Goal: Communication & Community: Answer question/provide support

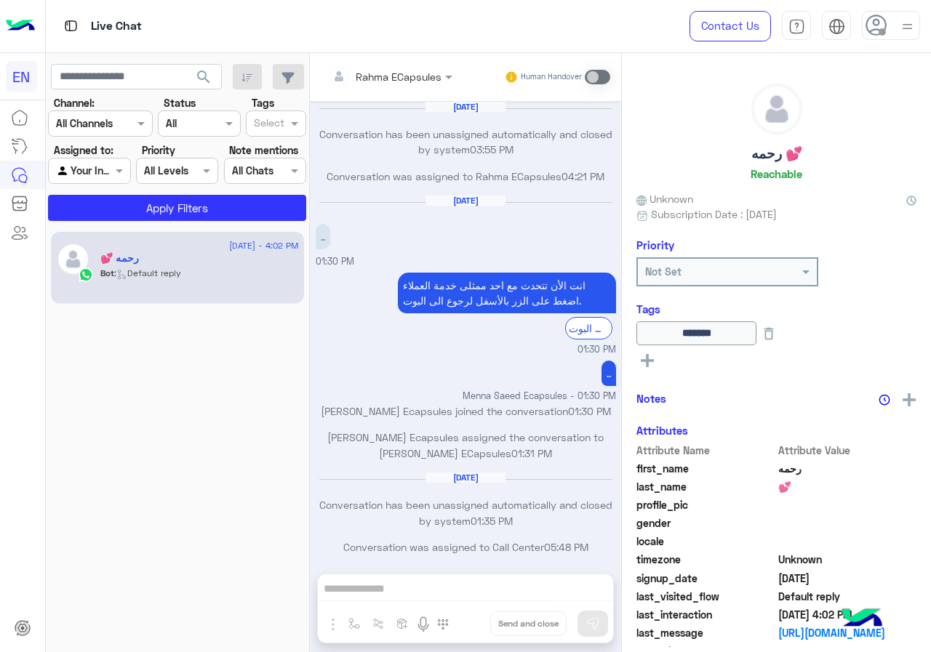
scroll to position [695, 0]
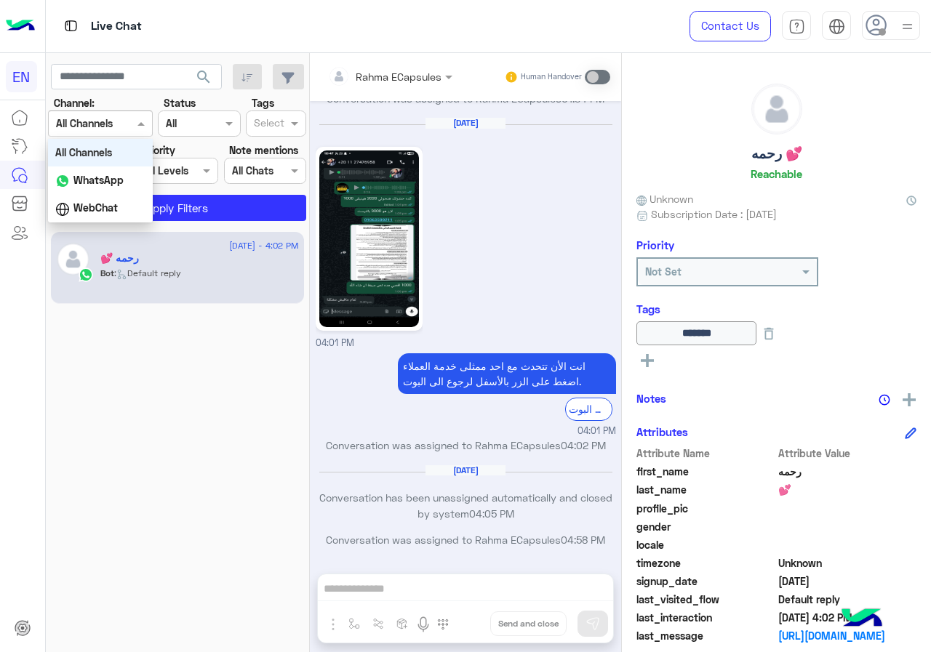
click at [116, 124] on div at bounding box center [100, 123] width 103 height 17
click at [112, 172] on div "WhatsApp" at bounding box center [100, 181] width 105 height 28
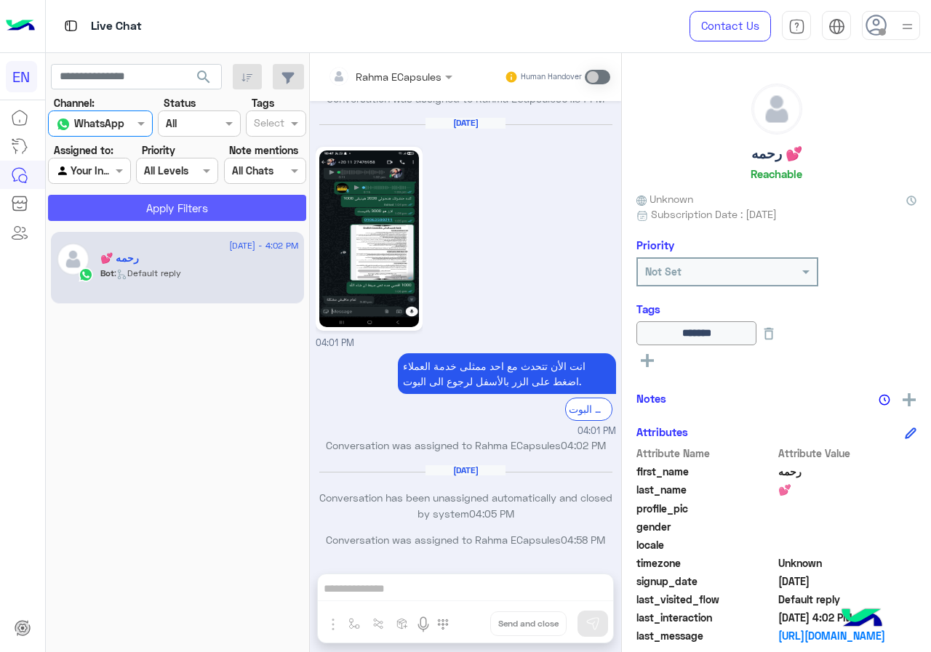
click at [130, 215] on button "Apply Filters" at bounding box center [177, 208] width 258 height 26
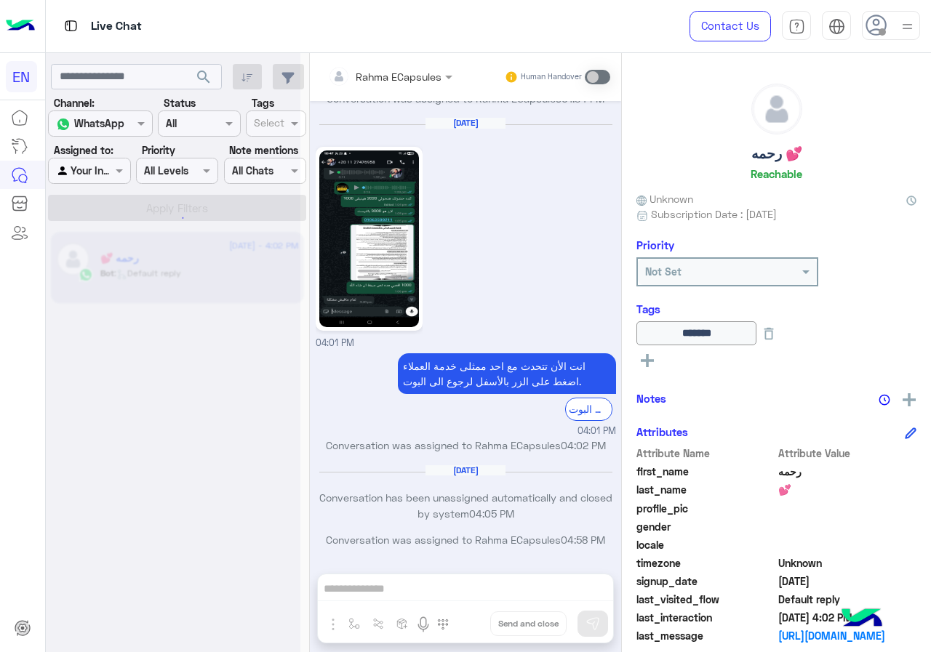
scroll to position [0, 0]
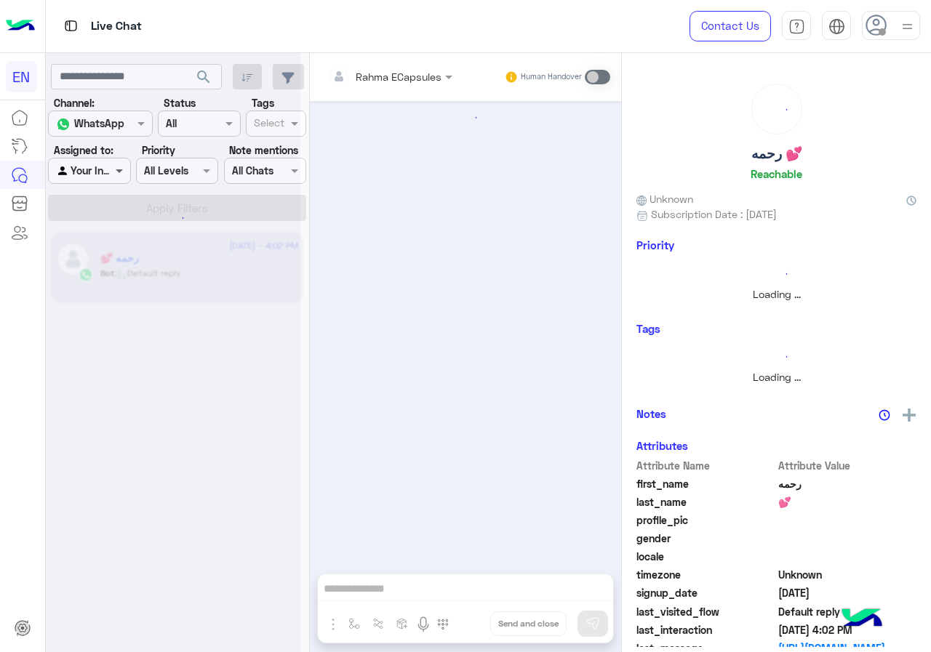
click at [118, 175] on span at bounding box center [121, 170] width 18 height 15
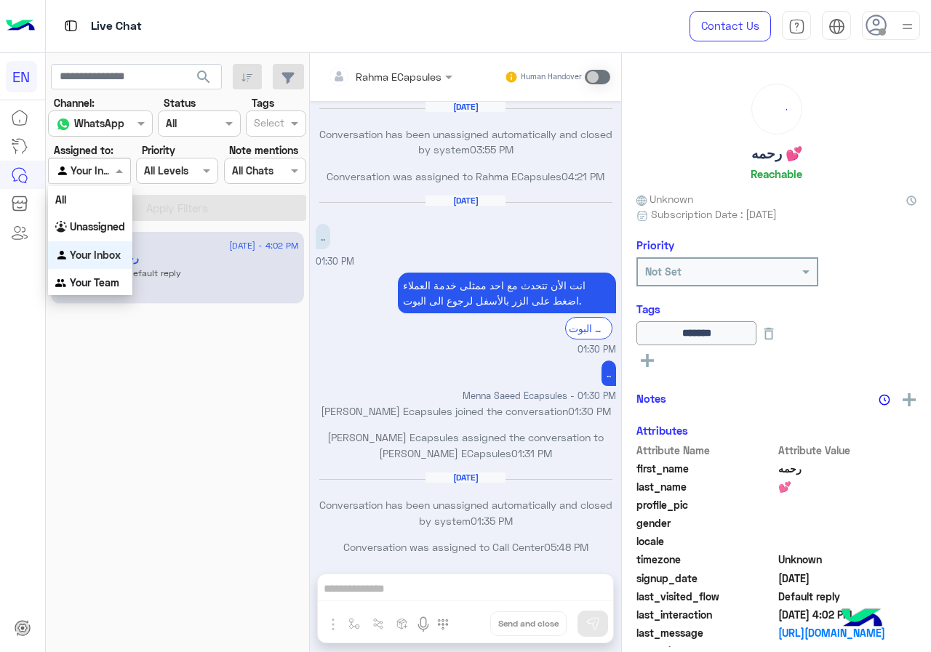
scroll to position [695, 0]
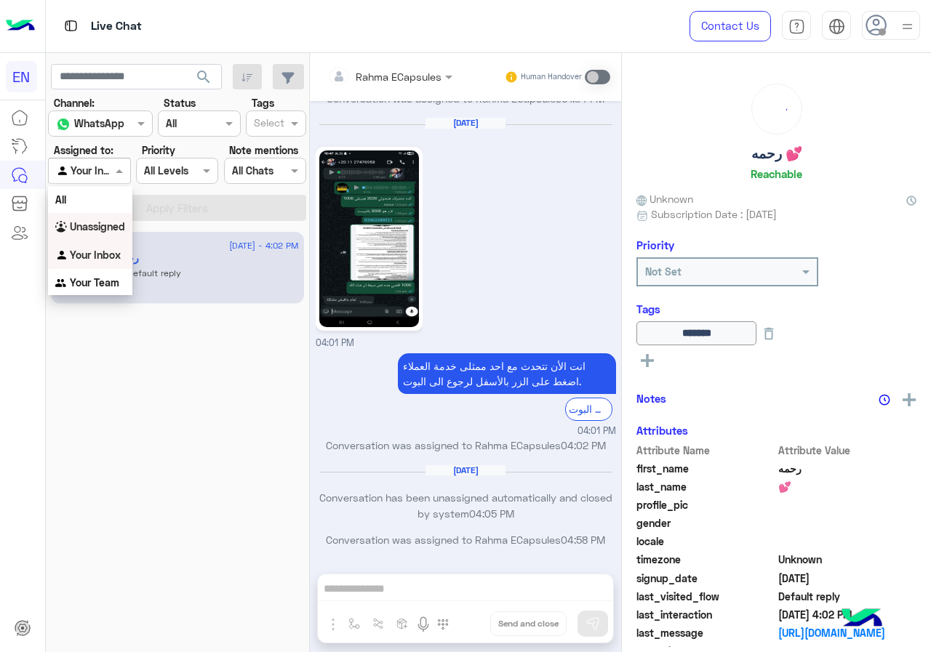
click at [119, 232] on b "Unassigned" at bounding box center [97, 226] width 55 height 12
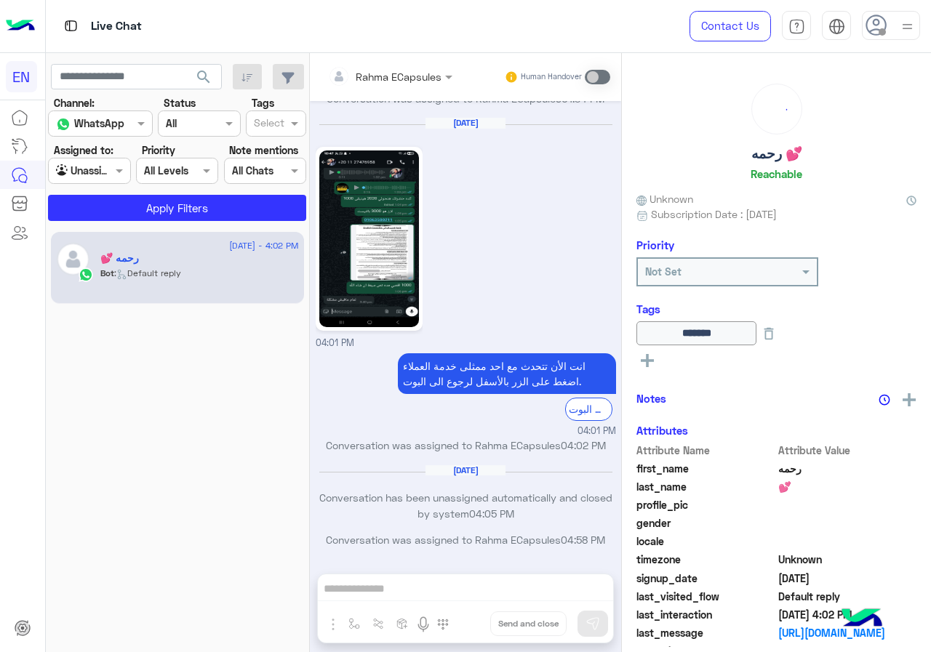
click at [146, 228] on div "[DATE] - 4:02 PM رحمه 💕 Bot : Default reply" at bounding box center [178, 441] width 264 height 431
click at [148, 215] on button "Apply Filters" at bounding box center [177, 208] width 258 height 26
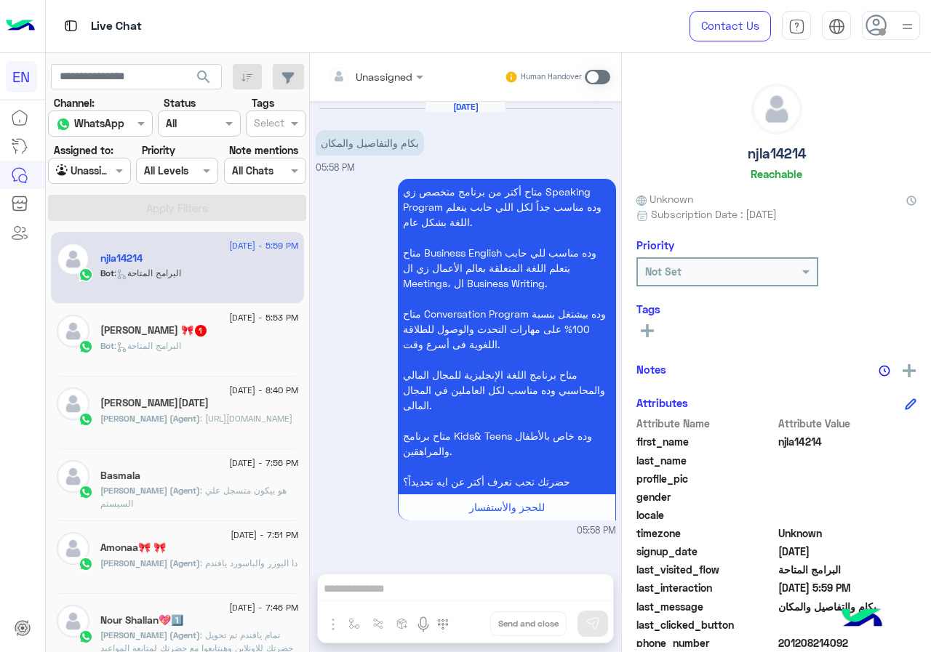
scroll to position [131, 0]
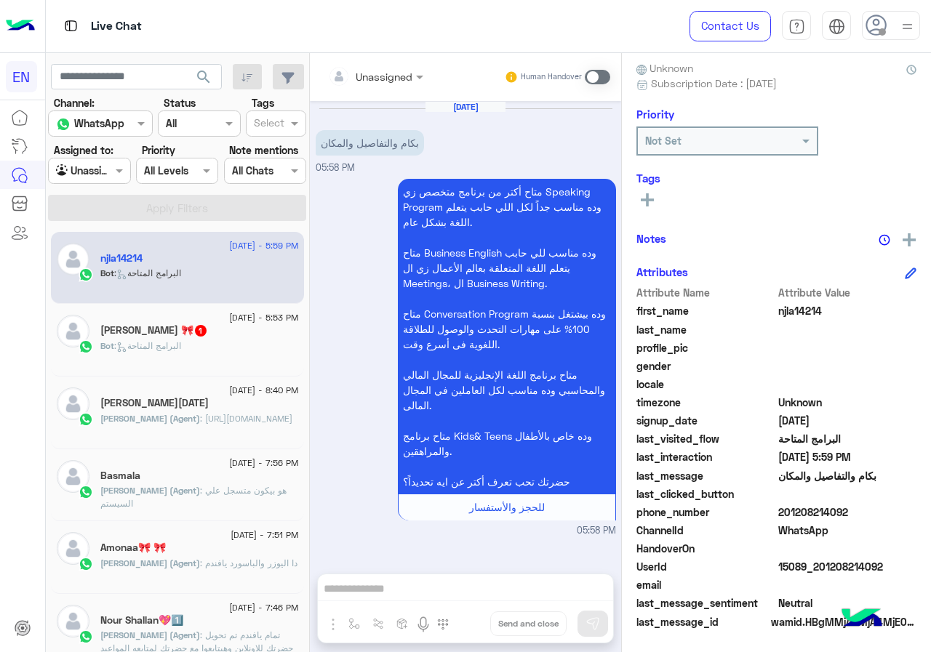
drag, startPoint x: 822, startPoint y: 509, endPoint x: 898, endPoint y: 510, distance: 75.6
click at [898, 510] on span "201208214092" at bounding box center [847, 512] width 139 height 15
click at [898, 511] on span "201208214092" at bounding box center [847, 512] width 139 height 15
drag, startPoint x: 826, startPoint y: 512, endPoint x: 898, endPoint y: 516, distance: 72.1
click at [898, 516] on span "201208214092" at bounding box center [847, 512] width 139 height 15
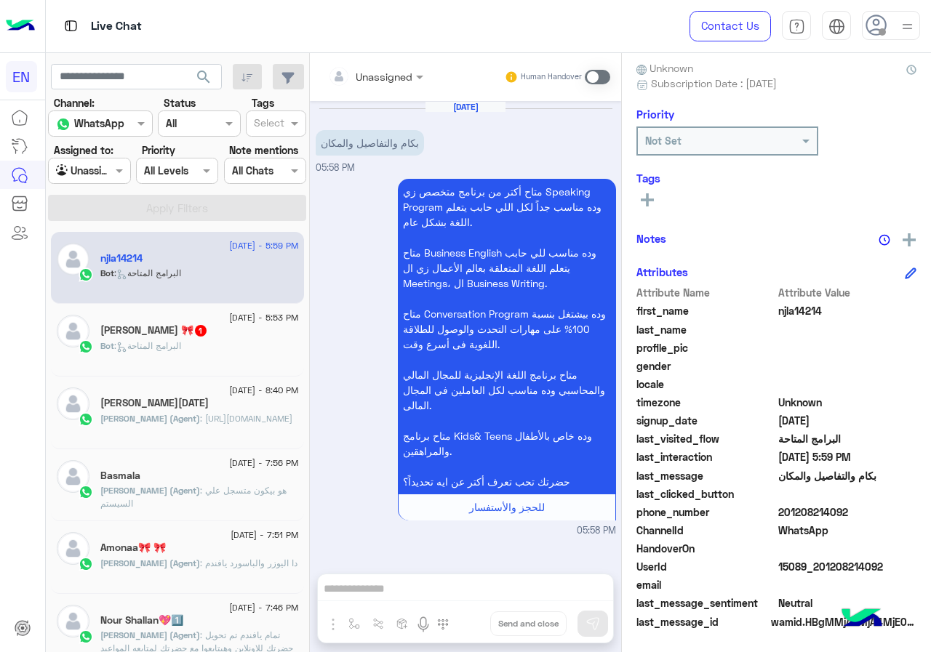
copy span "01208214092"
click at [387, 73] on input "text" at bounding box center [357, 76] width 59 height 15
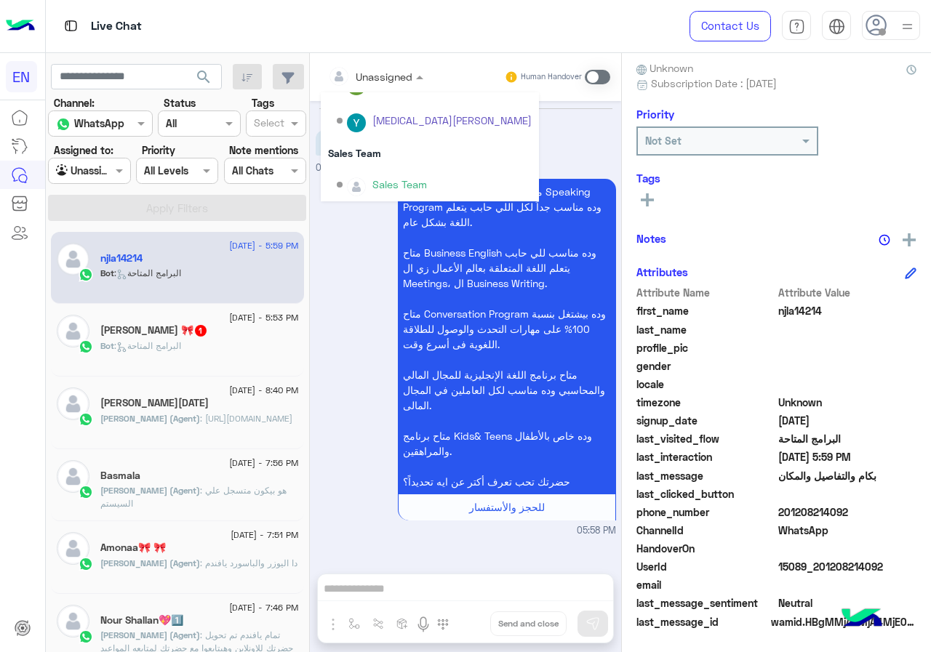
scroll to position [241, 0]
click at [439, 155] on div "Sales Team" at bounding box center [430, 150] width 218 height 27
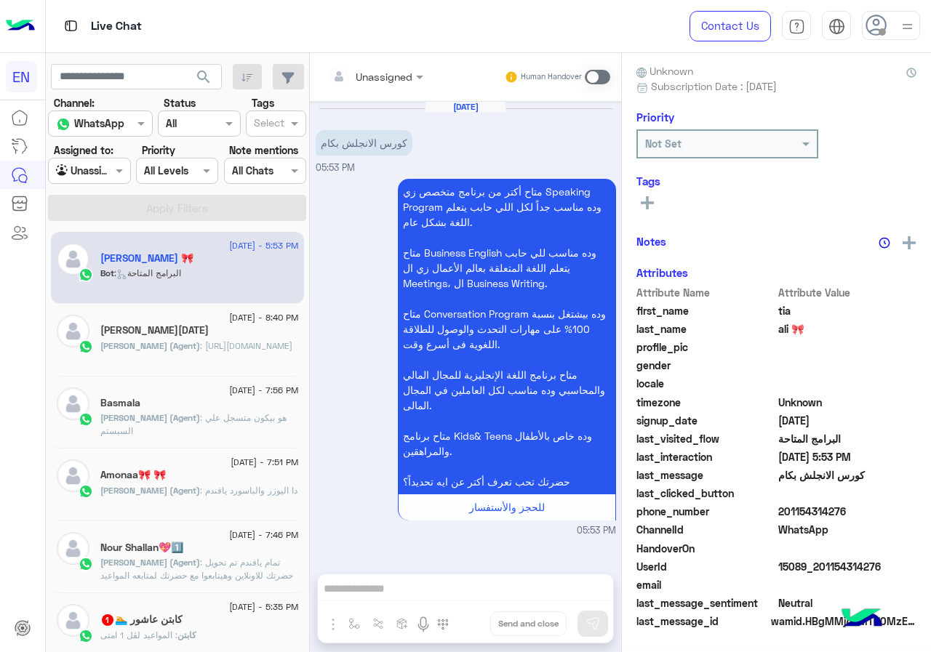
scroll to position [127, 0]
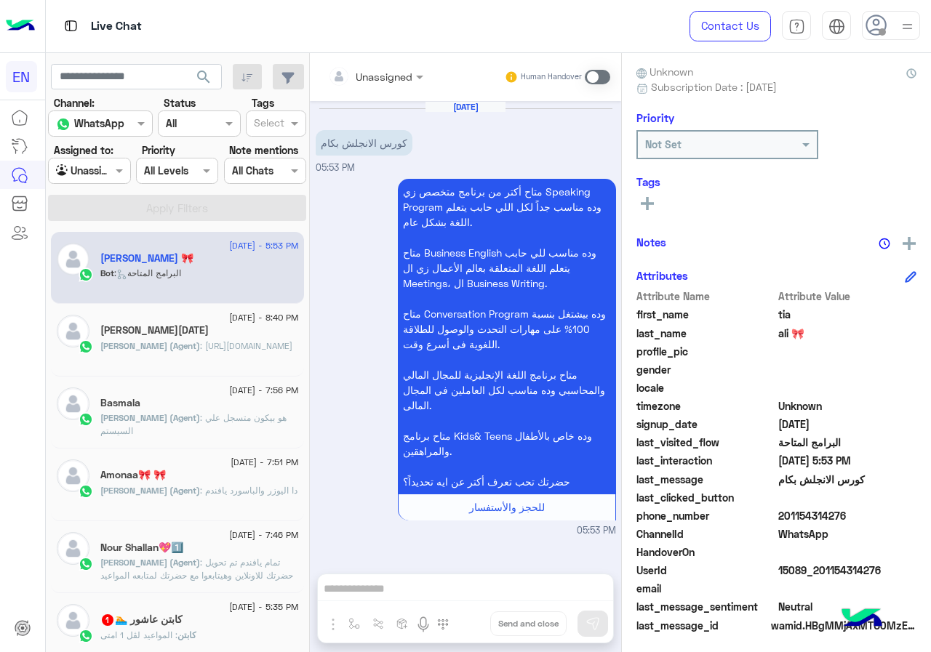
drag, startPoint x: 827, startPoint y: 514, endPoint x: 913, endPoint y: 516, distance: 85.9
click at [913, 516] on span "201154314276" at bounding box center [847, 515] width 139 height 15
copy span "01154314276"
click at [412, 87] on div "Unassigned" at bounding box center [370, 76] width 84 height 29
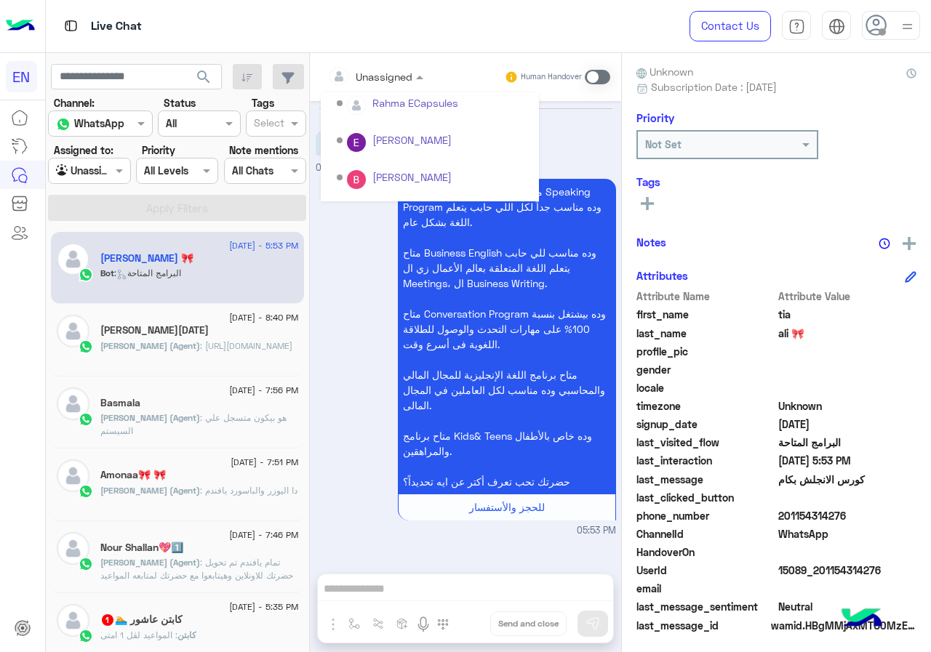
scroll to position [241, 0]
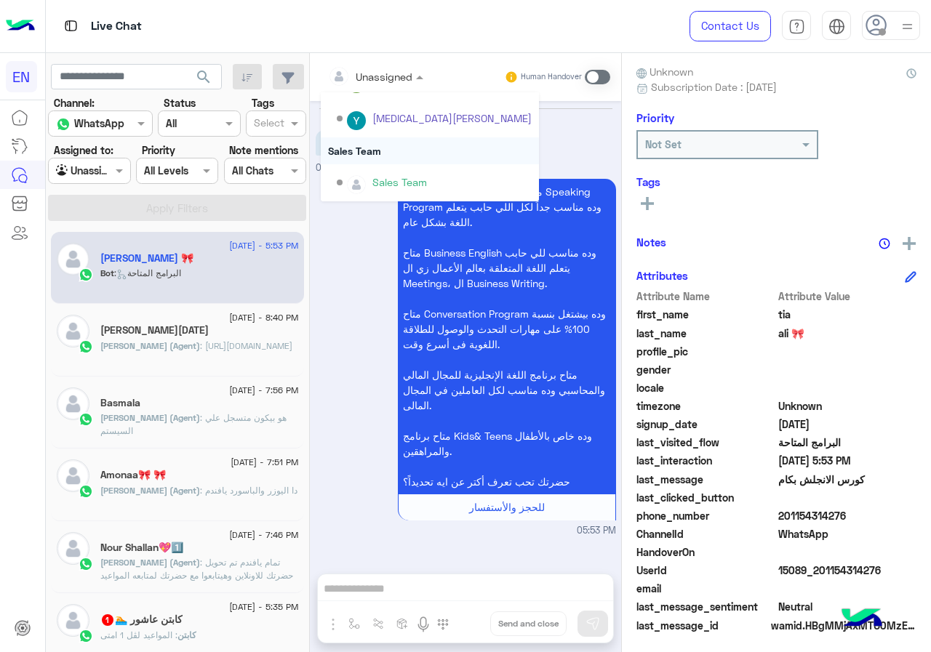
click at [444, 151] on div "Sales Team" at bounding box center [430, 150] width 218 height 27
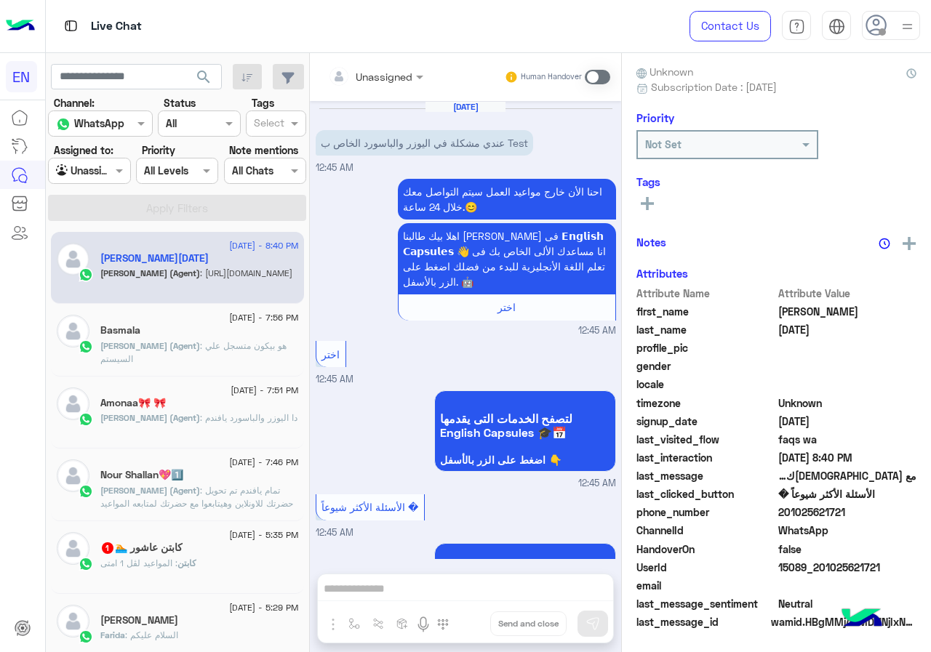
scroll to position [708, 0]
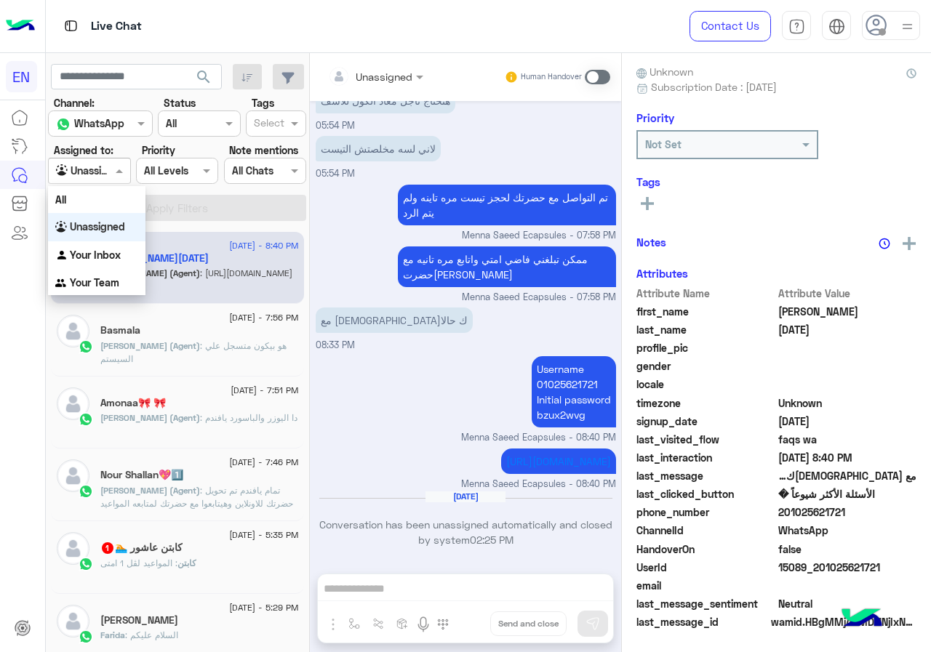
click at [84, 176] on input "text" at bounding box center [72, 171] width 33 height 15
click at [97, 247] on div "Your Inbox" at bounding box center [96, 255] width 97 height 28
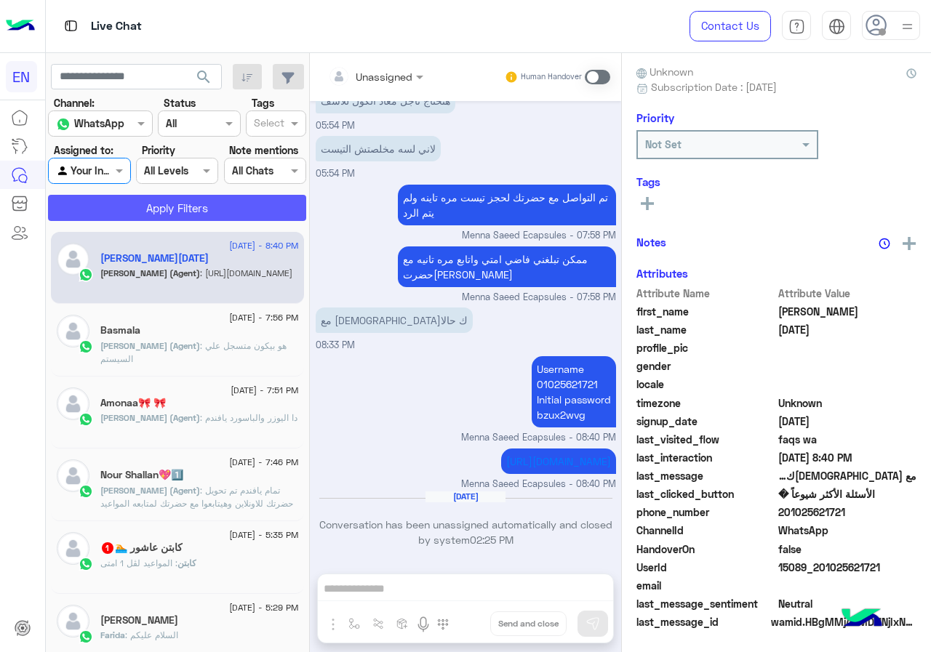
click at [161, 207] on button "Apply Filters" at bounding box center [177, 208] width 258 height 26
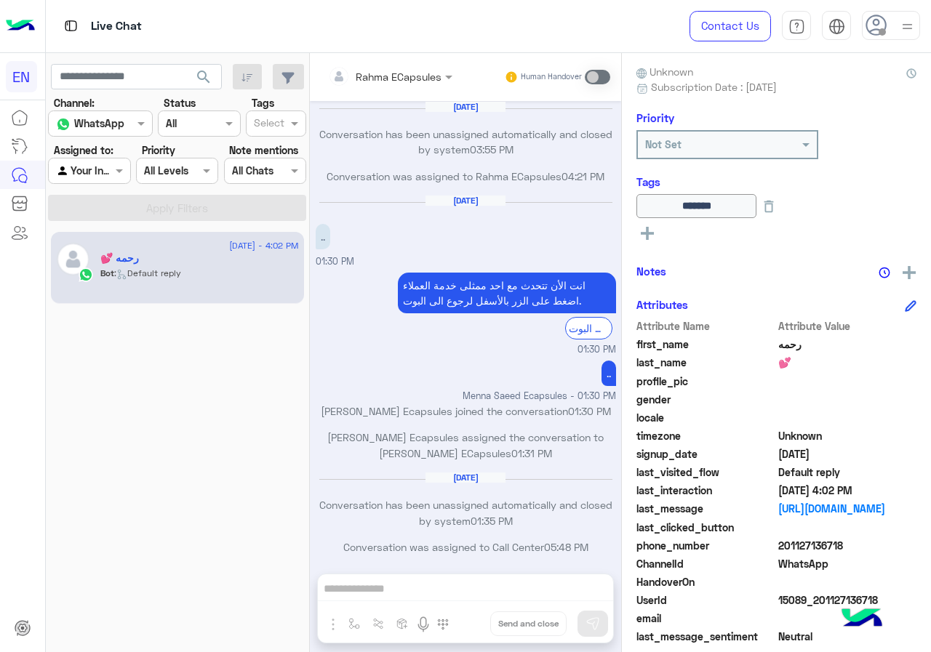
scroll to position [695, 0]
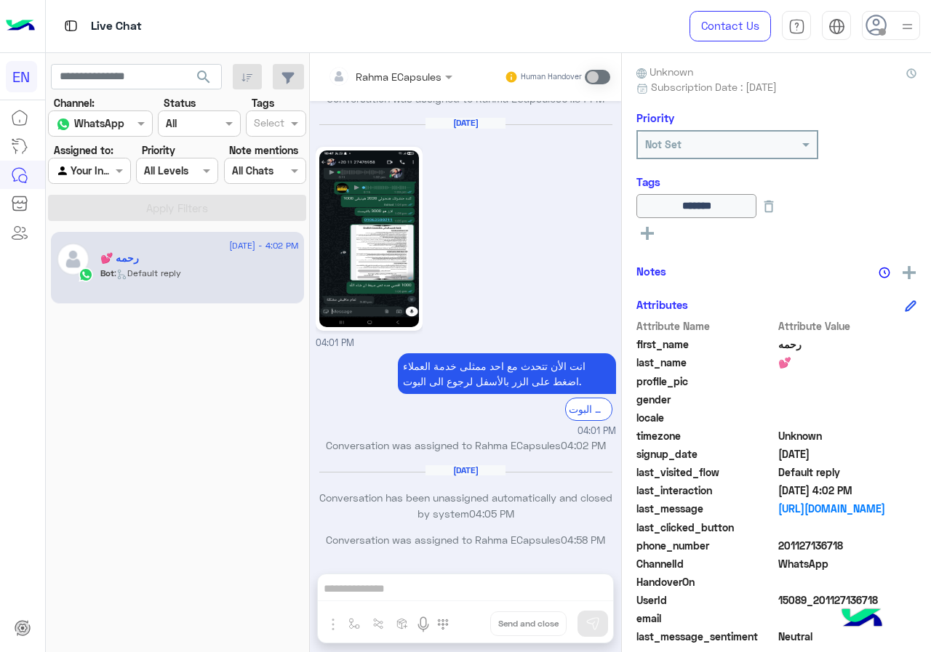
click at [99, 169] on div at bounding box center [89, 170] width 81 height 17
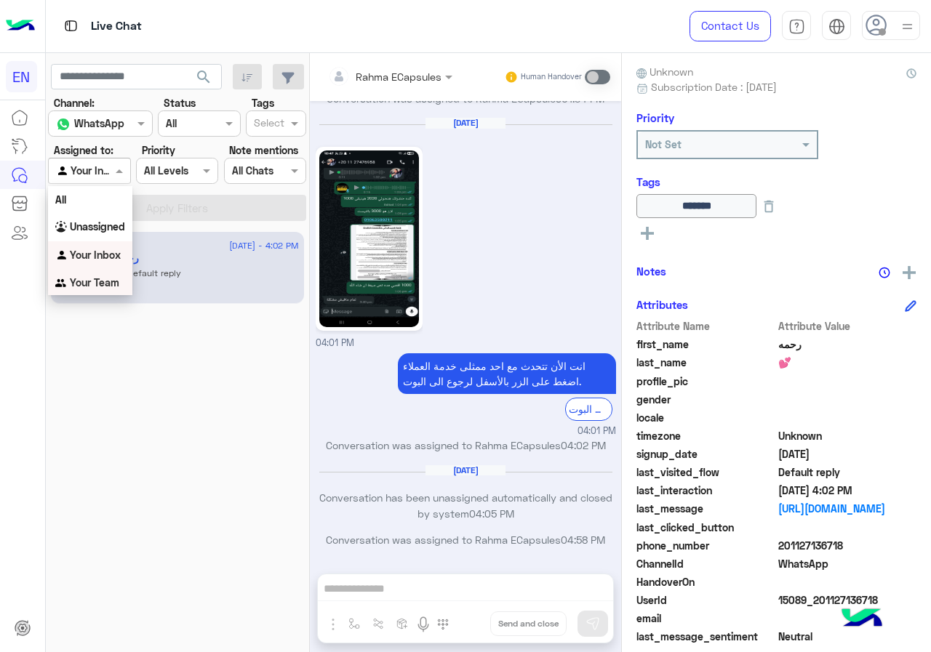
click at [106, 278] on b "Your Team" at bounding box center [94, 282] width 49 height 12
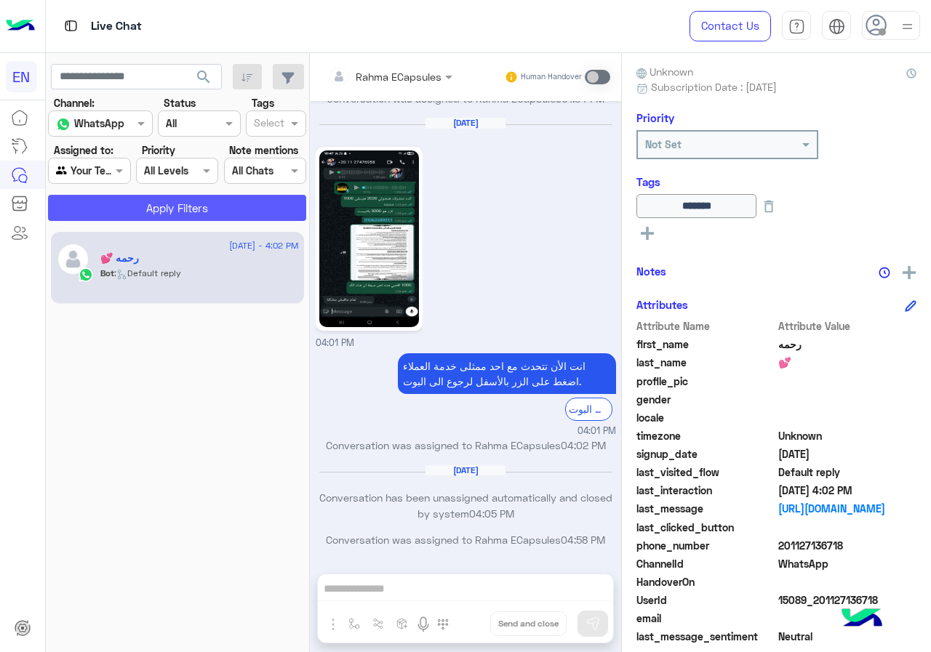
click at [119, 199] on button "Apply Filters" at bounding box center [177, 208] width 258 height 26
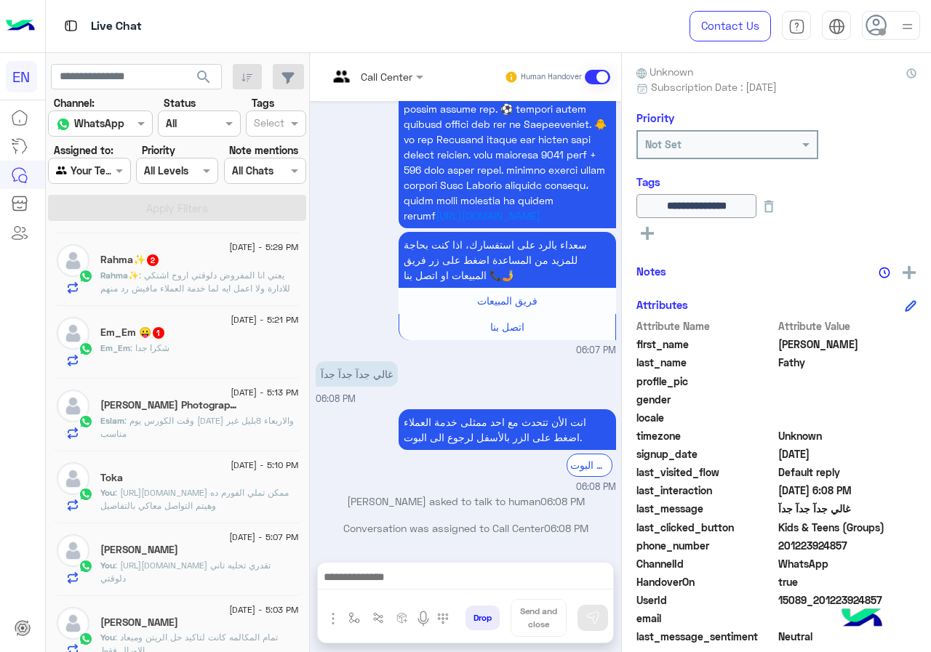
scroll to position [364, 0]
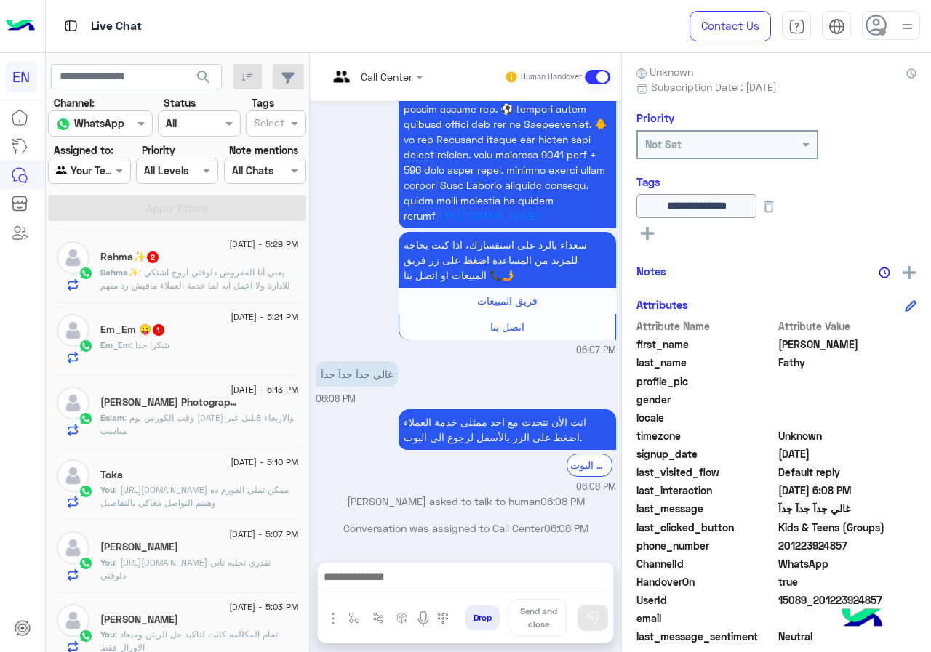
click at [220, 336] on div "Em_Em 😛 1" at bounding box center [199, 331] width 199 height 15
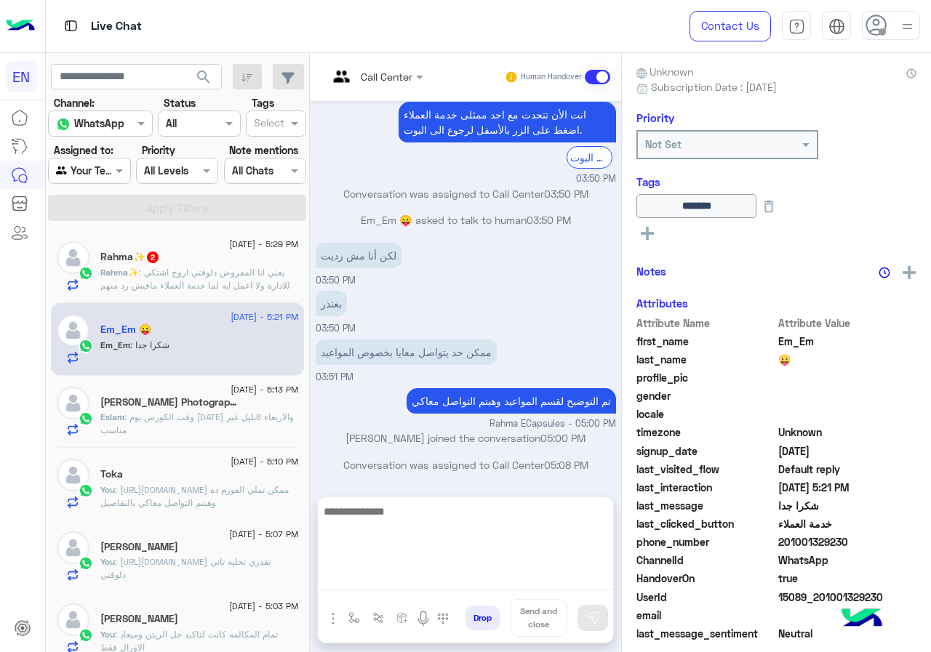
click at [498, 587] on textarea at bounding box center [465, 546] width 295 height 87
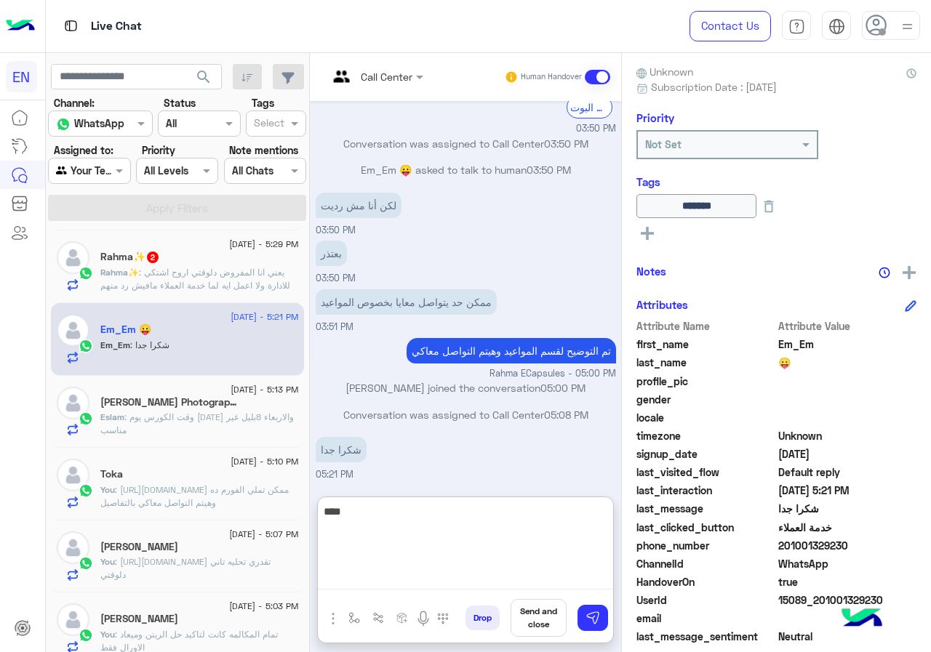
type textarea "****"
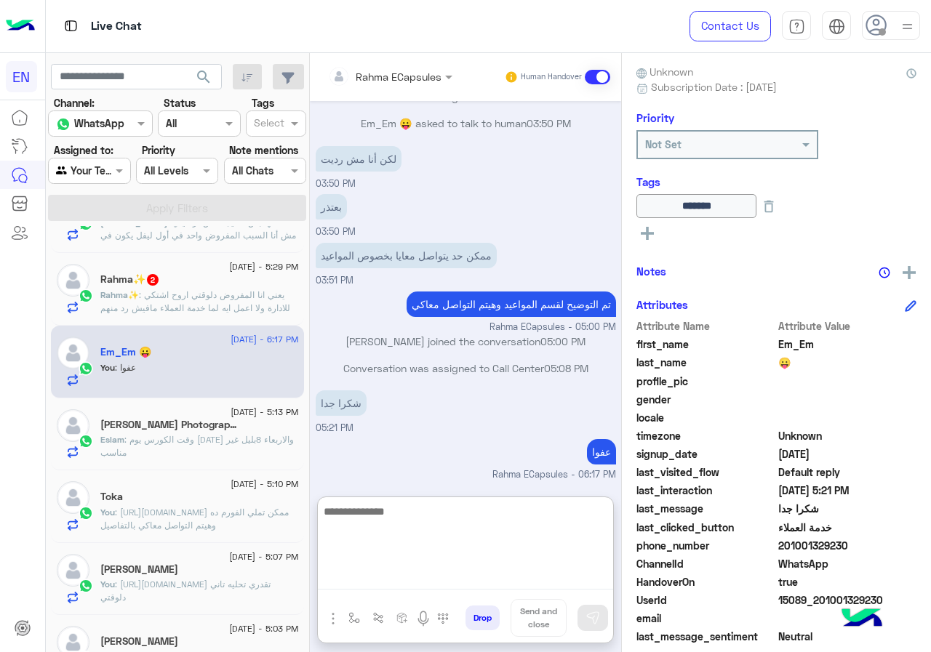
scroll to position [364, 0]
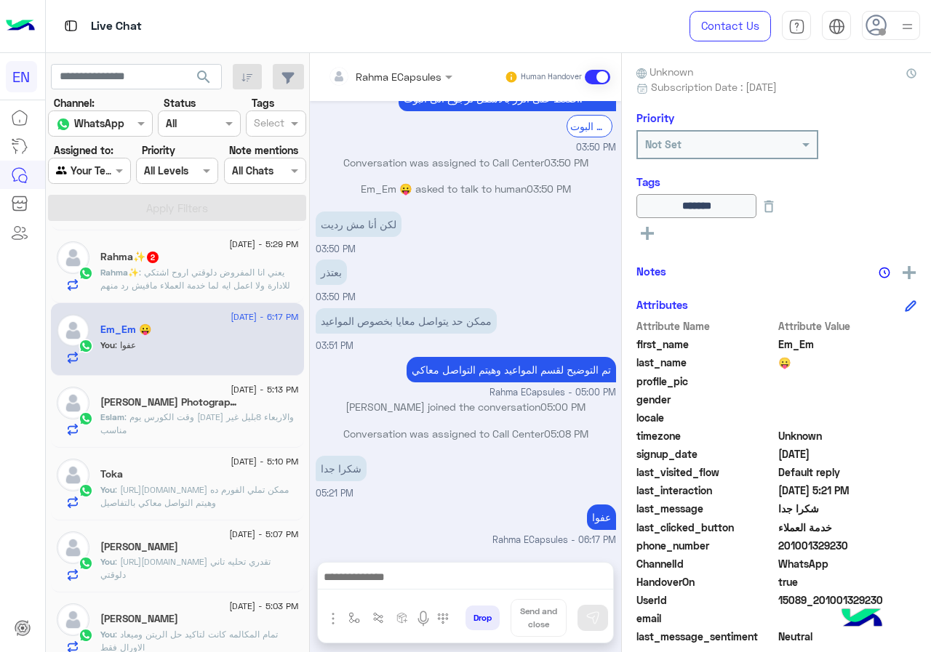
click at [217, 412] on span ": وقت الكورس يوم [DATE] والاربعاء 8بليل غير مناسب" at bounding box center [196, 424] width 193 height 24
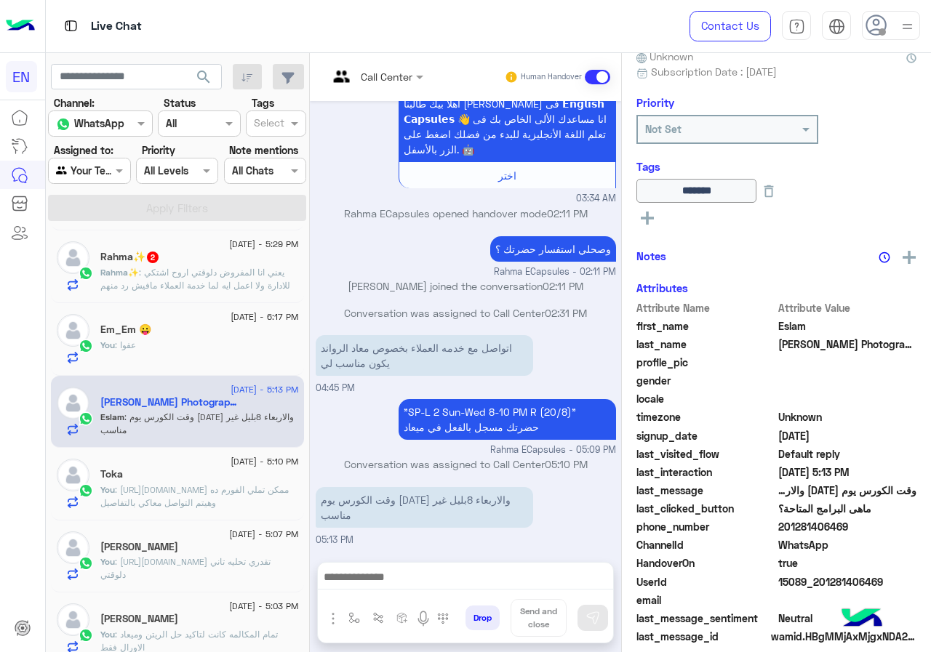
scroll to position [157, 0]
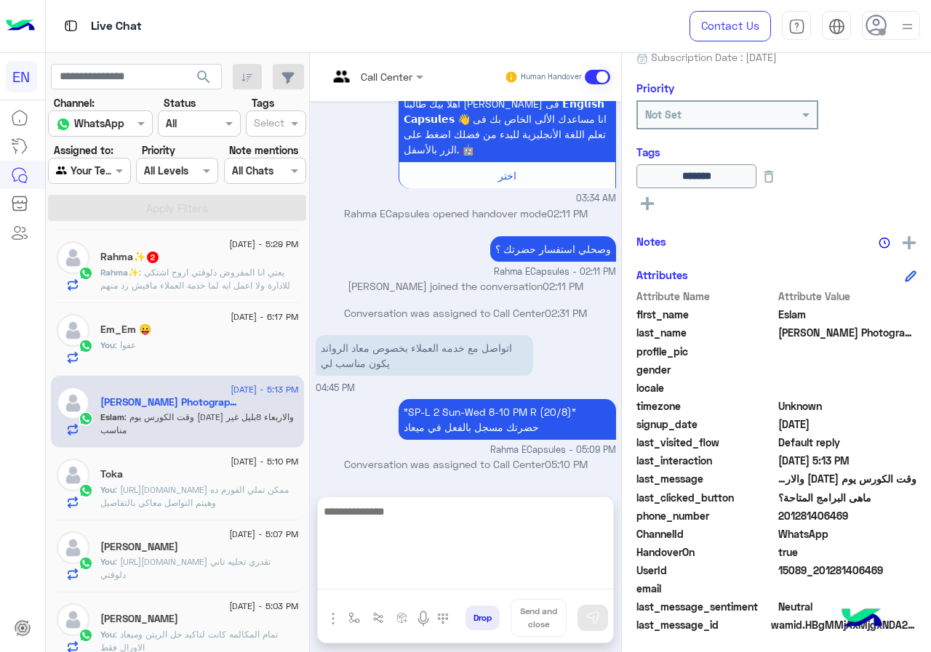
click at [556, 576] on textarea at bounding box center [465, 546] width 295 height 87
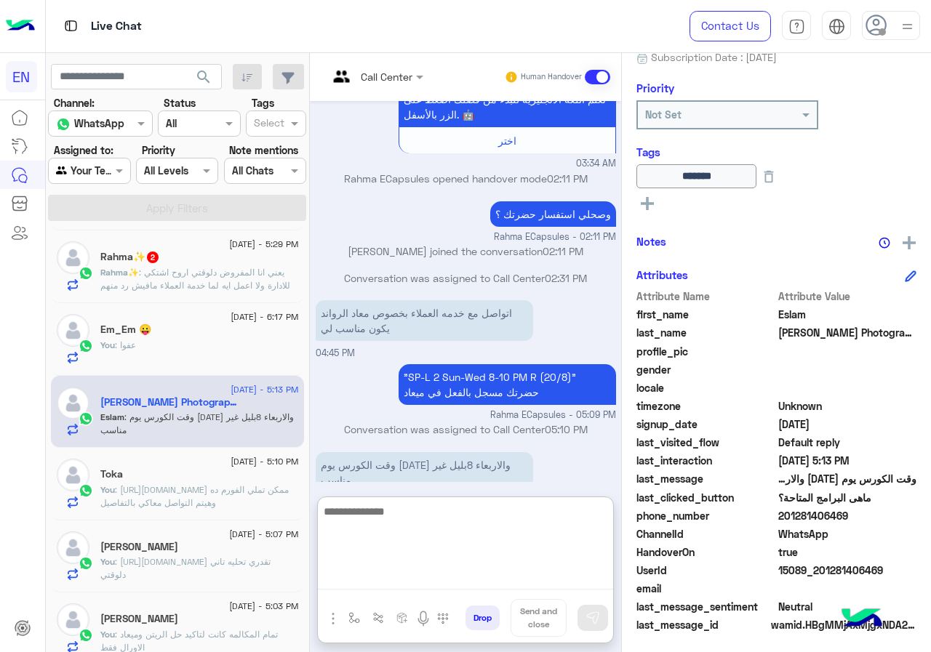
scroll to position [671, 0]
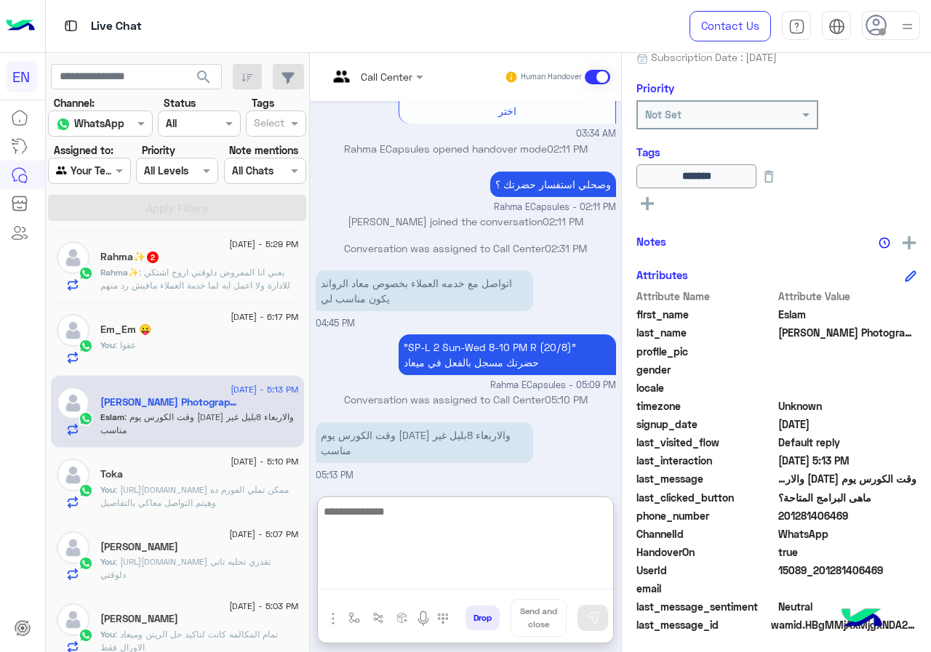
click at [546, 541] on textarea at bounding box center [465, 546] width 295 height 87
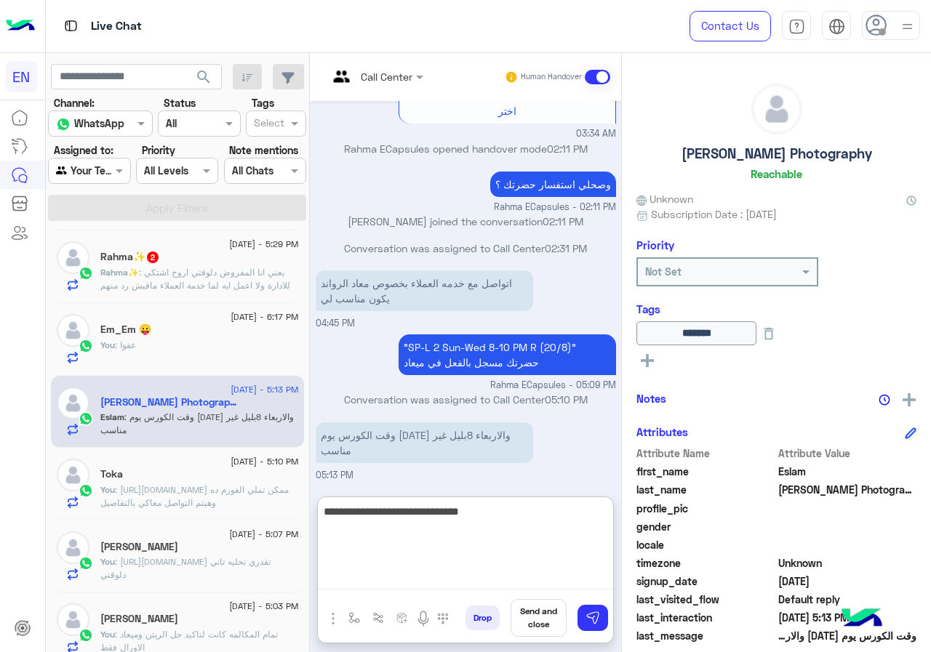
type textarea "**********"
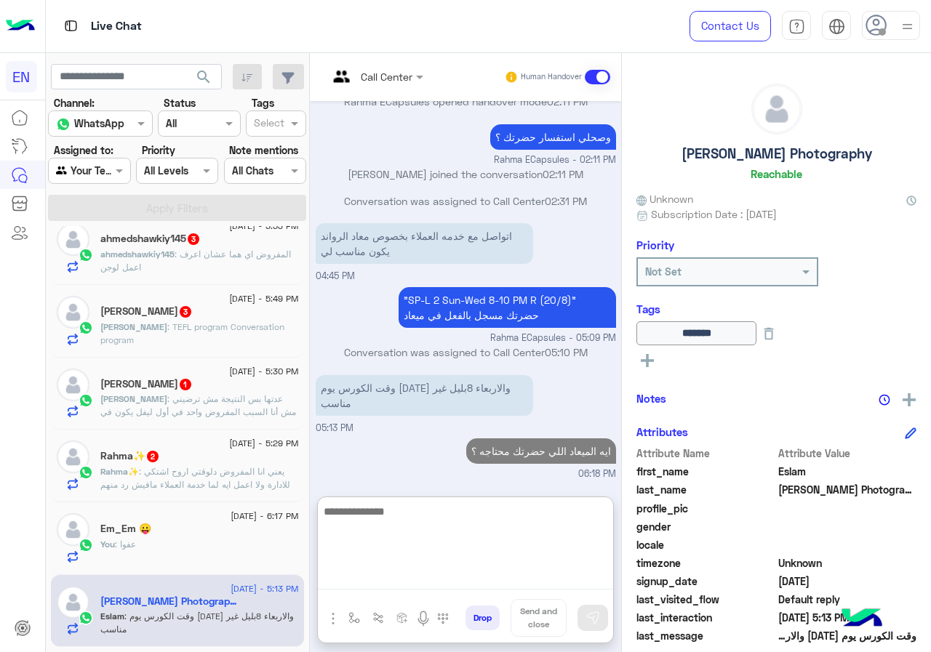
scroll to position [218, 0]
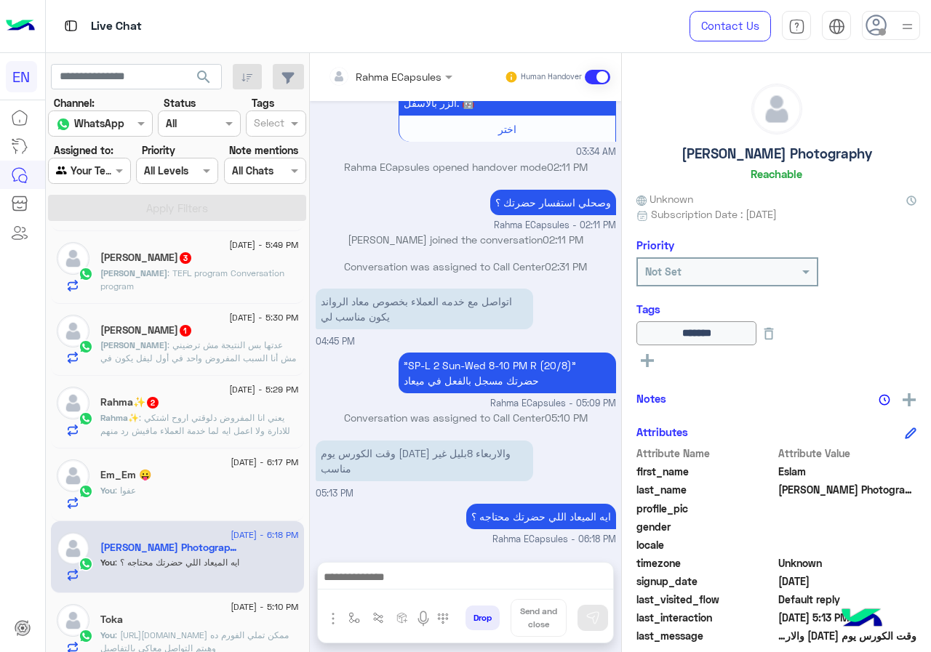
click at [239, 422] on span ": يعني انا المفروض دلوقتي اروح اشتكي للادارة ولا اعمل ايه لما خدمة العملاء مافي…" at bounding box center [195, 430] width 190 height 37
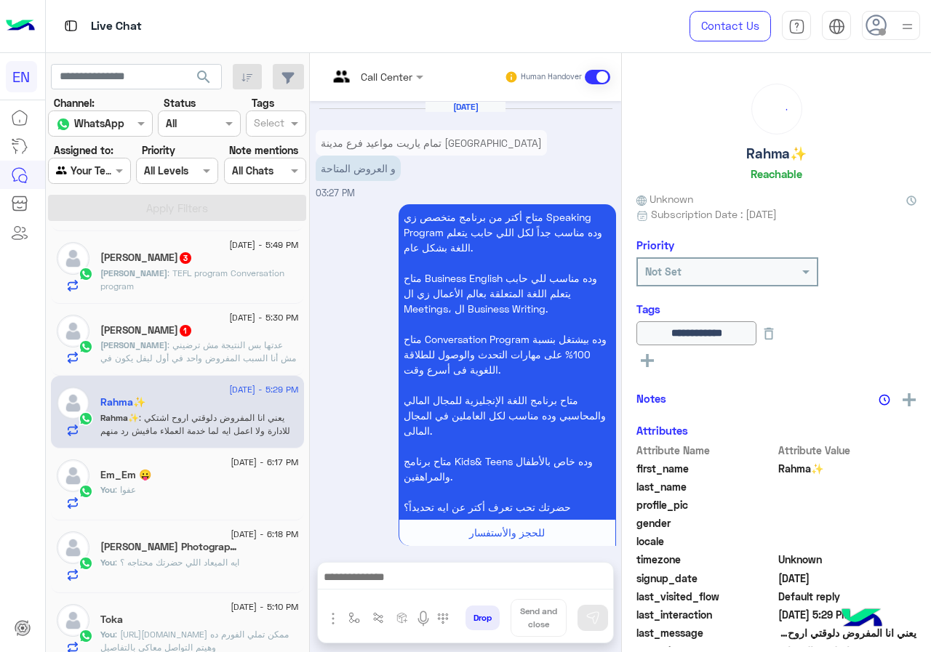
scroll to position [157, 0]
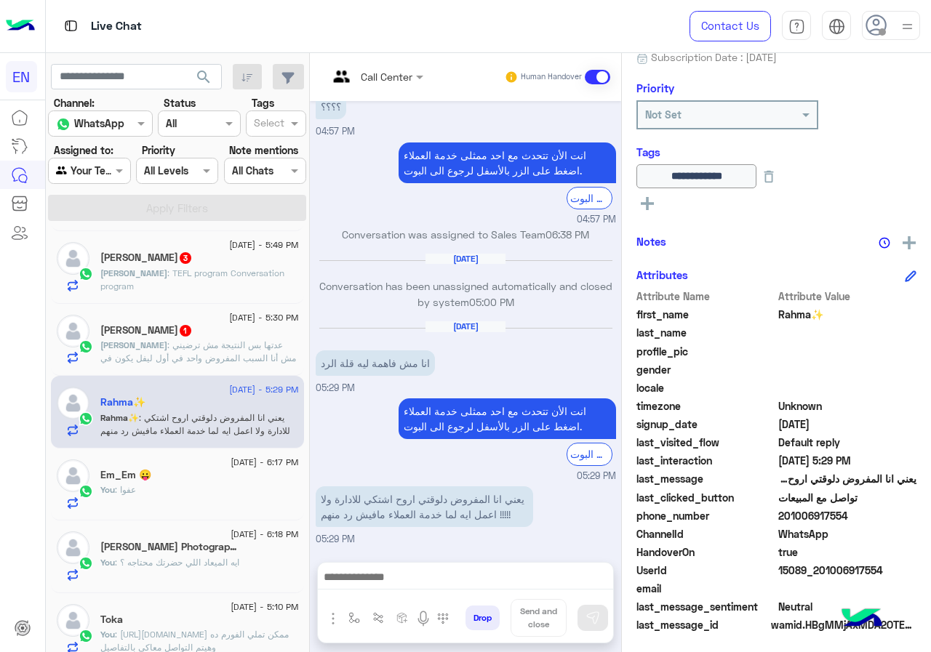
click at [908, 519] on span "201006917554" at bounding box center [847, 515] width 139 height 15
copy span "01006917554"
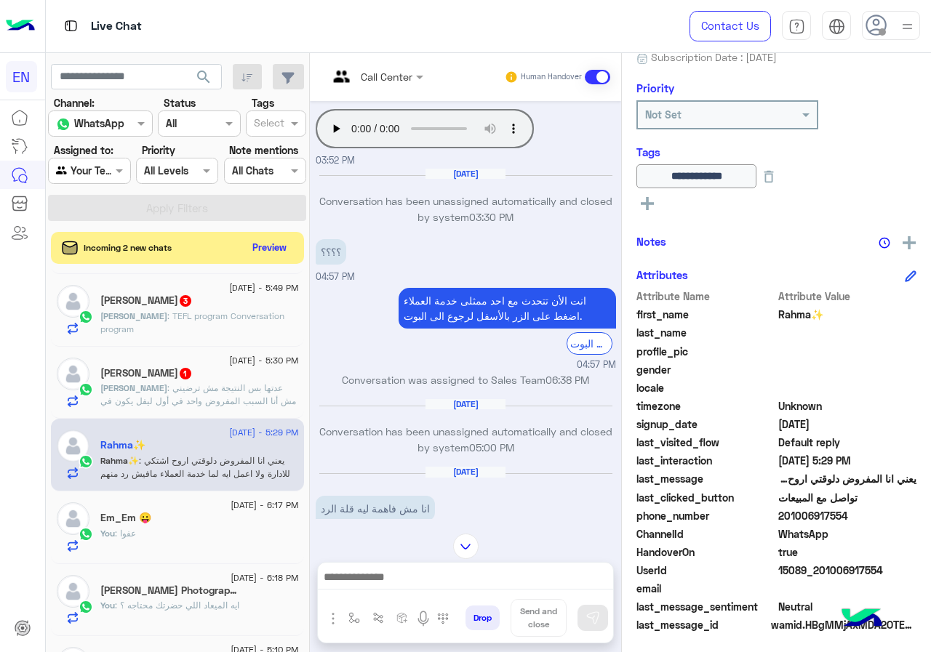
scroll to position [745, 0]
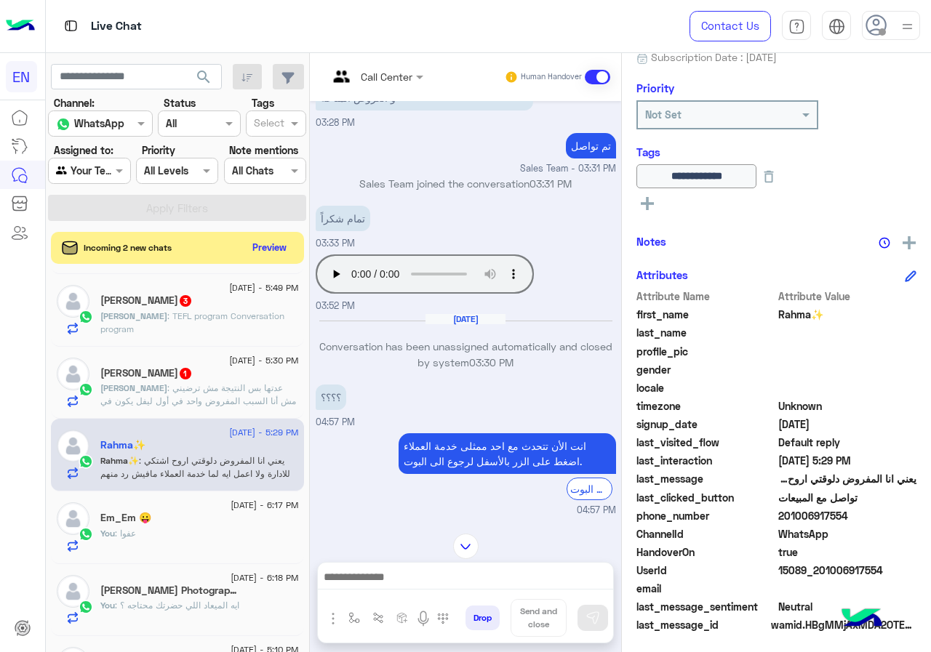
click at [431, 78] on div at bounding box center [376, 76] width 110 height 17
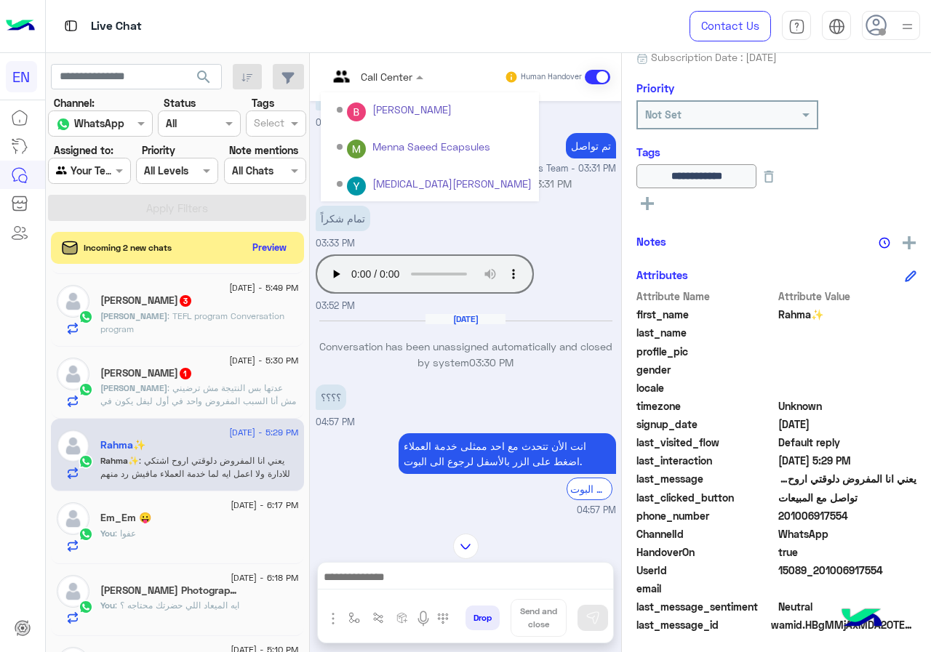
scroll to position [241, 0]
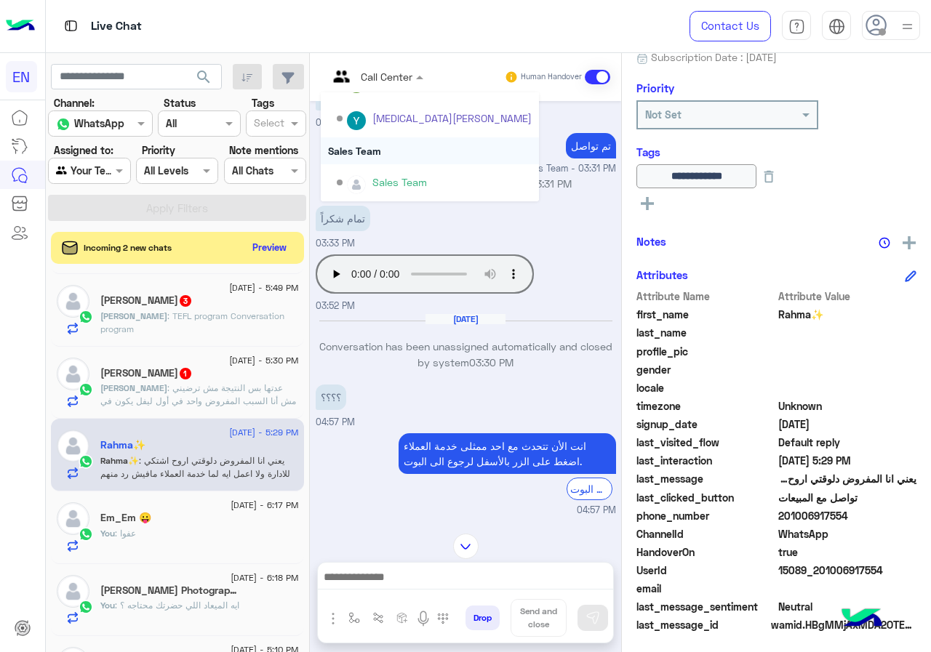
click at [454, 148] on div "Sales Team" at bounding box center [430, 150] width 218 height 27
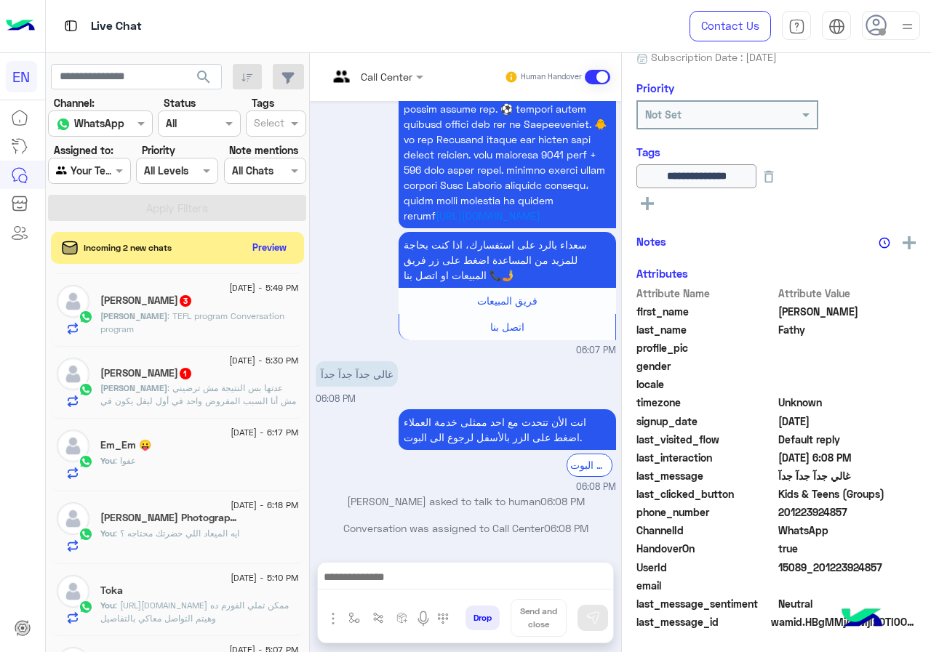
scroll to position [73, 0]
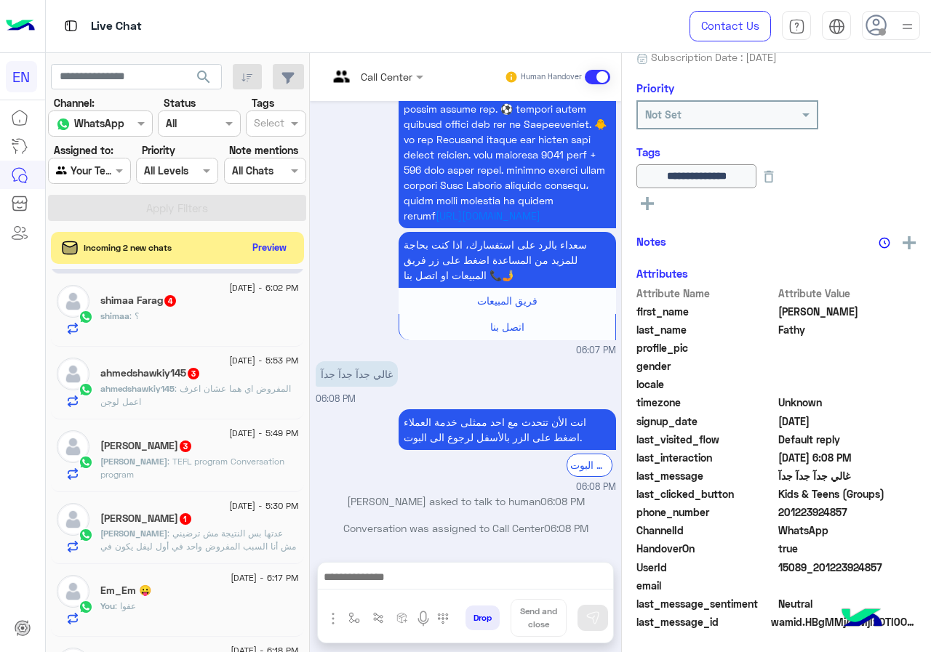
click at [269, 536] on span ": عدتها بس النتيجة مش ترضيني مش أنا السبب المفروض واحد في أول ليفل يكون في فديو…" at bounding box center [198, 553] width 197 height 50
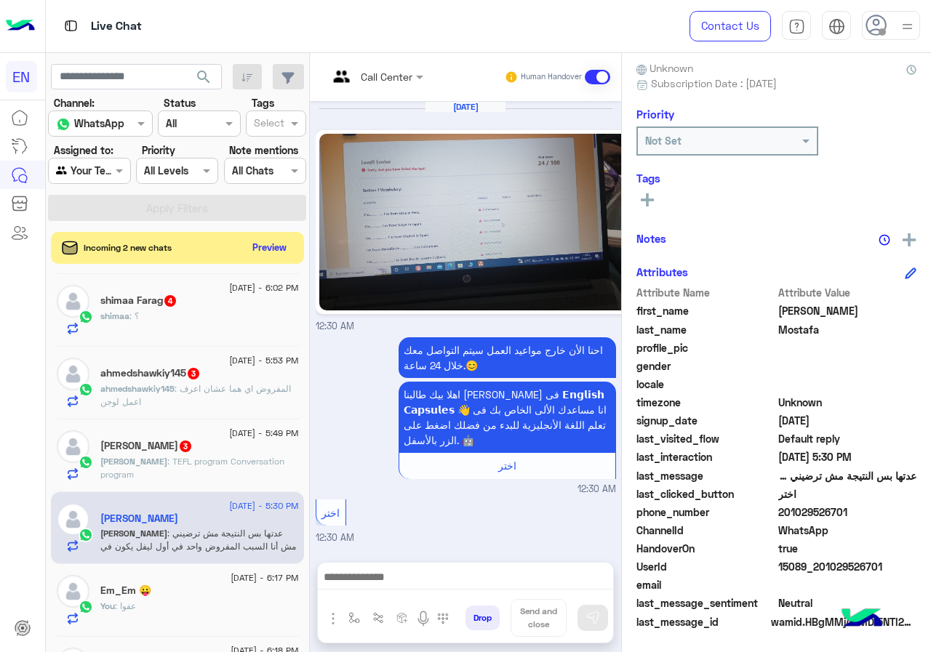
scroll to position [1034, 0]
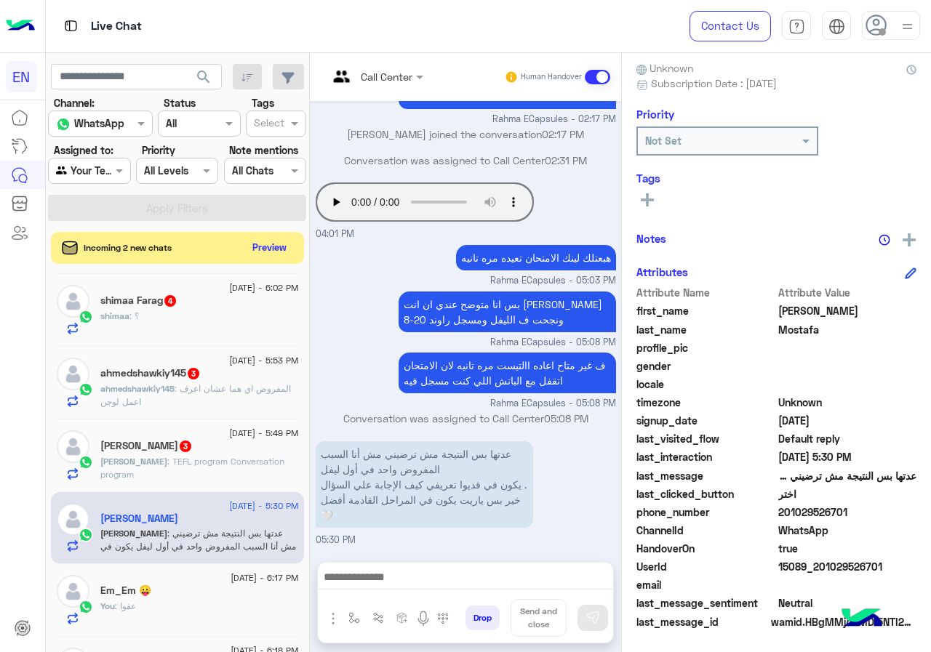
drag, startPoint x: 828, startPoint y: 508, endPoint x: 930, endPoint y: 508, distance: 102.6
click at [917, 508] on span "201029526701" at bounding box center [847, 512] width 139 height 15
copy span "01029526701"
click at [487, 565] on div at bounding box center [465, 581] width 295 height 36
click at [420, 564] on div at bounding box center [465, 581] width 295 height 36
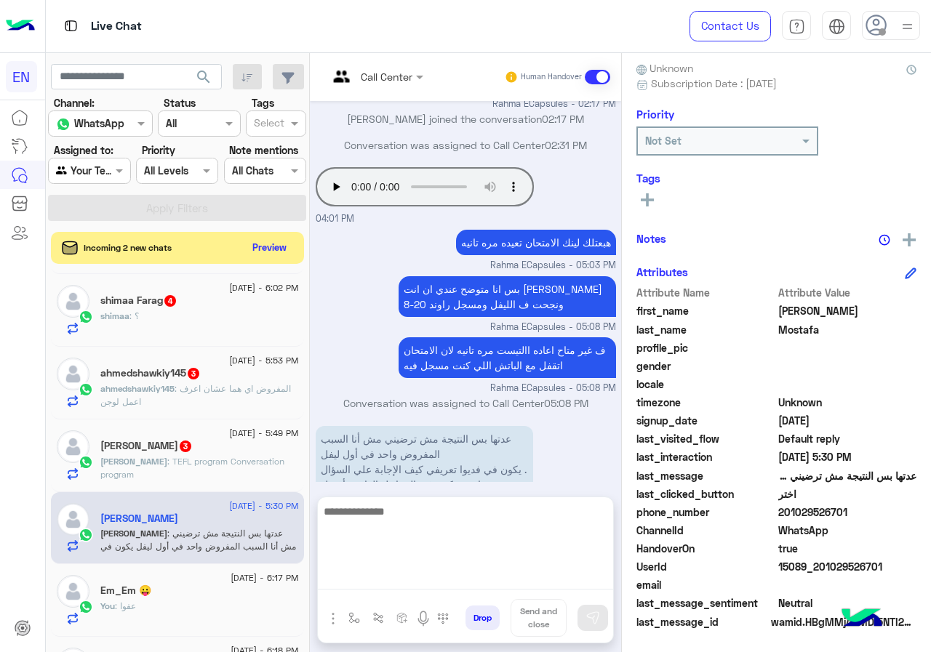
click at [419, 570] on textarea at bounding box center [465, 546] width 295 height 87
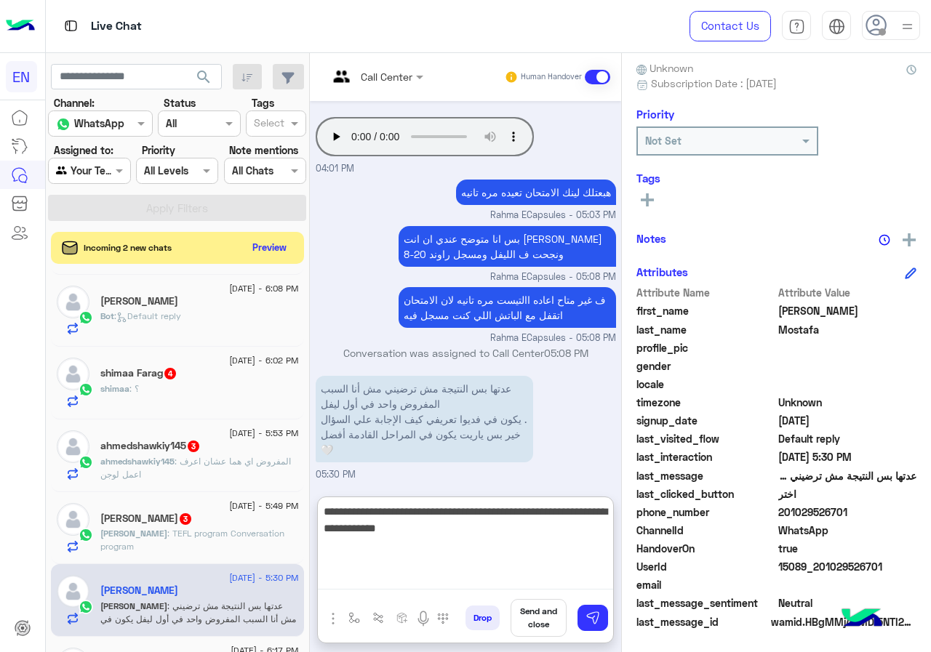
type textarea "**********"
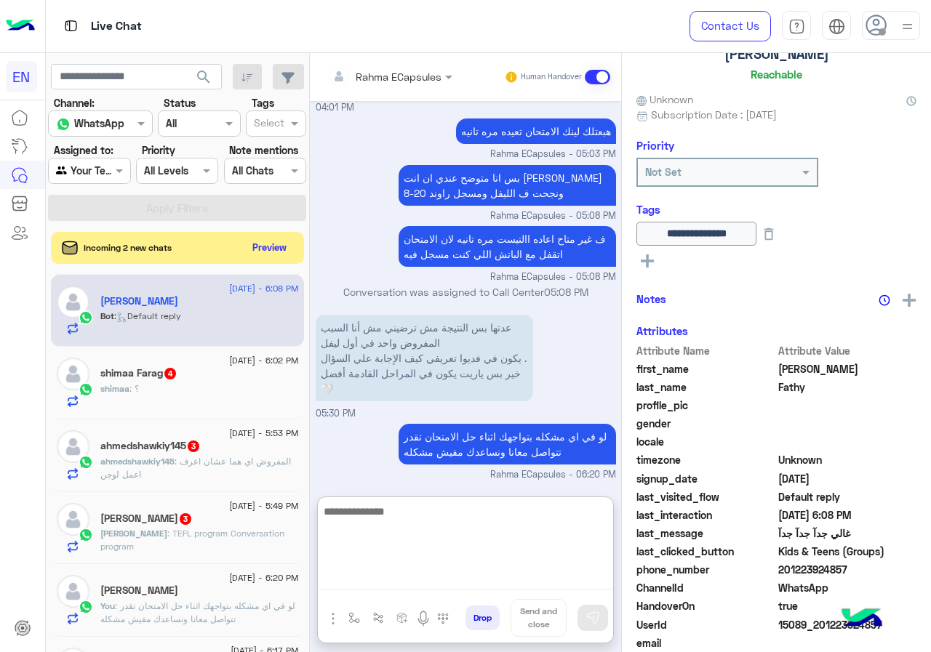
scroll to position [157, 0]
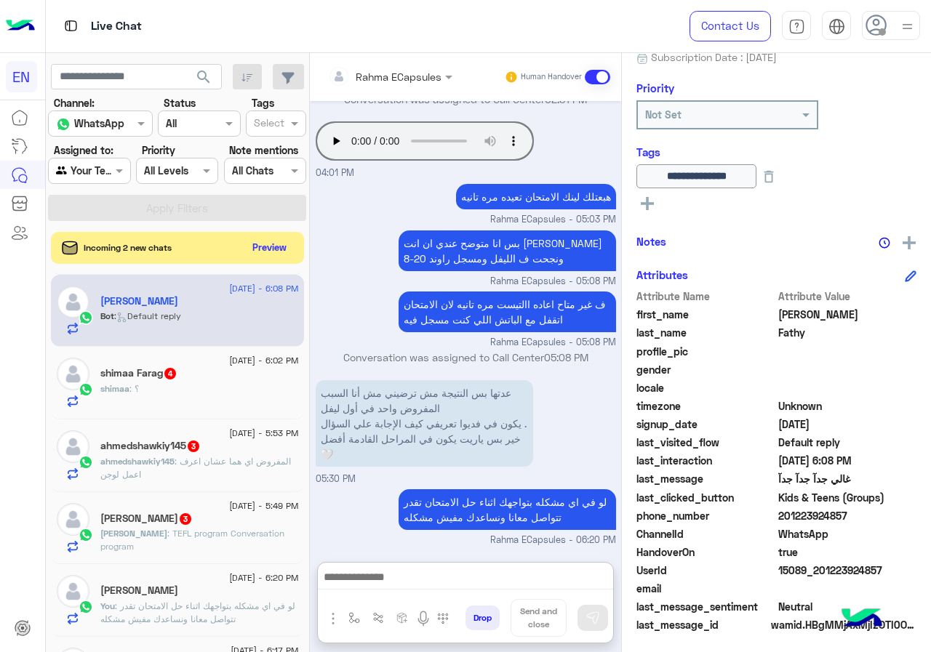
click at [252, 530] on span ": TEFL program Conversation program" at bounding box center [192, 540] width 184 height 24
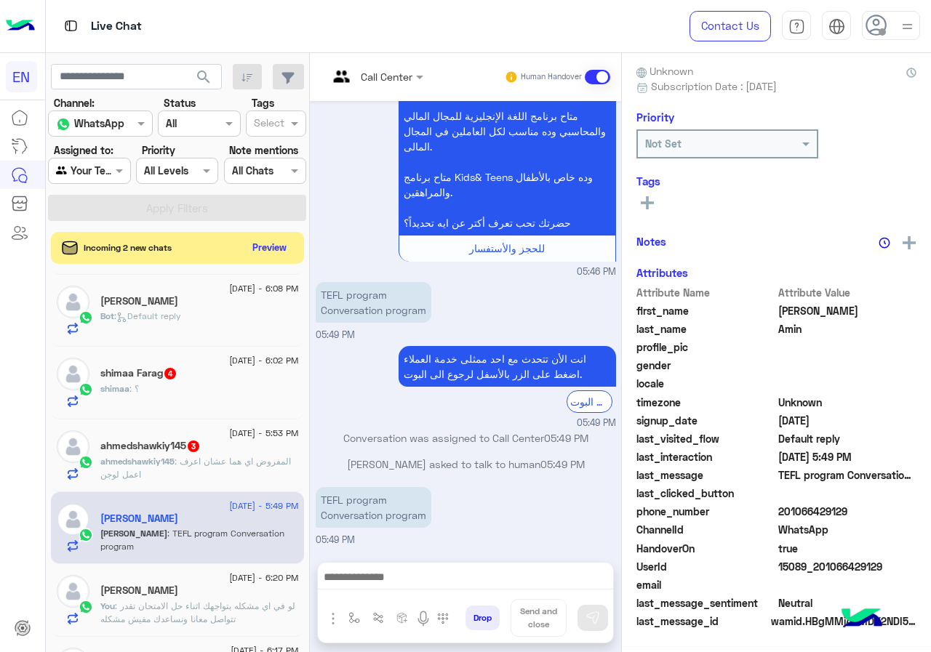
scroll to position [127, 0]
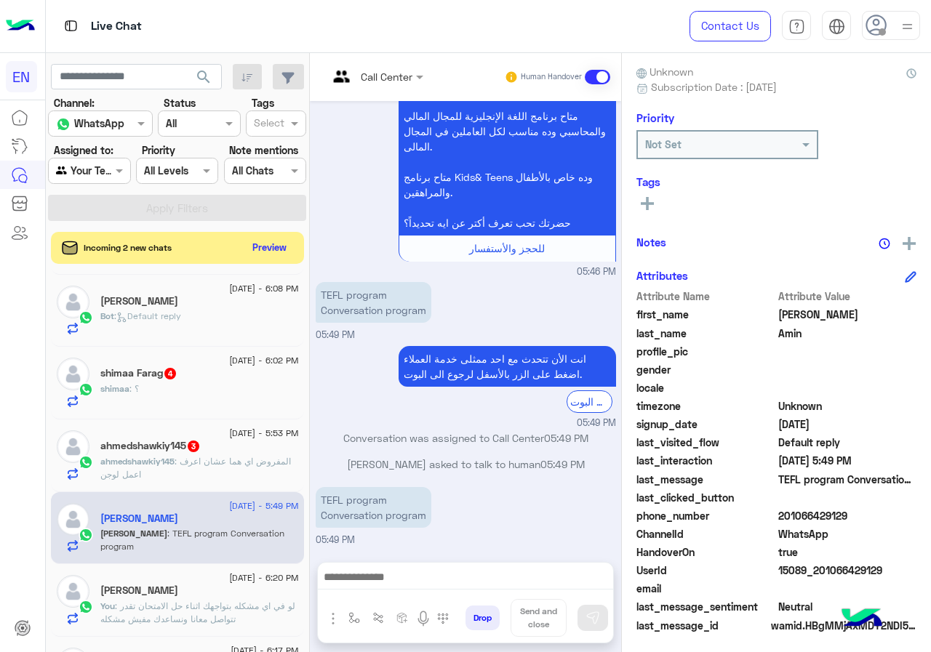
drag, startPoint x: 826, startPoint y: 515, endPoint x: 899, endPoint y: 516, distance: 73.5
click at [899, 516] on span "201066429129" at bounding box center [847, 515] width 139 height 15
copy span "01066429129"
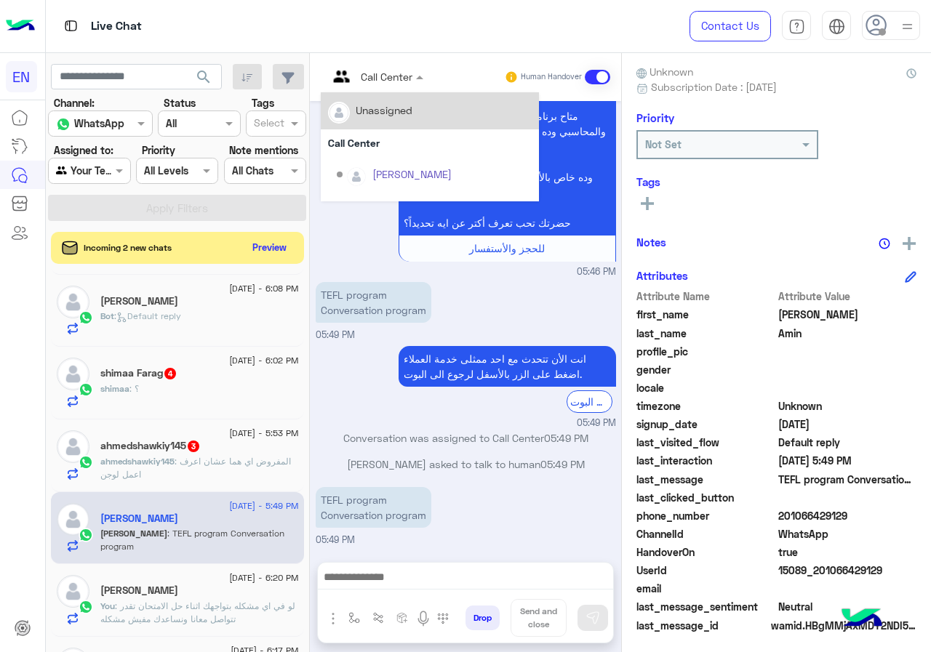
click at [412, 66] on div "Call Center" at bounding box center [370, 77] width 84 height 35
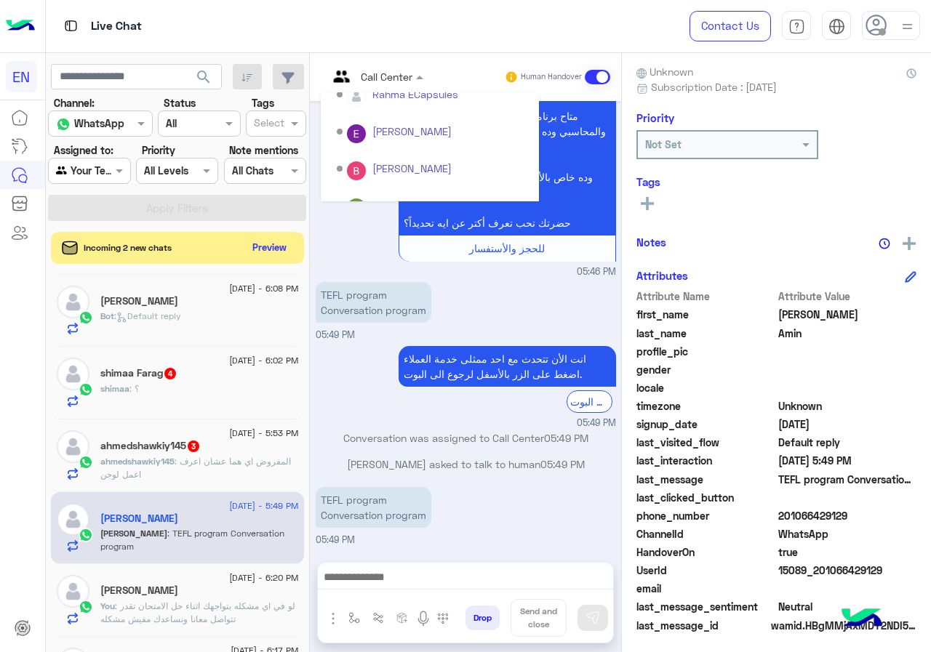
scroll to position [241, 0]
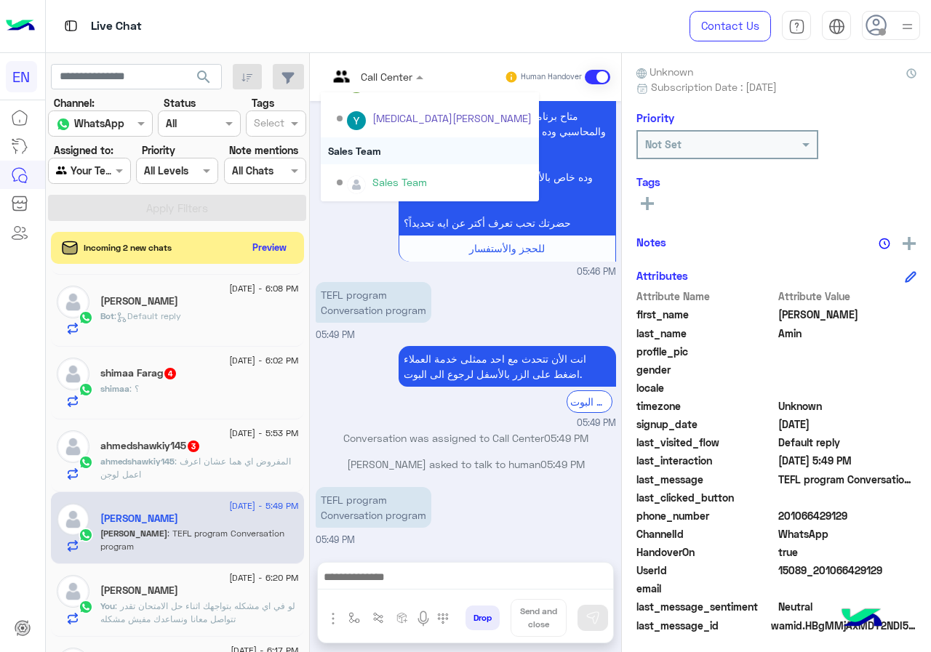
click at [432, 144] on div "Sales Team" at bounding box center [430, 150] width 218 height 27
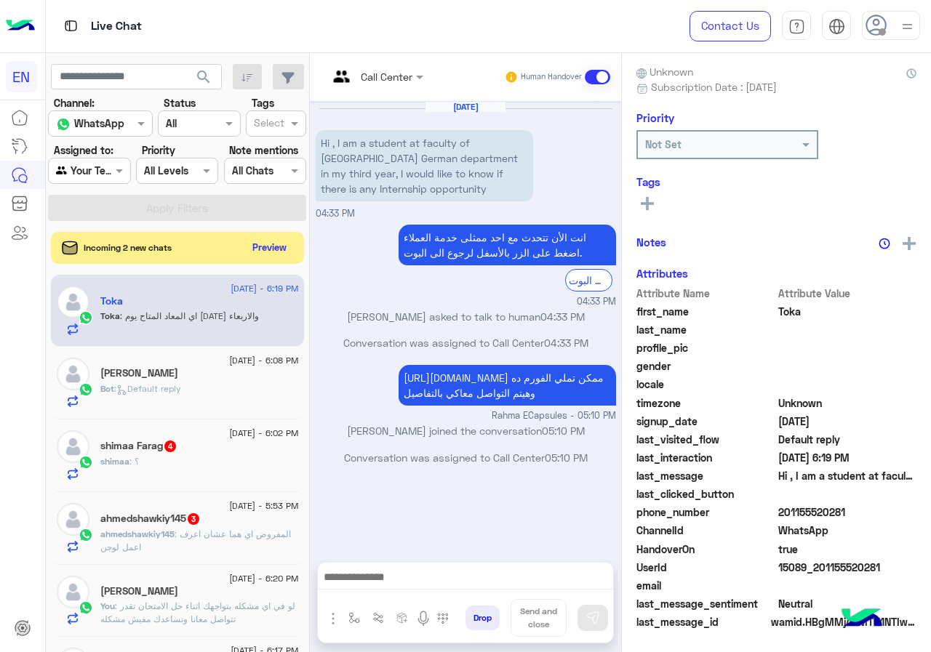
click at [232, 538] on span ": المفروض اي هما عشان اعرف اعمل لوجن" at bounding box center [195, 541] width 191 height 24
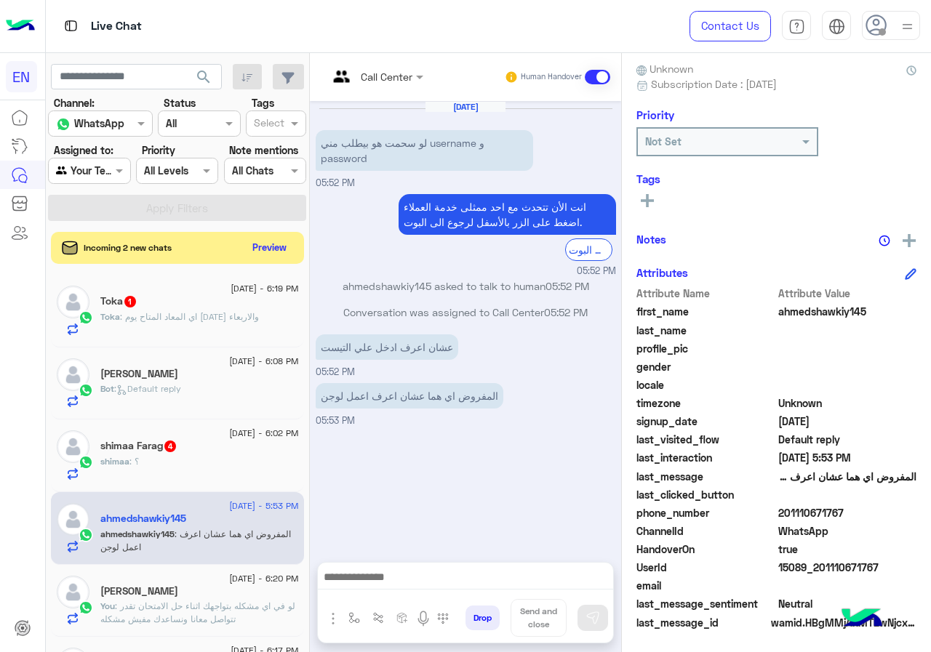
scroll to position [131, 0]
drag, startPoint x: 828, startPoint y: 514, endPoint x: 930, endPoint y: 509, distance: 102.6
click at [917, 509] on span "201110671767" at bounding box center [847, 512] width 139 height 15
copy span "01110671767"
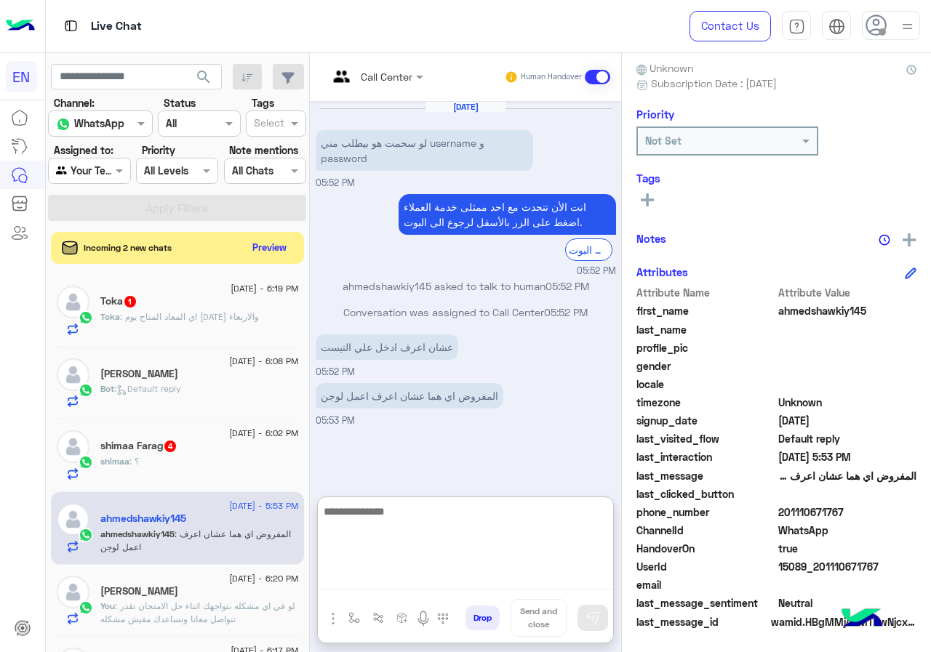
paste textarea "**********"
type textarea "**********"
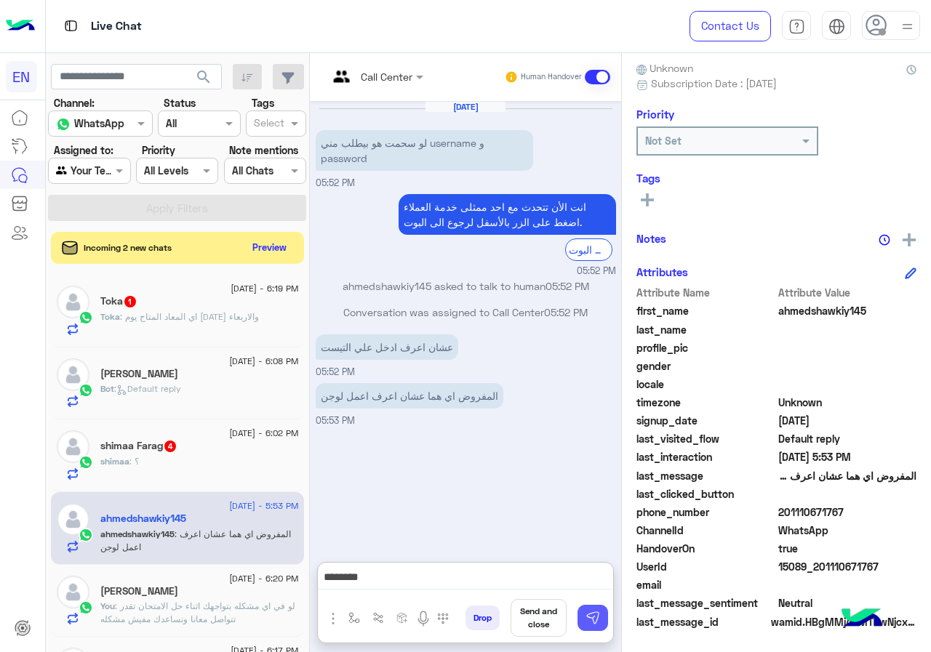
click at [608, 618] on button at bounding box center [593, 618] width 31 height 26
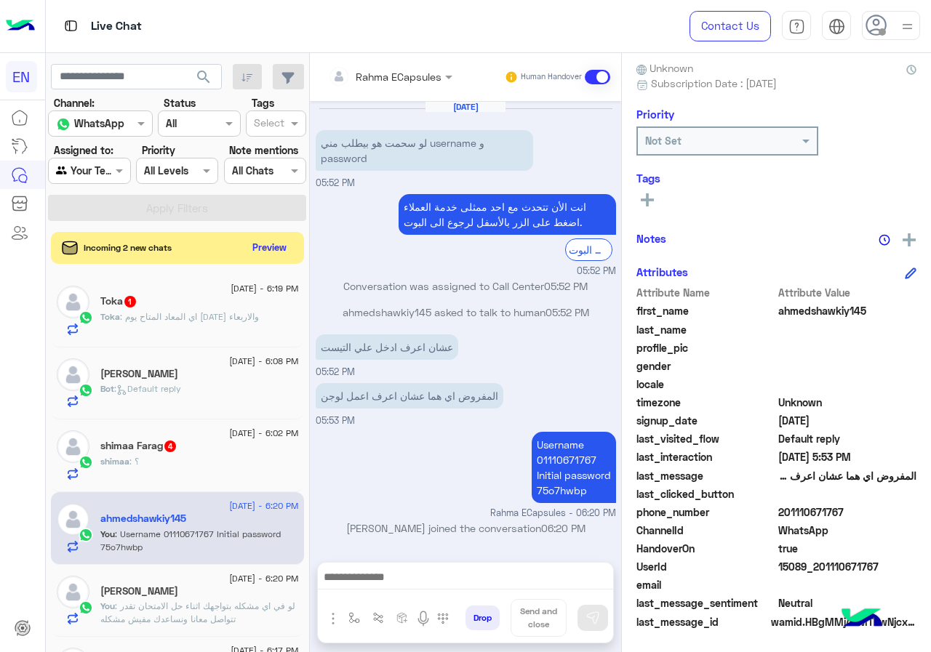
click at [207, 468] on div "shimaa : ؟" at bounding box center [199, 467] width 199 height 25
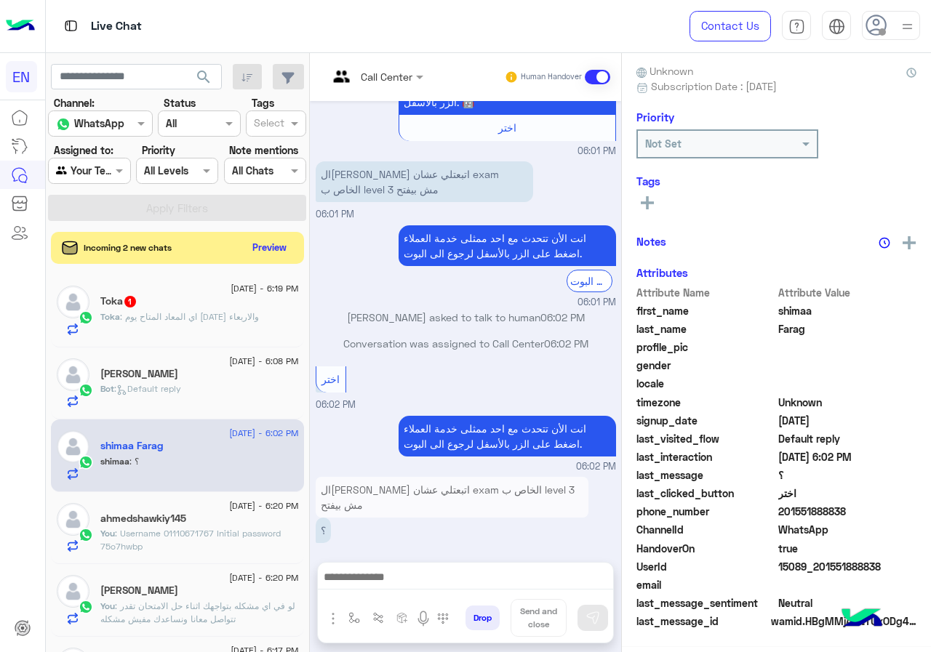
scroll to position [127, 0]
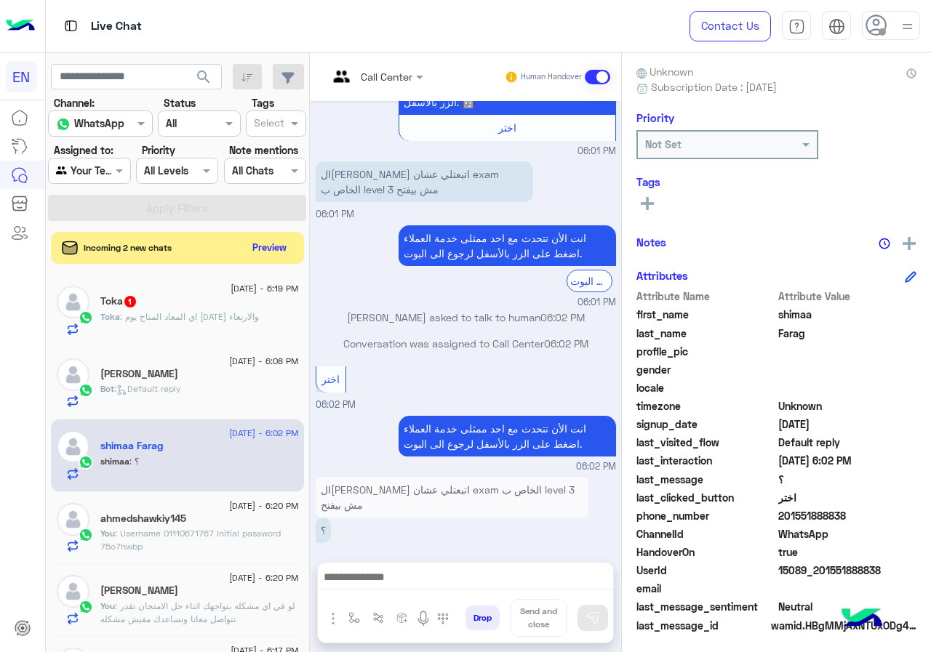
drag, startPoint x: 829, startPoint y: 511, endPoint x: 899, endPoint y: 511, distance: 69.8
click at [899, 511] on span "201551888838" at bounding box center [847, 515] width 139 height 15
copy span "01551888838"
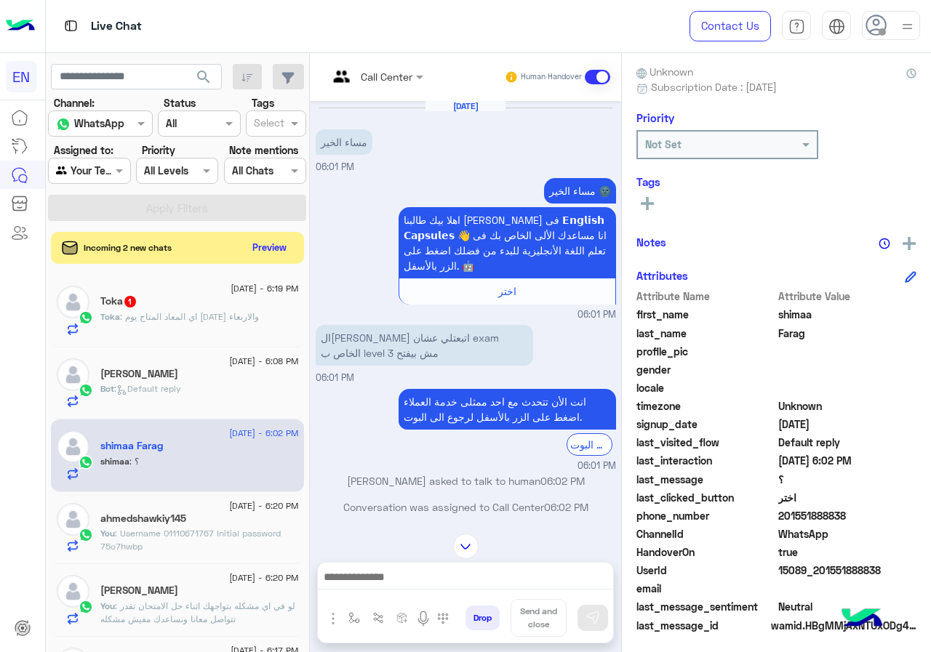
scroll to position [0, 0]
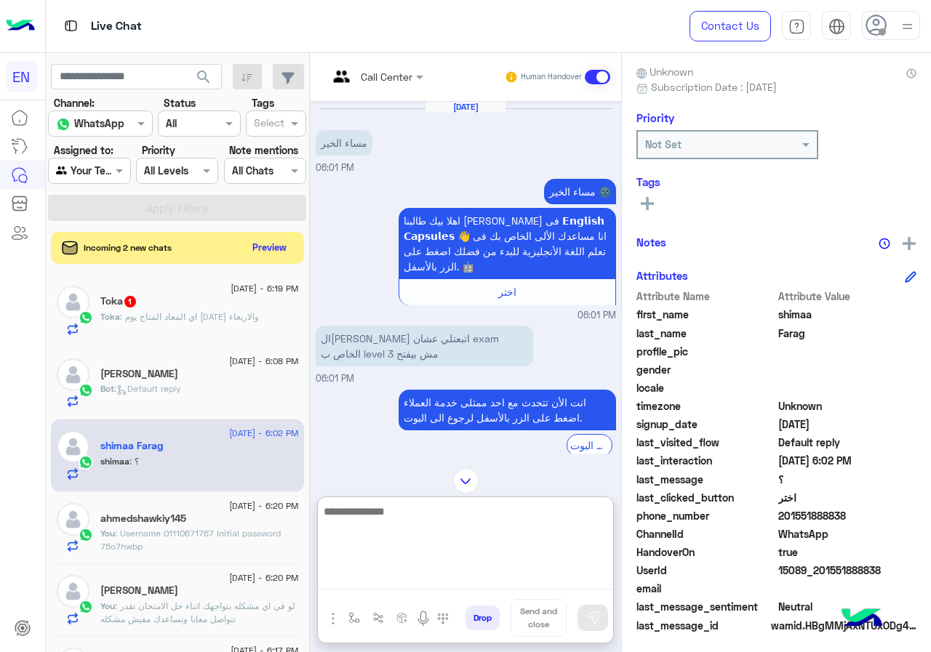
paste textarea "**********"
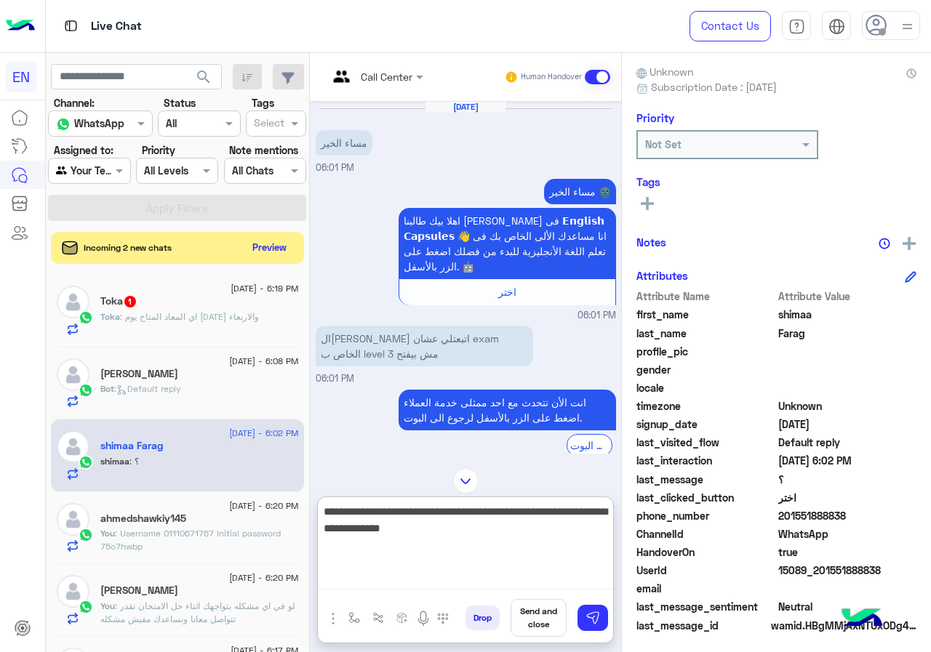
type textarea "**********"
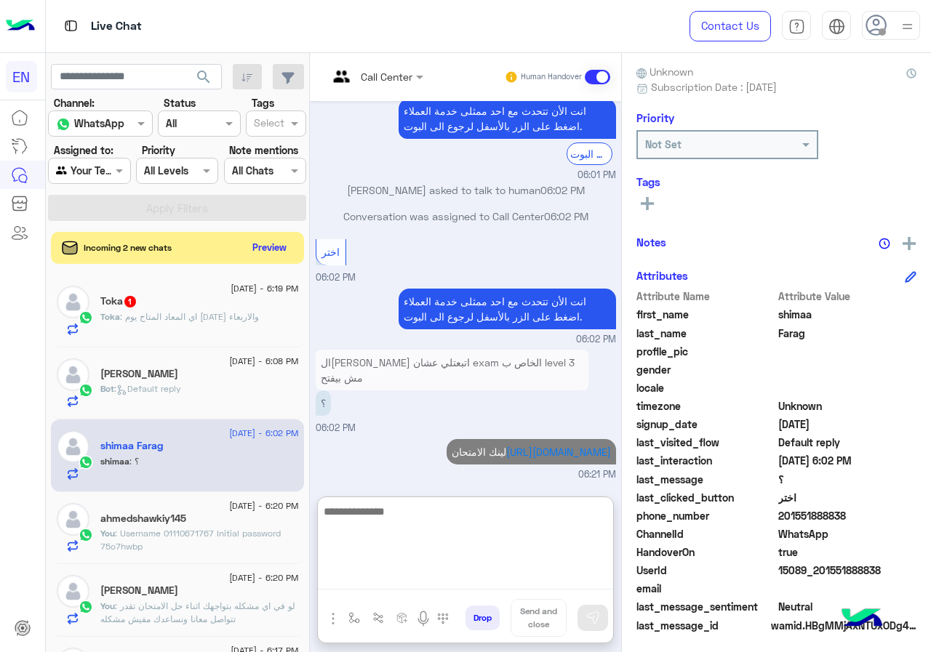
scroll to position [334, 0]
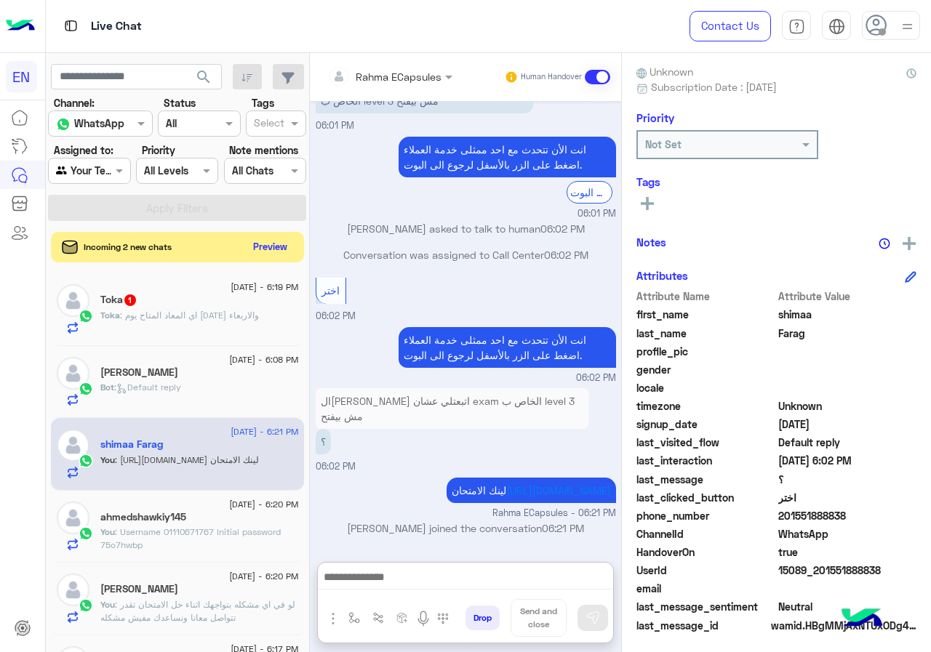
click at [293, 242] on button "Preview" at bounding box center [270, 247] width 45 height 20
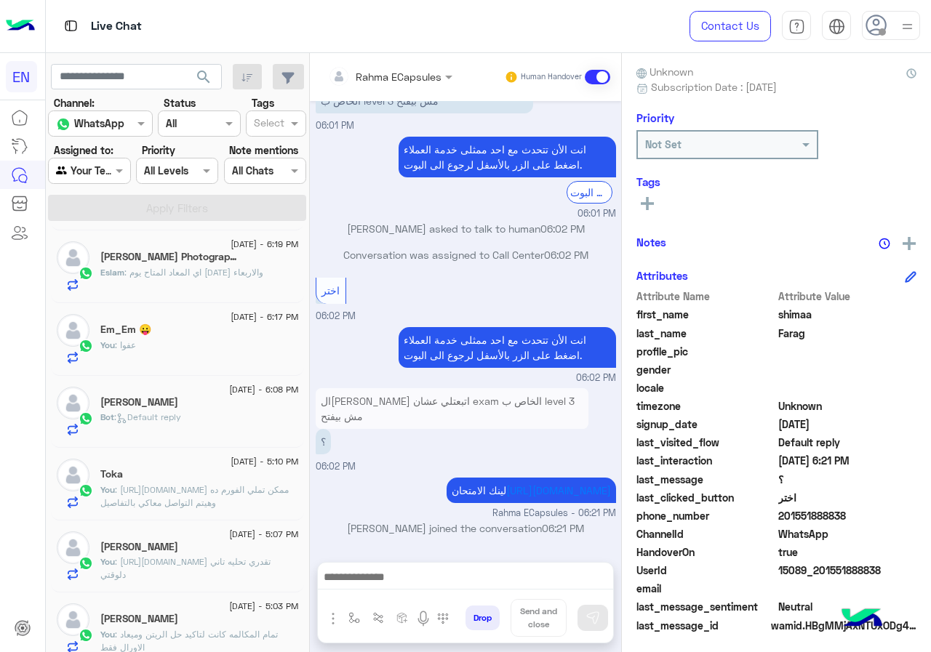
scroll to position [145, 0]
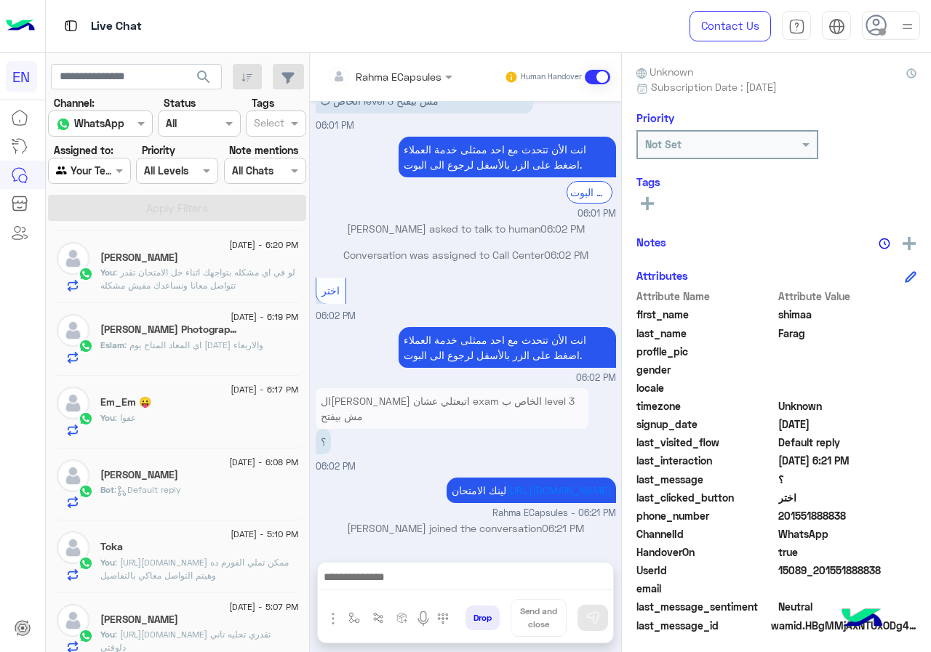
click at [190, 475] on div "[PERSON_NAME]" at bounding box center [199, 476] width 199 height 15
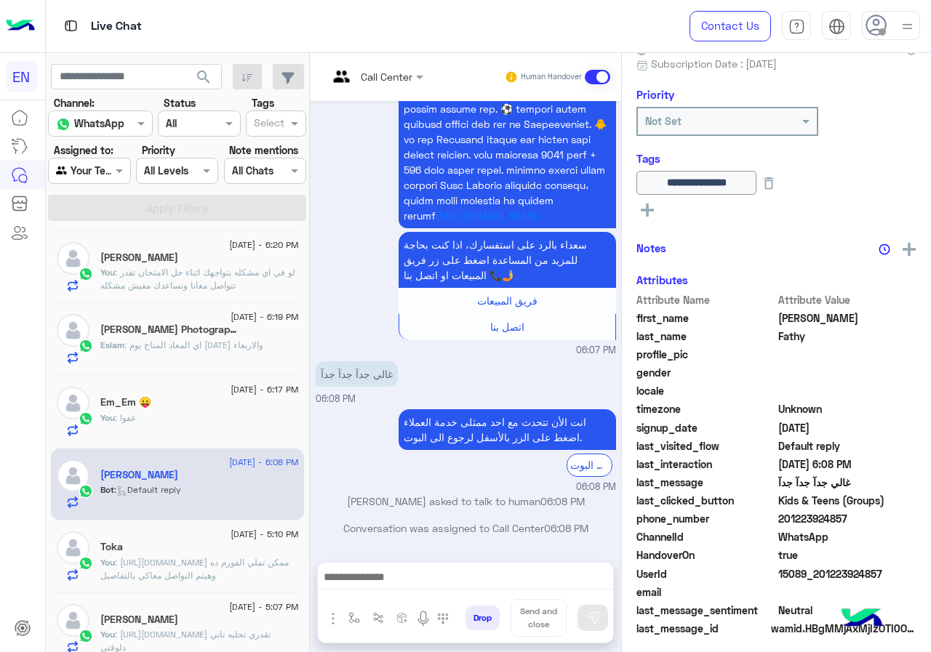
scroll to position [157, 0]
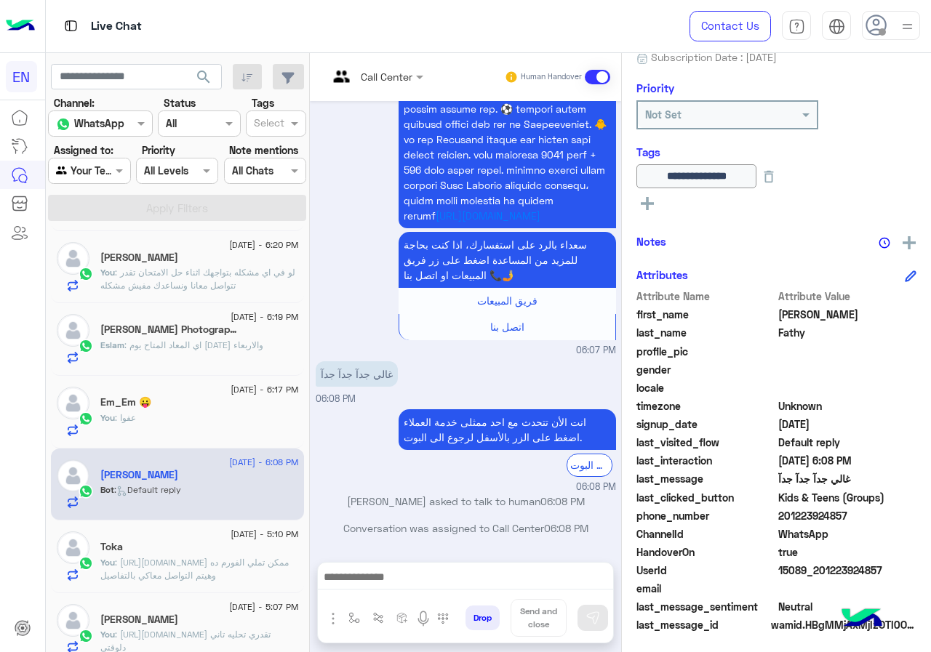
drag, startPoint x: 831, startPoint y: 518, endPoint x: 898, endPoint y: 518, distance: 66.9
click at [898, 518] on span "201223924857" at bounding box center [847, 515] width 139 height 15
drag, startPoint x: 876, startPoint y: 518, endPoint x: 814, endPoint y: 532, distance: 63.5
click at [775, 532] on span "ChannelId" at bounding box center [705, 534] width 139 height 15
drag, startPoint x: 829, startPoint y: 516, endPoint x: 930, endPoint y: 507, distance: 100.8
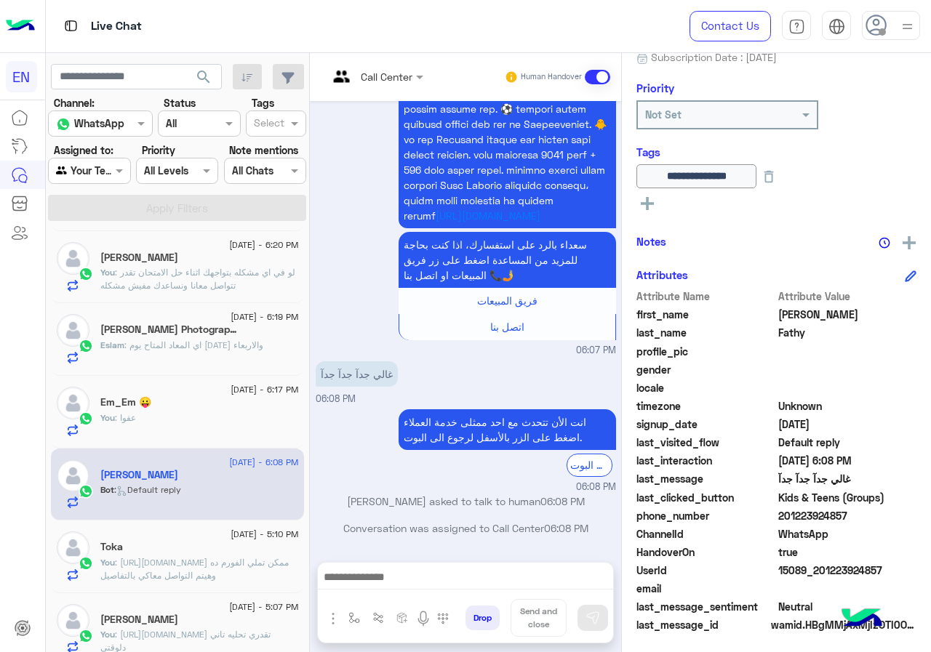
click at [916, 507] on div "Attribute Name Attribute Value first_name [PERSON_NAME] last_name Fathy profile…" at bounding box center [776, 462] width 280 height 347
click at [869, 514] on span "201223924857" at bounding box center [847, 515] width 139 height 15
click at [879, 514] on span "201223924857" at bounding box center [847, 515] width 139 height 15
click at [892, 514] on span "201223924857" at bounding box center [847, 515] width 139 height 15
drag, startPoint x: 828, startPoint y: 516, endPoint x: 910, endPoint y: 506, distance: 82.8
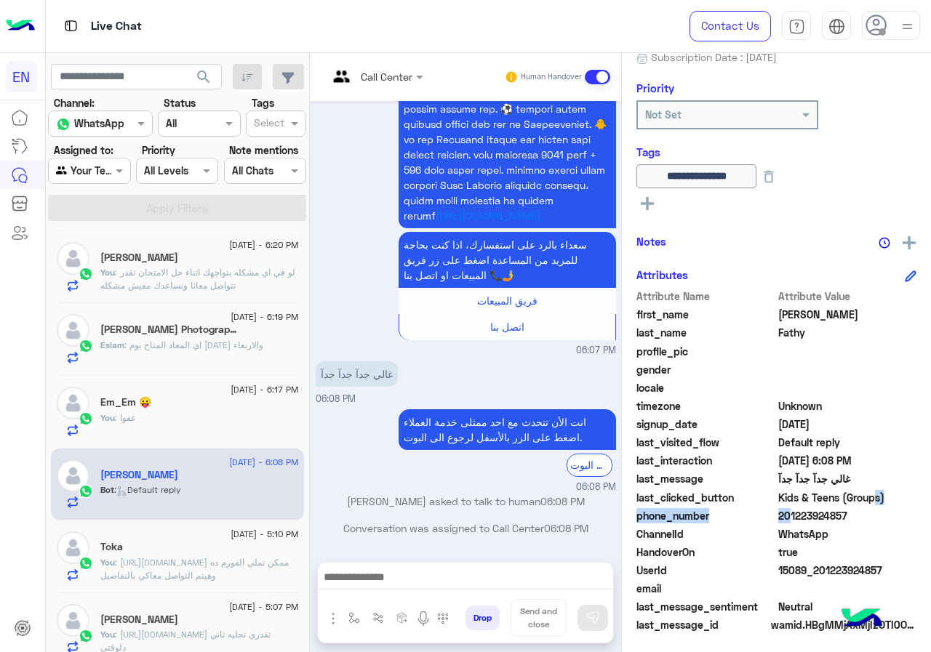
click at [910, 506] on div "Attribute Name Attribute Value first_name [PERSON_NAME] last_name Fathy profile…" at bounding box center [776, 462] width 280 height 347
click at [873, 522] on span "201223924857" at bounding box center [847, 515] width 139 height 15
drag, startPoint x: 827, startPoint y: 514, endPoint x: 900, endPoint y: 514, distance: 72.7
click at [900, 514] on span "201223924857" at bounding box center [847, 515] width 139 height 15
copy span "01223924857"
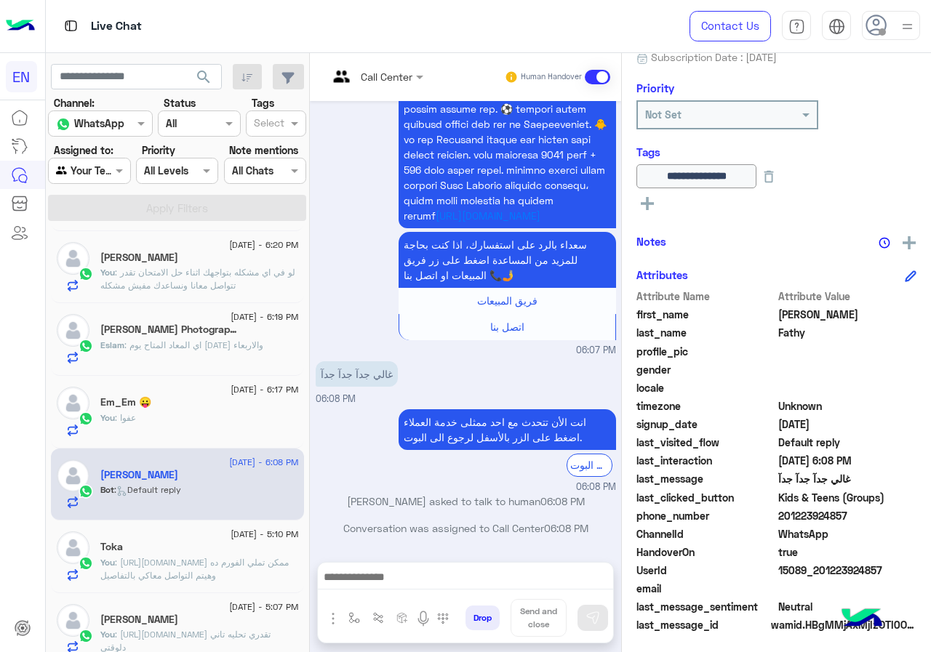
click at [421, 62] on div "Call Center Human Handover" at bounding box center [465, 77] width 311 height 48
click at [387, 71] on input "text" at bounding box center [357, 76] width 59 height 15
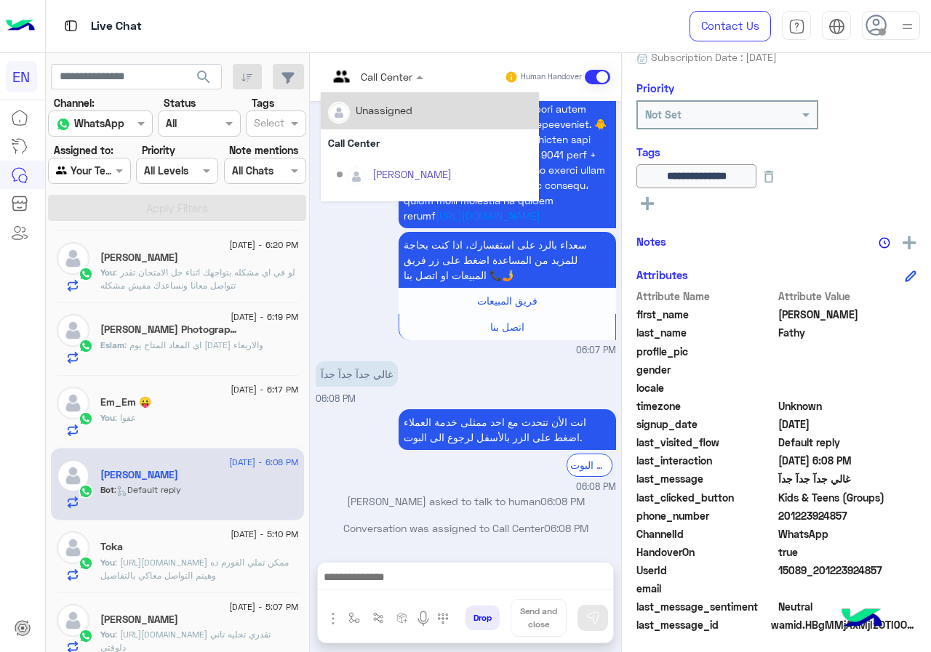
scroll to position [241, 0]
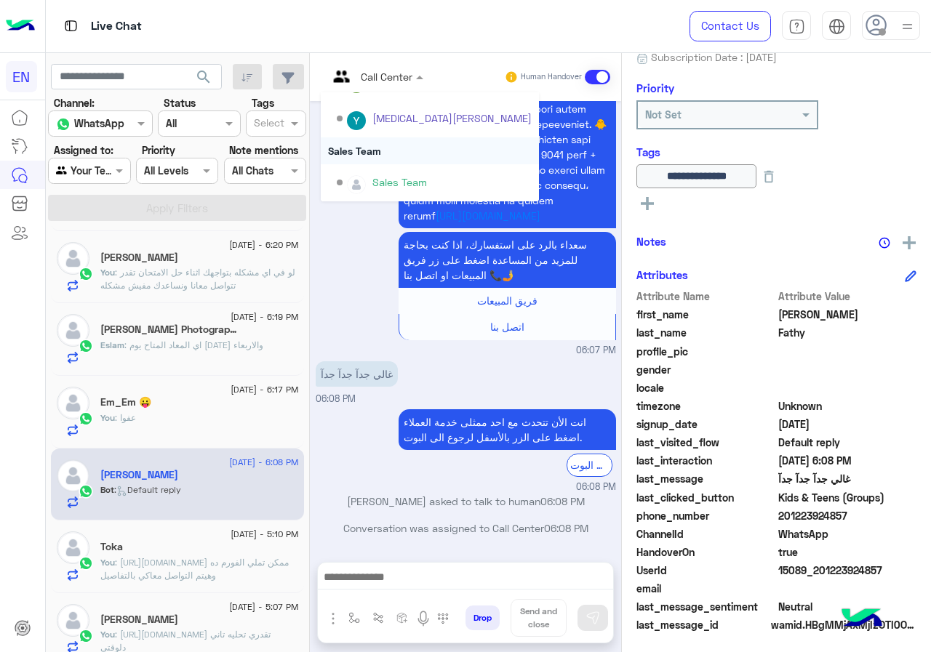
click at [435, 148] on div "Sales Team" at bounding box center [430, 150] width 218 height 27
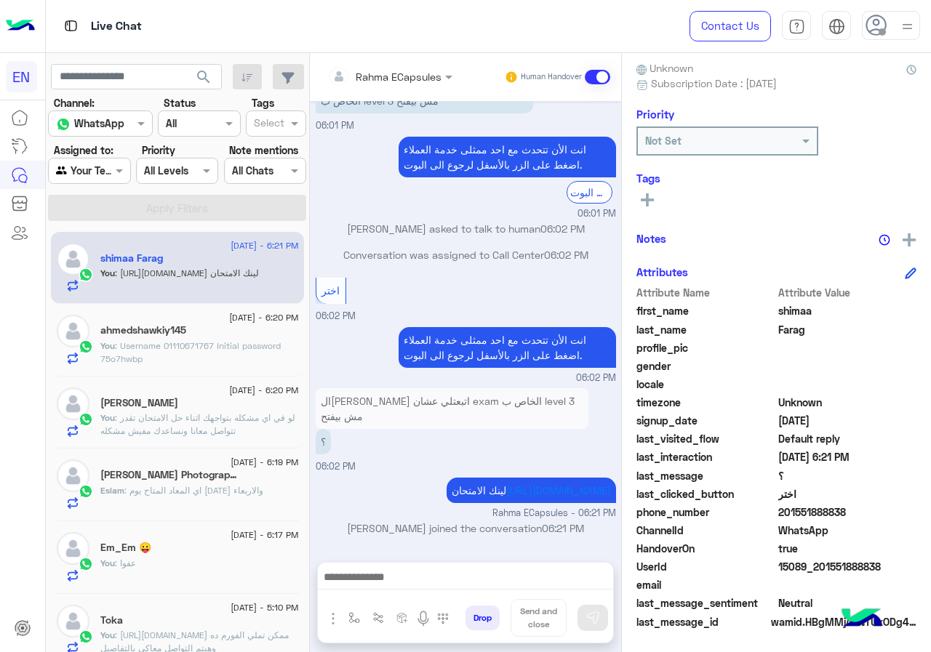
click at [157, 490] on span ": اي المعاد المتاح يوم [DATE] والاربعاء" at bounding box center [193, 490] width 139 height 11
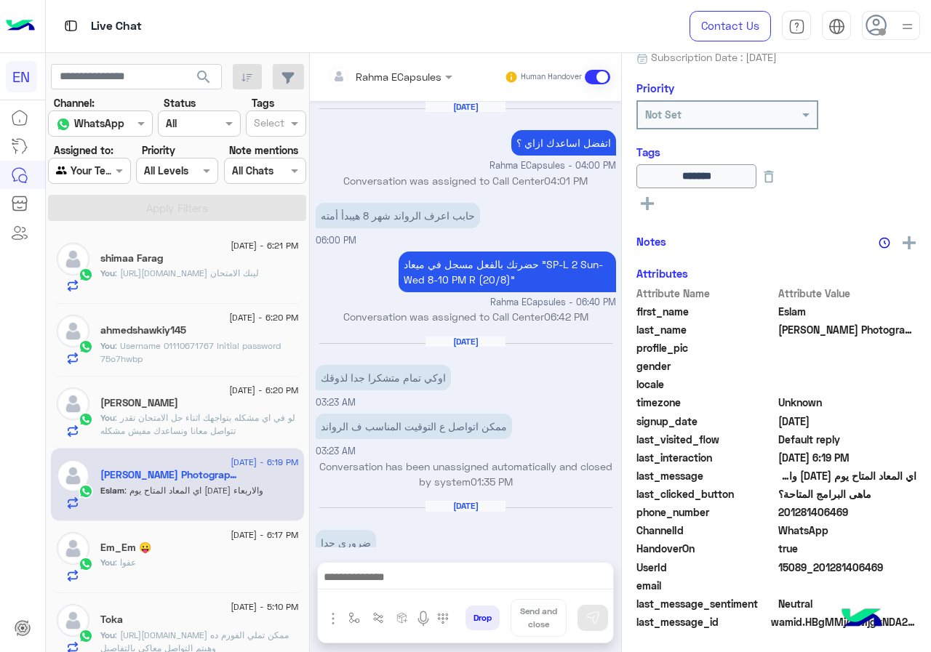
scroll to position [626, 0]
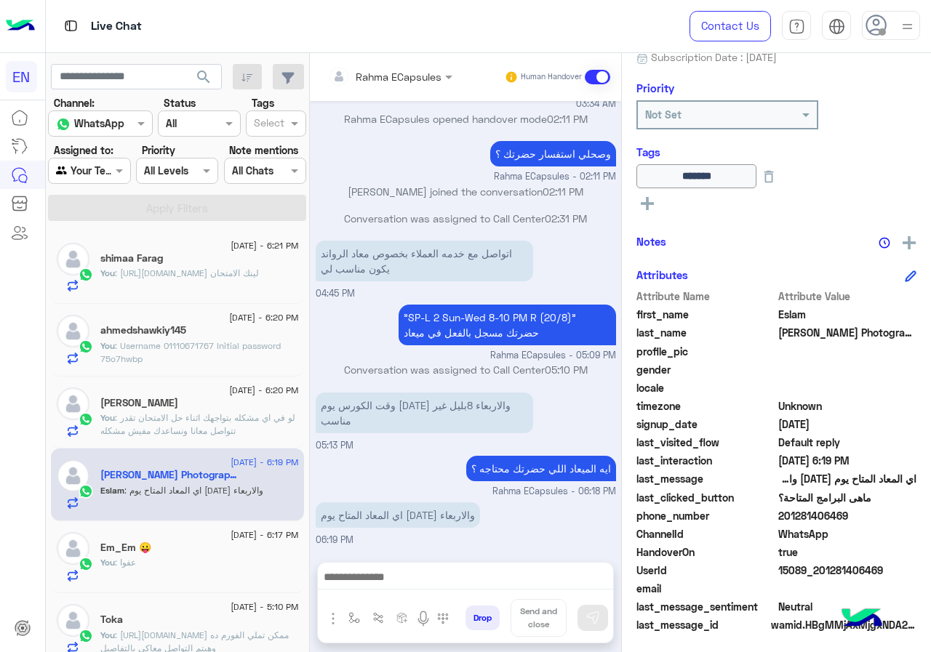
drag, startPoint x: 826, startPoint y: 514, endPoint x: 892, endPoint y: 515, distance: 65.5
click at [892, 515] on span "201281406469" at bounding box center [847, 515] width 139 height 15
copy span "01281406469"
click at [471, 436] on div "وقت الكورس يوم [DATE] والاربعاء 8بليل غير مناسب 05:13 PM" at bounding box center [466, 421] width 300 height 64
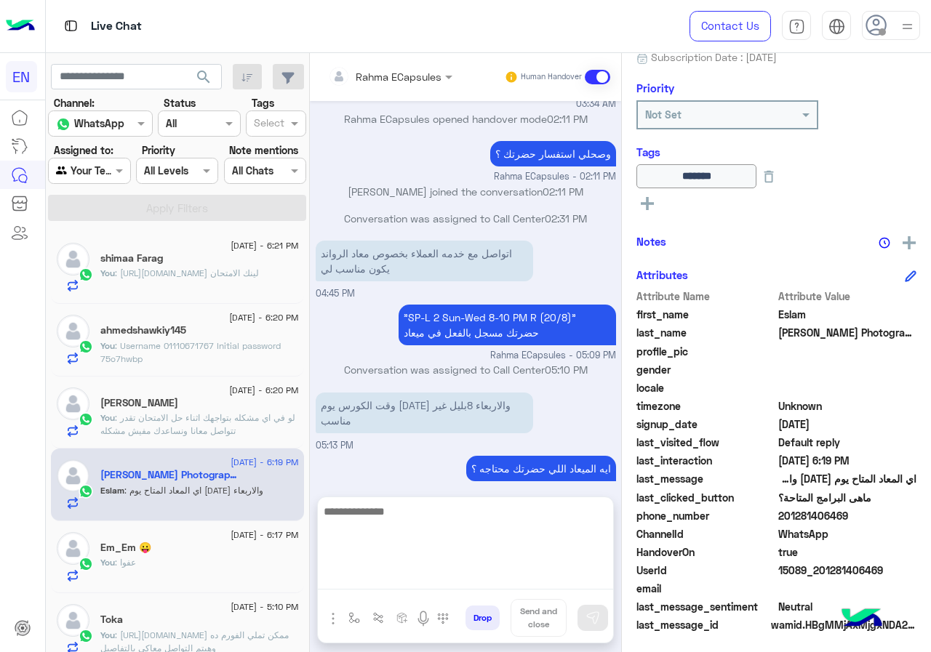
click at [530, 586] on textarea at bounding box center [465, 546] width 295 height 87
type textarea "**********"
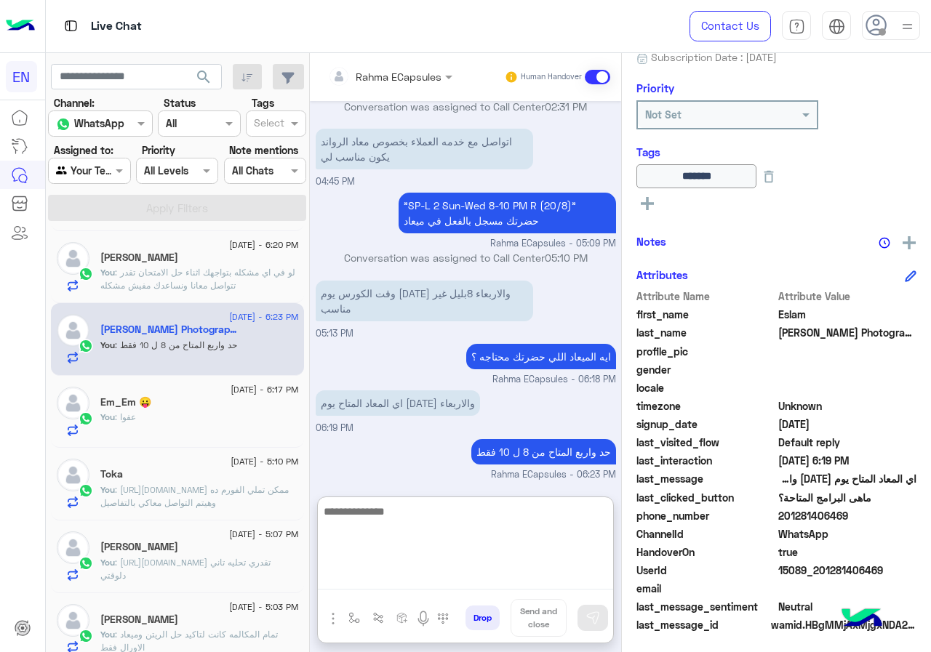
scroll to position [0, 0]
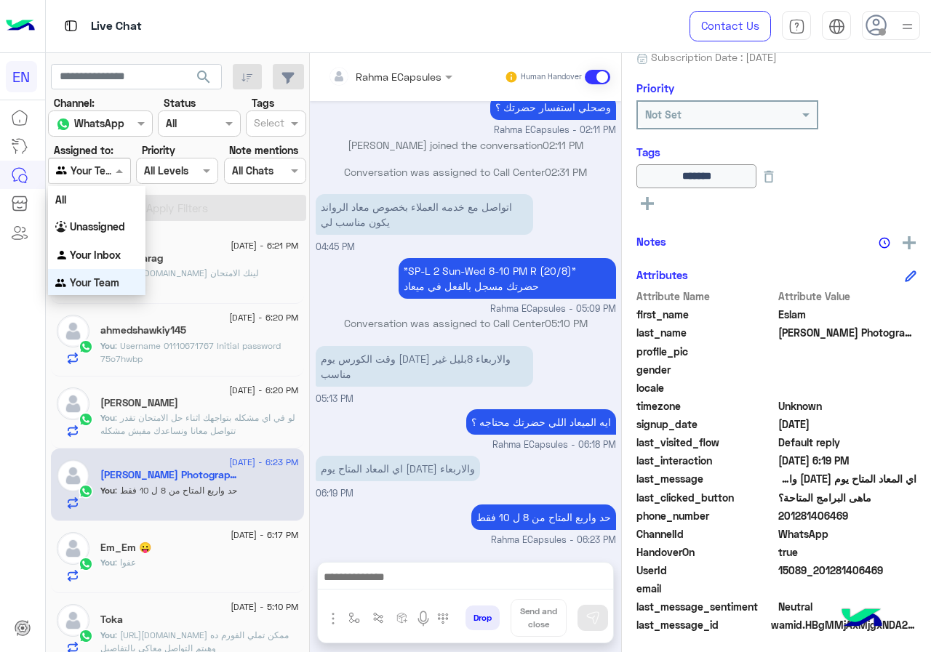
click at [83, 166] on input "text" at bounding box center [72, 171] width 33 height 15
click at [89, 243] on div "Your Inbox" at bounding box center [96, 255] width 97 height 28
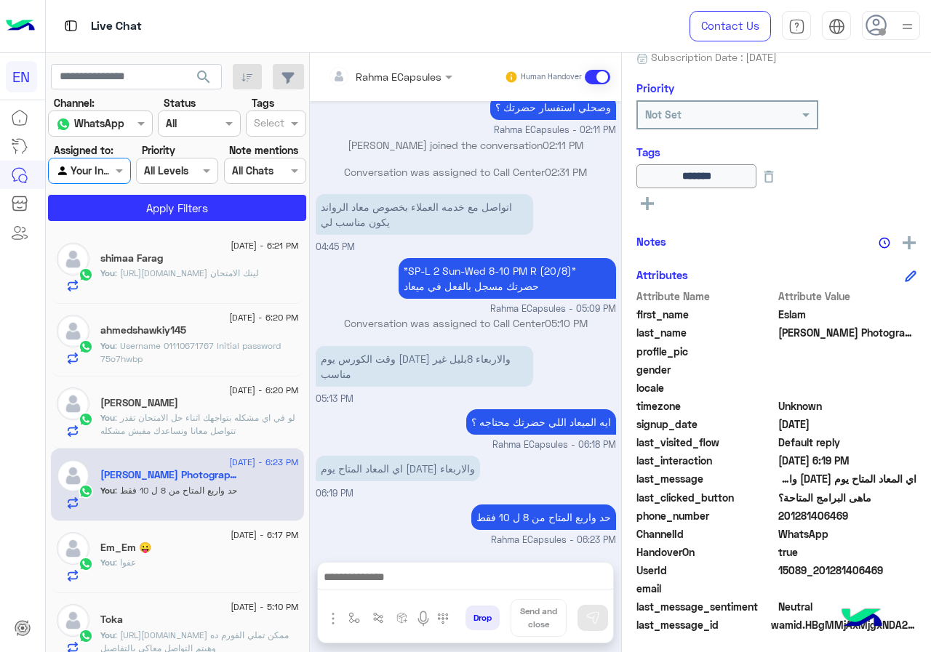
click at [108, 221] on app-inbox-users-filters "search Channel: Channel WhatsApp Status Channel All Tags Select Assigned to: Ag…" at bounding box center [178, 140] width 264 height 174
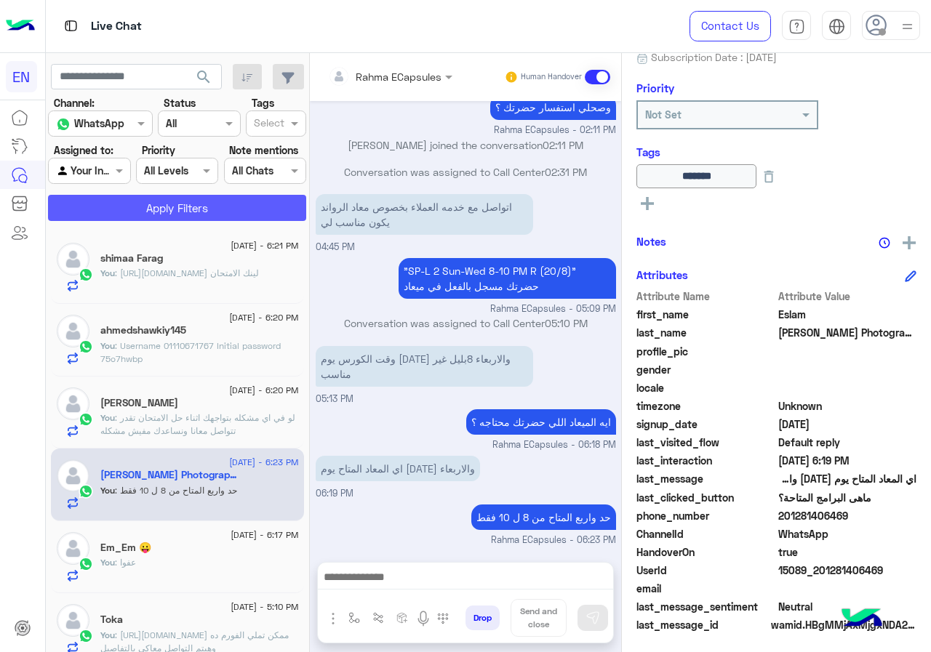
click at [117, 212] on button "Apply Filters" at bounding box center [177, 208] width 258 height 26
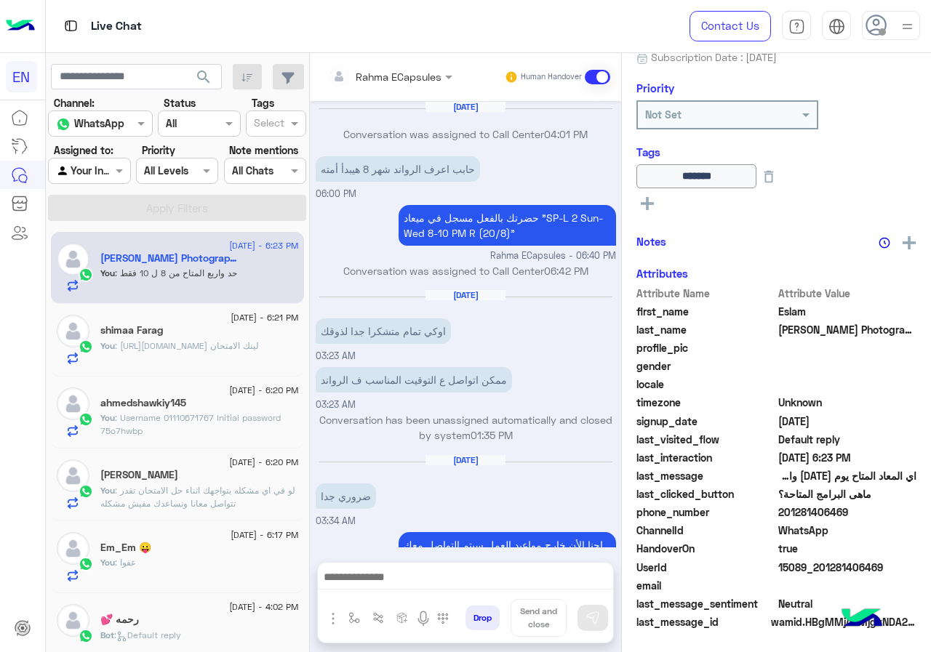
scroll to position [626, 0]
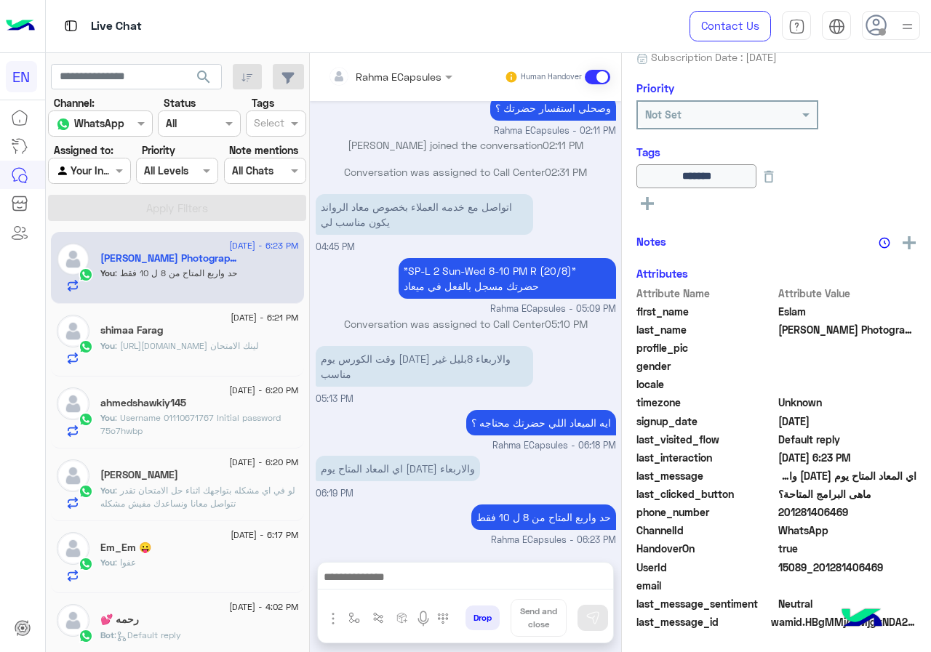
click at [439, 92] on div "Rahma ECapsules Human Handover" at bounding box center [465, 77] width 311 height 48
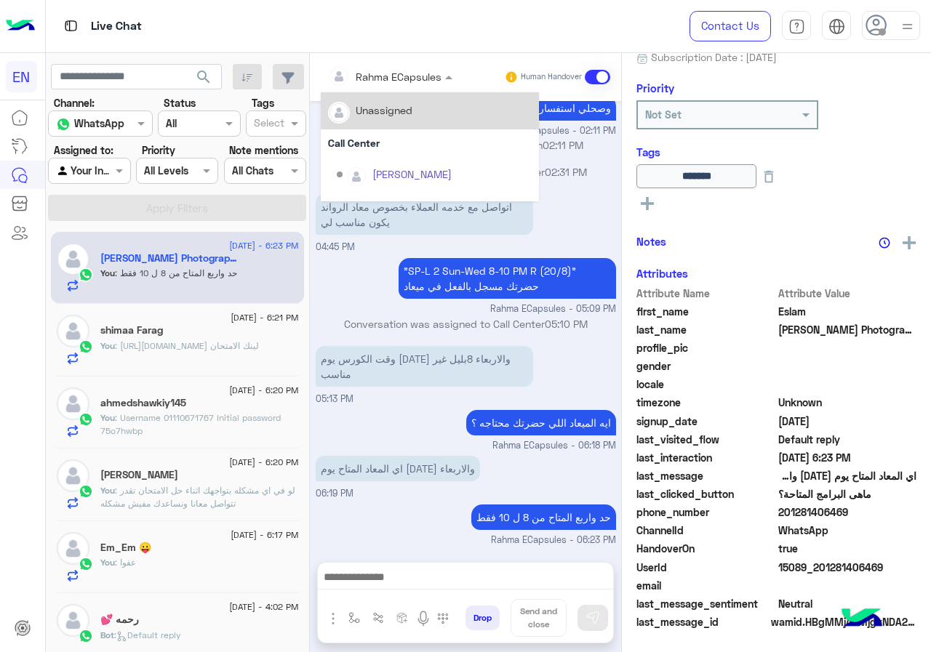
click at [413, 82] on input "text" at bounding box center [370, 76] width 85 height 15
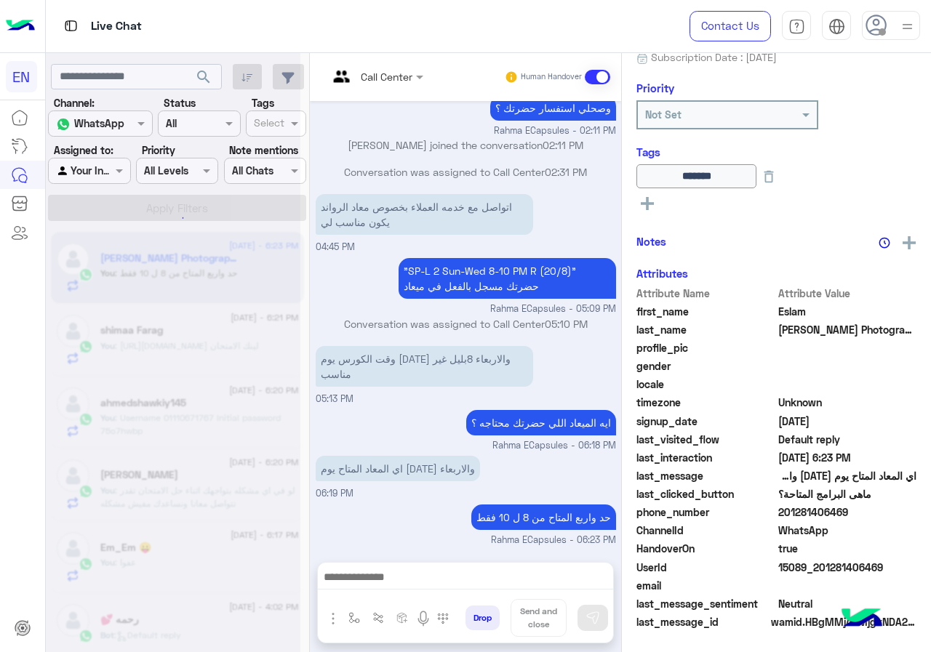
click at [412, 89] on div "Call Center" at bounding box center [370, 77] width 84 height 35
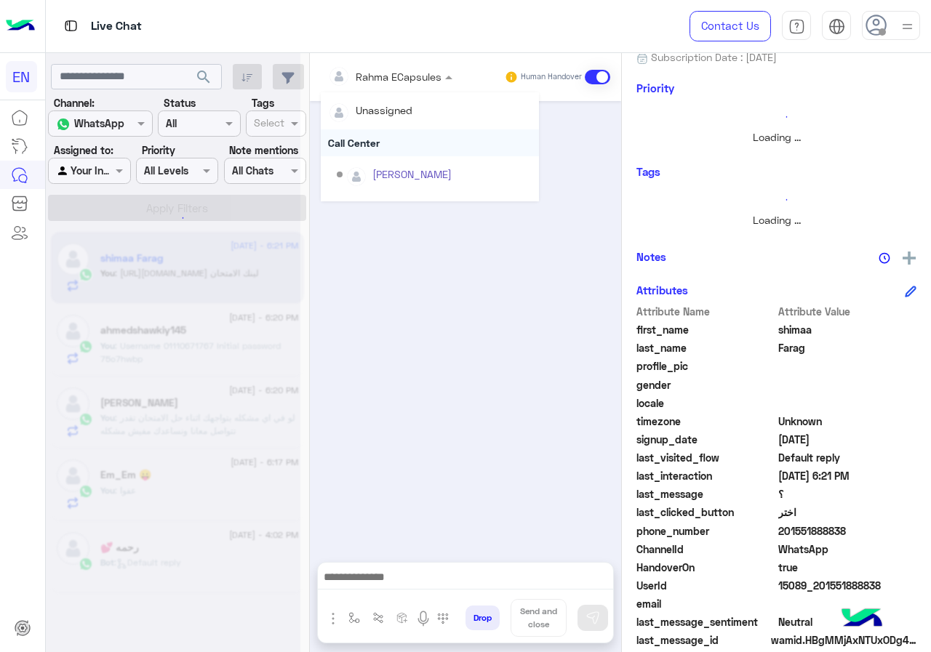
click at [431, 135] on div "Call Center" at bounding box center [430, 142] width 218 height 27
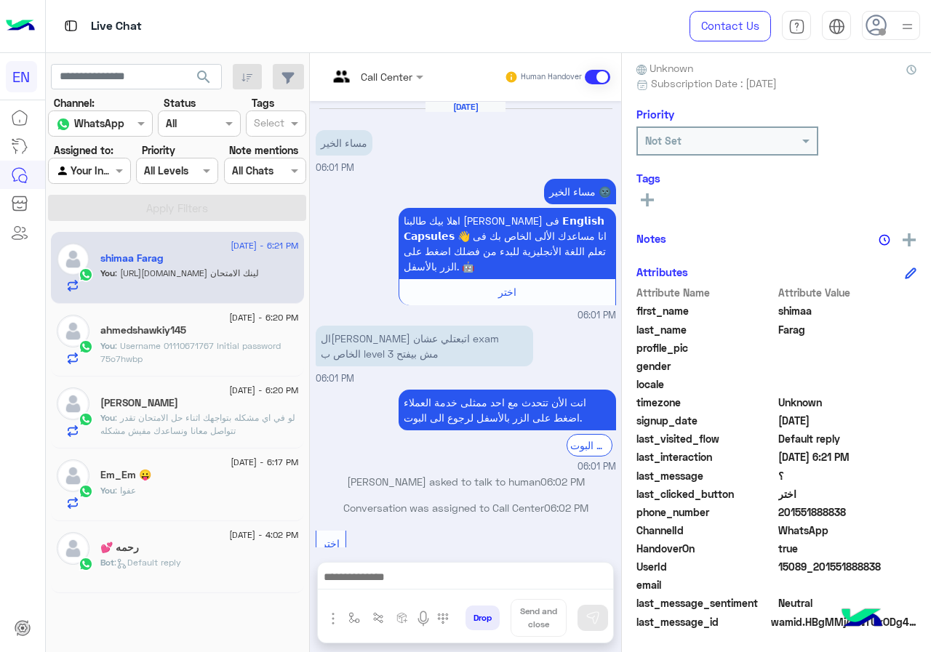
scroll to position [268, 0]
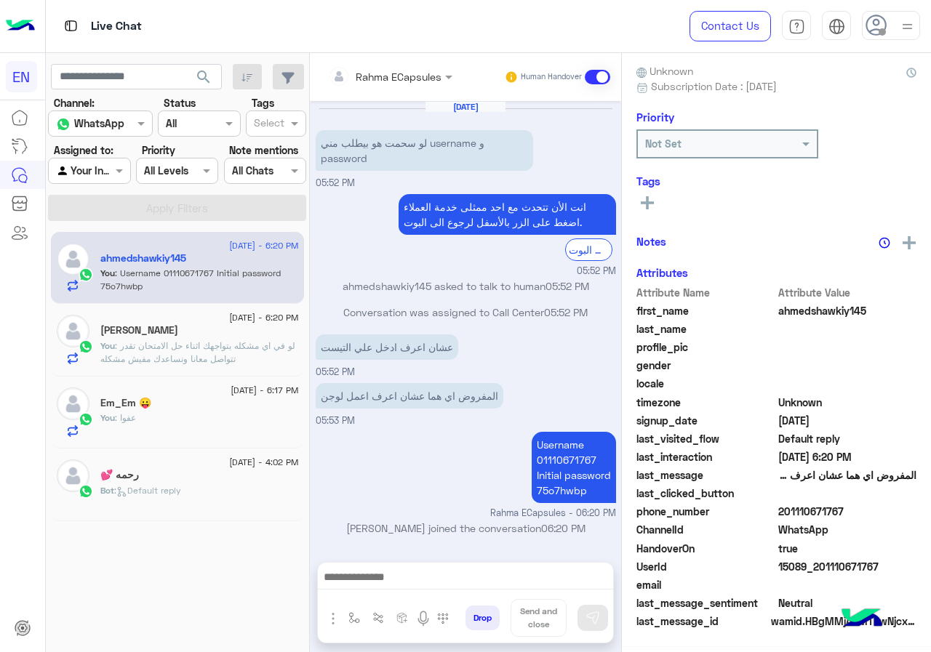
scroll to position [128, 0]
click at [431, 61] on div "Rahma ECapsules Human Handover" at bounding box center [465, 77] width 311 height 48
click at [428, 78] on div at bounding box center [390, 76] width 139 height 17
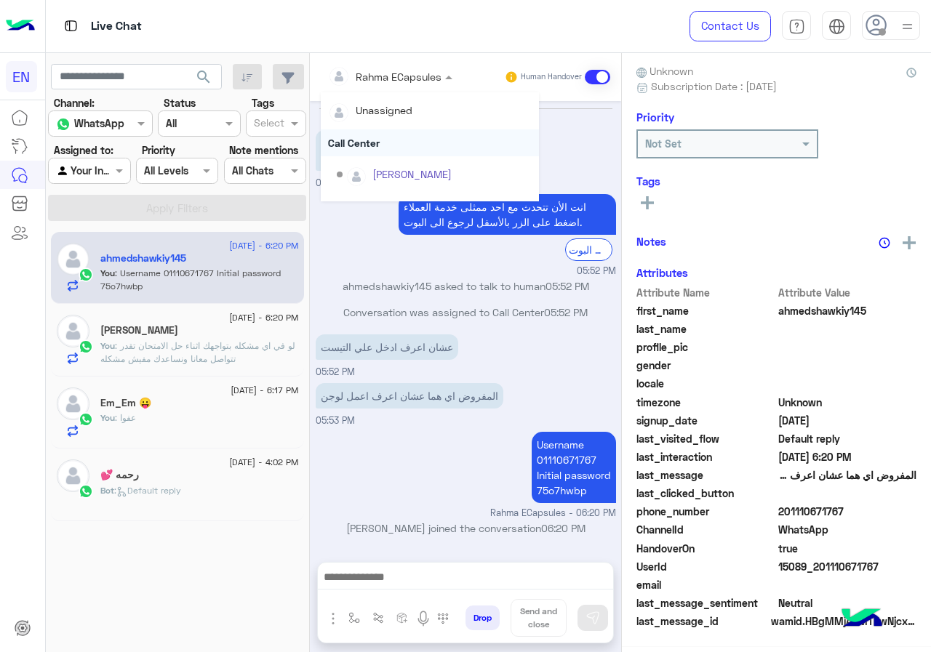
click at [409, 152] on div "Call Center" at bounding box center [430, 142] width 218 height 27
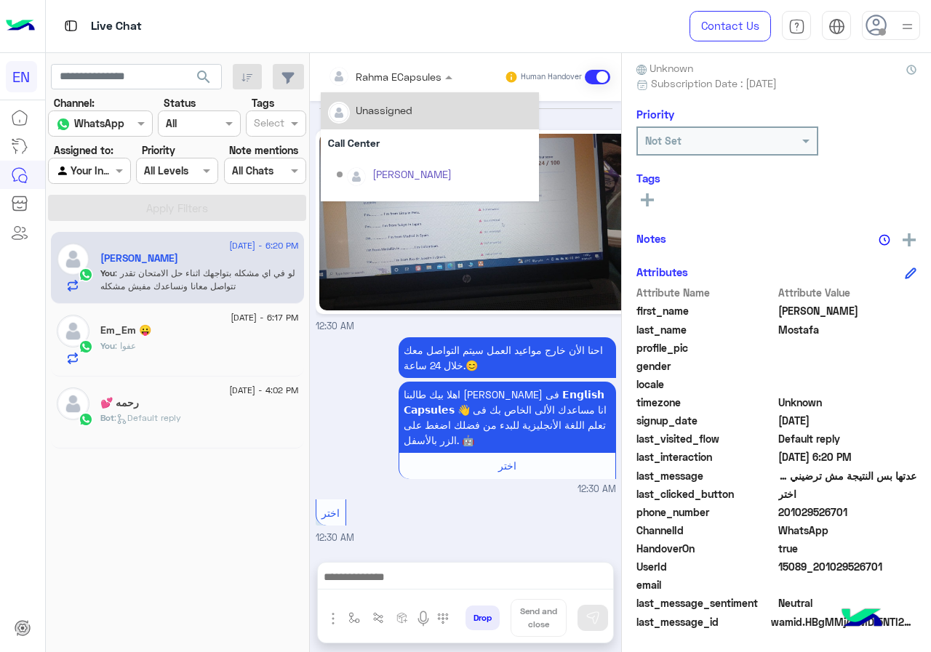
scroll to position [1095, 0]
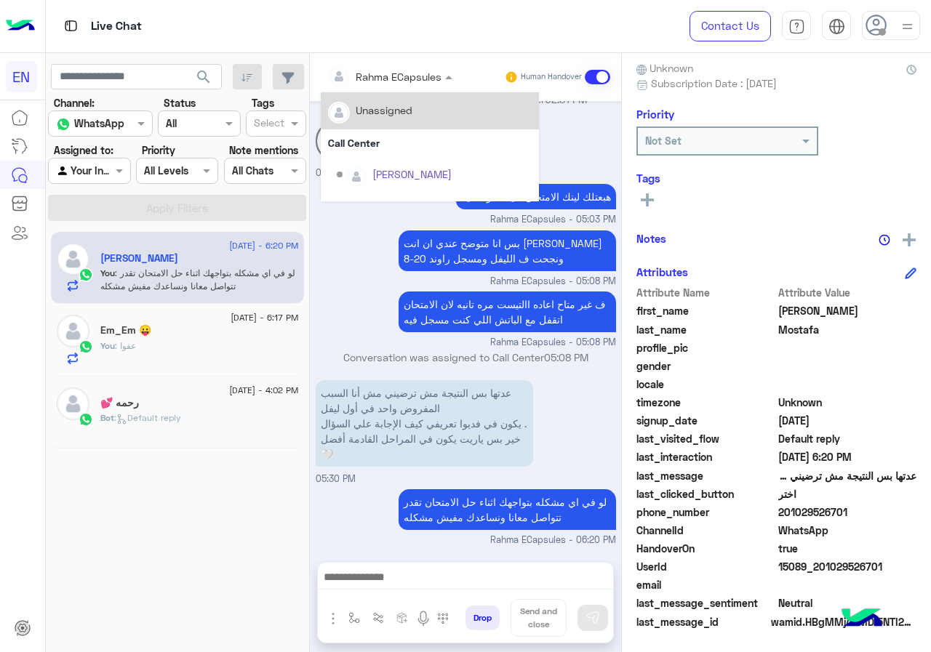
click at [398, 78] on input "text" at bounding box center [370, 76] width 85 height 15
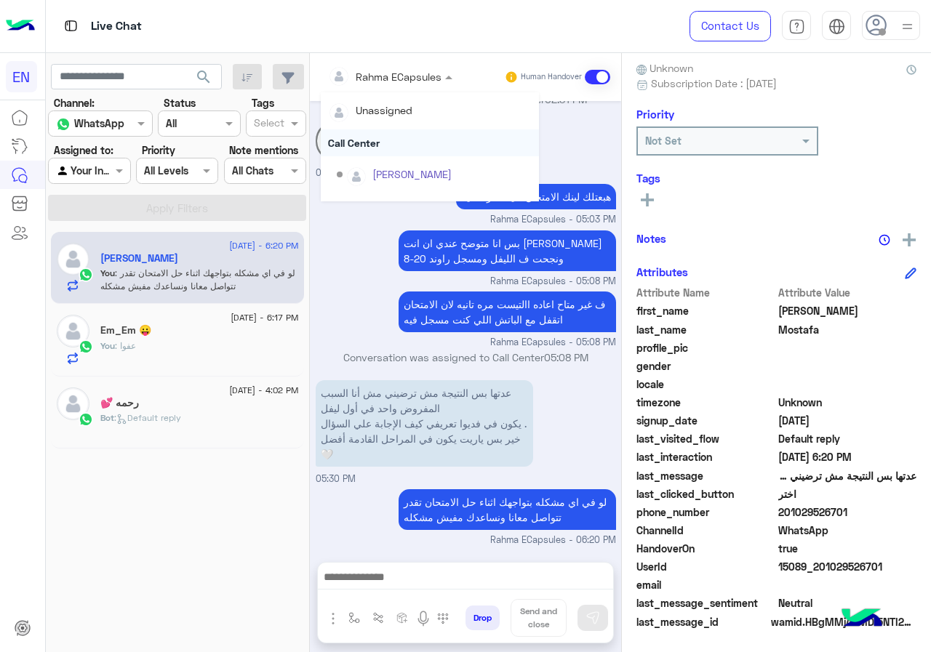
click at [386, 146] on div "Call Center" at bounding box center [430, 142] width 218 height 27
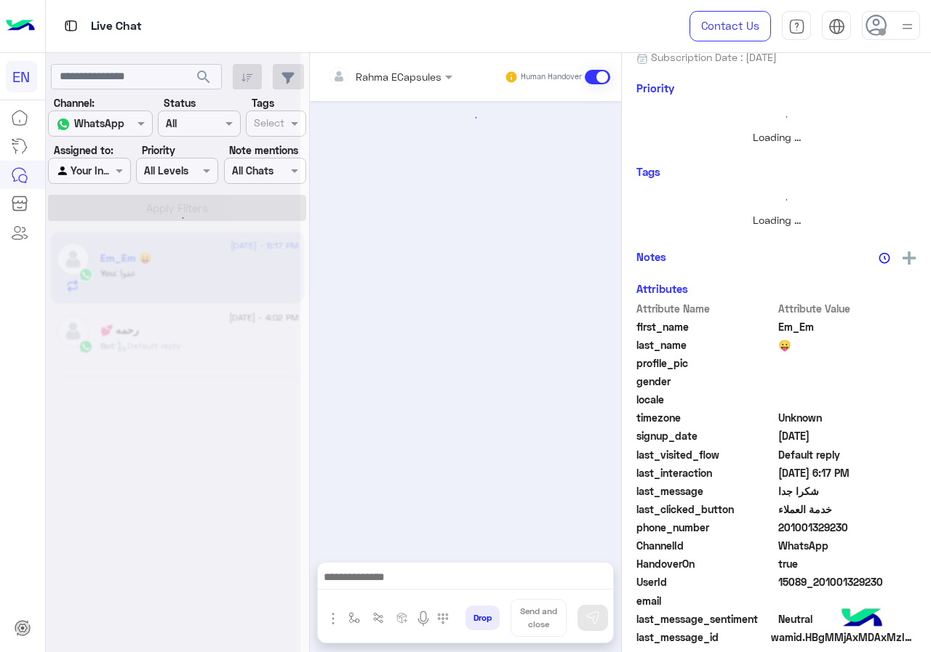
click at [372, 93] on div "Rahma ECapsules Human Handover" at bounding box center [465, 77] width 311 height 48
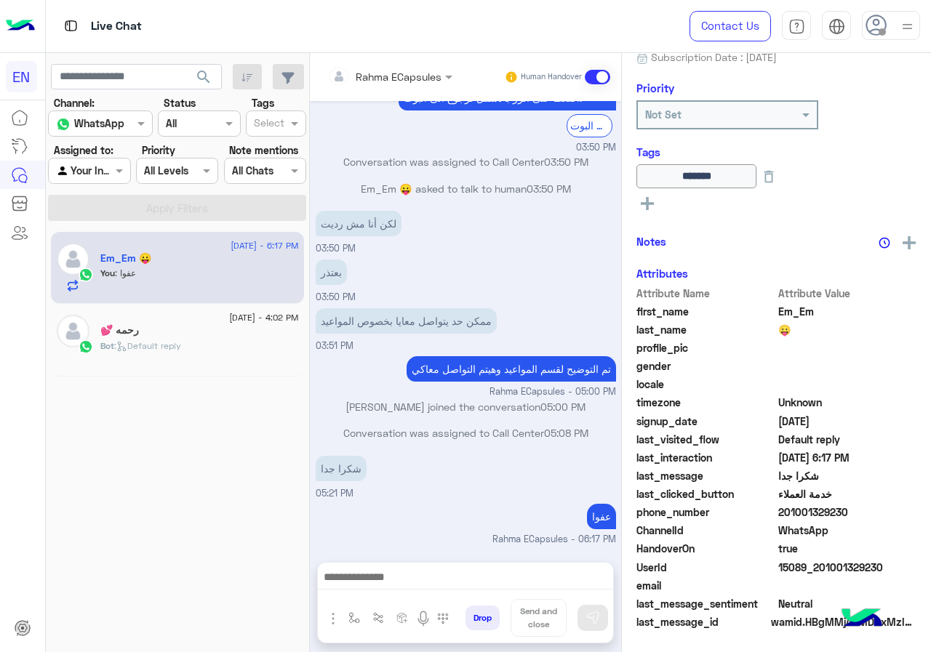
click at [367, 77] on input "text" at bounding box center [370, 76] width 85 height 15
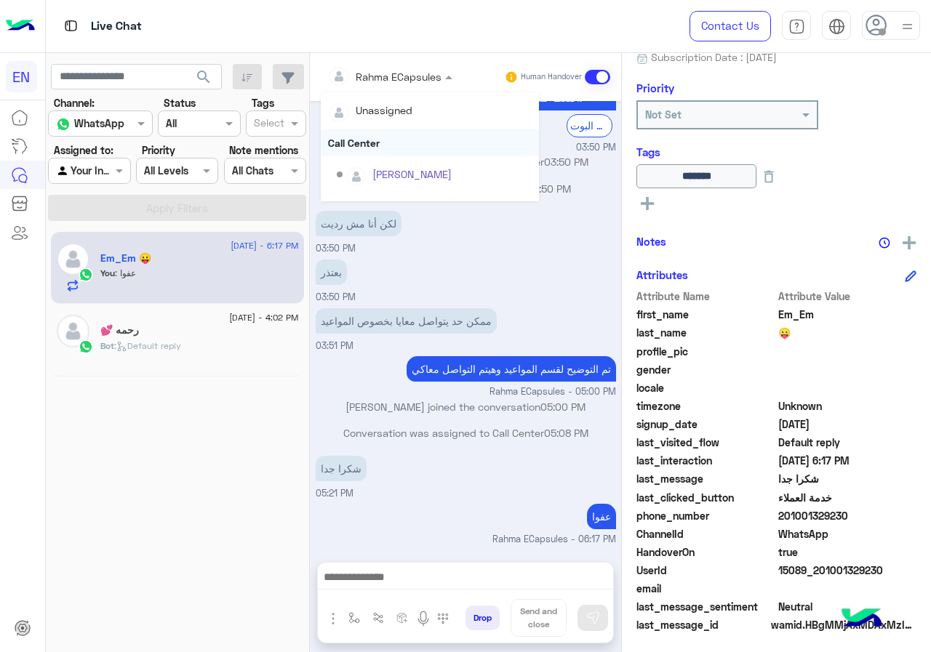
click at [374, 144] on div "Call Center" at bounding box center [430, 142] width 218 height 27
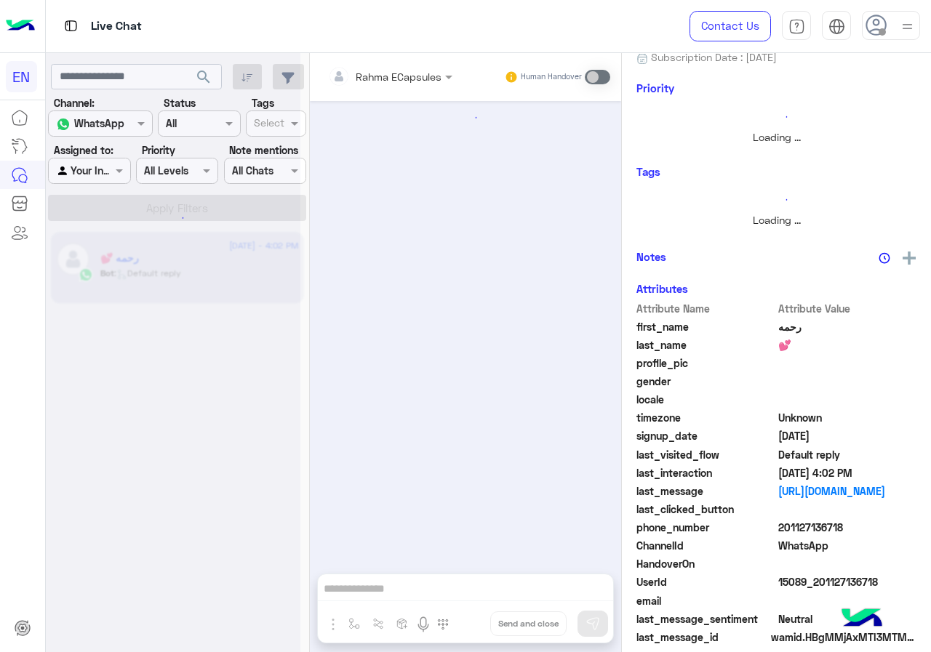
scroll to position [695, 0]
click at [95, 169] on div at bounding box center [89, 170] width 81 height 17
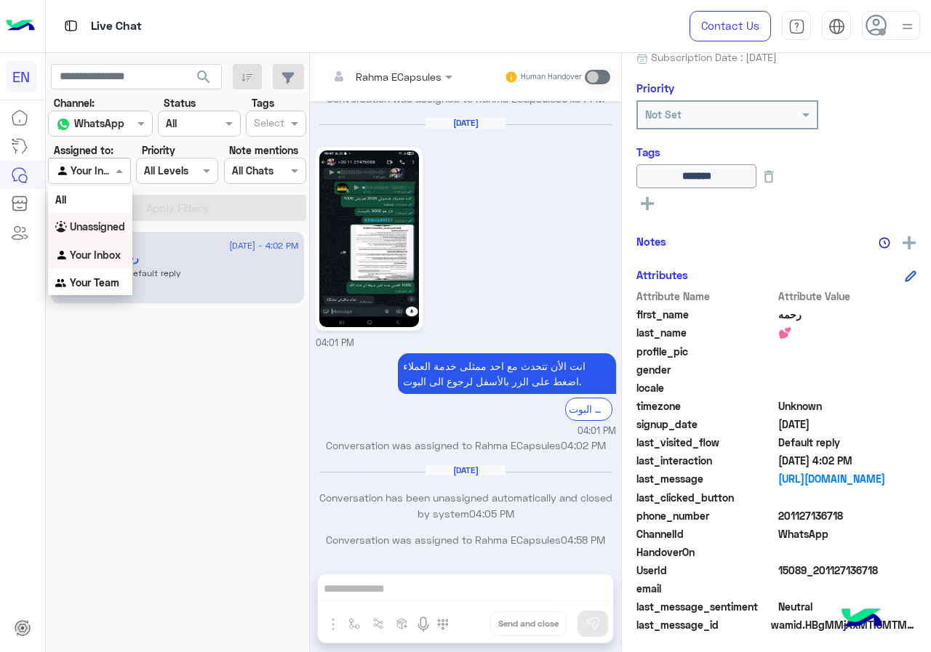
click at [96, 223] on b "Unassigned" at bounding box center [97, 226] width 55 height 12
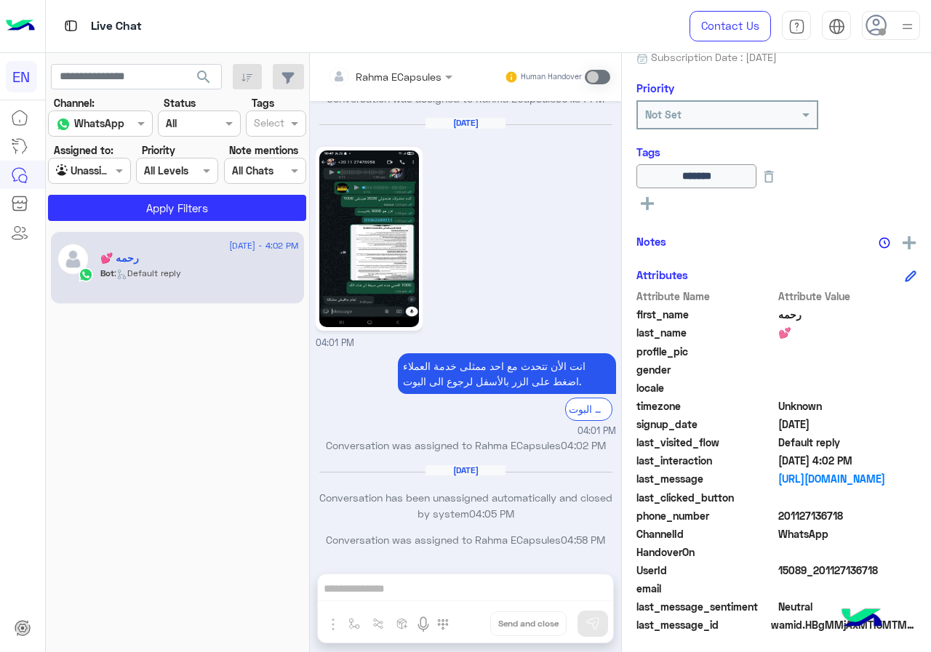
click at [132, 189] on section "Channel: Channel WhatsApp Status Channel All Tags Select Assigned to: Agent Fil…" at bounding box center [178, 158] width 242 height 126
click at [131, 199] on button "Apply Filters" at bounding box center [177, 208] width 258 height 26
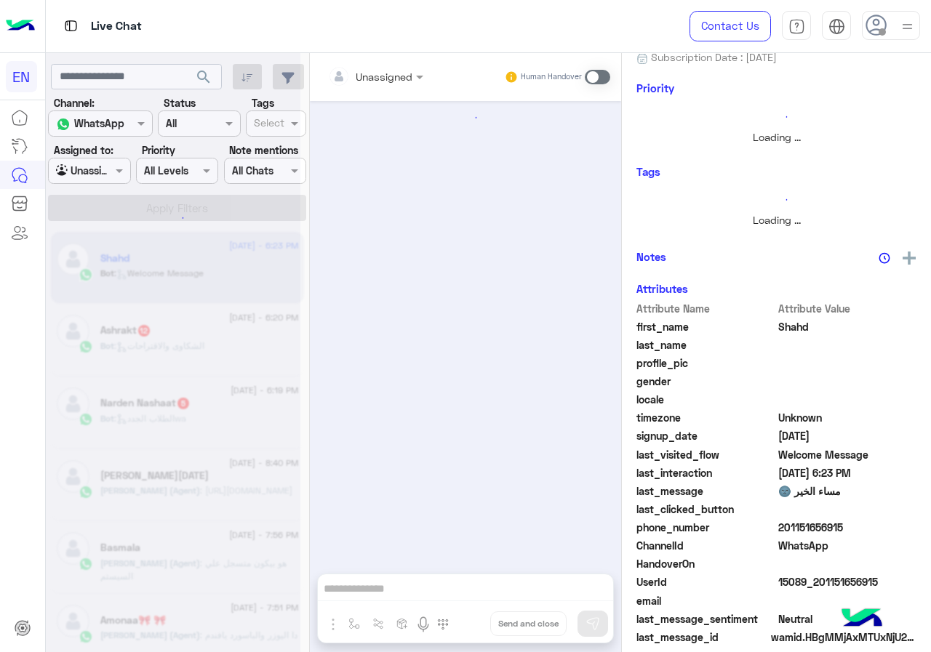
scroll to position [131, 0]
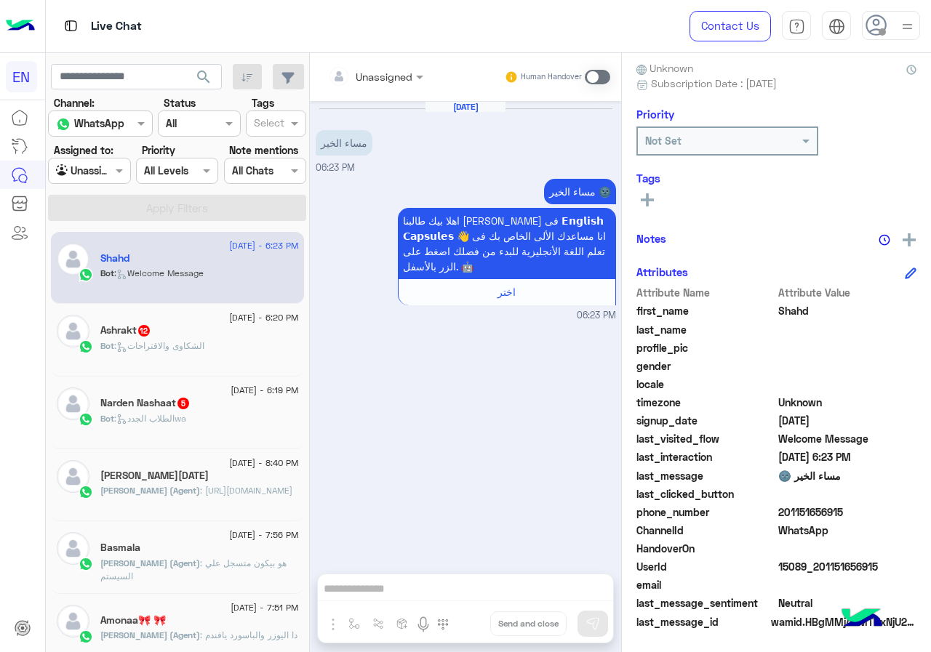
drag, startPoint x: 826, startPoint y: 514, endPoint x: 896, endPoint y: 514, distance: 69.8
click at [896, 514] on span "201151656915" at bounding box center [847, 512] width 139 height 15
copy span "01151656915"
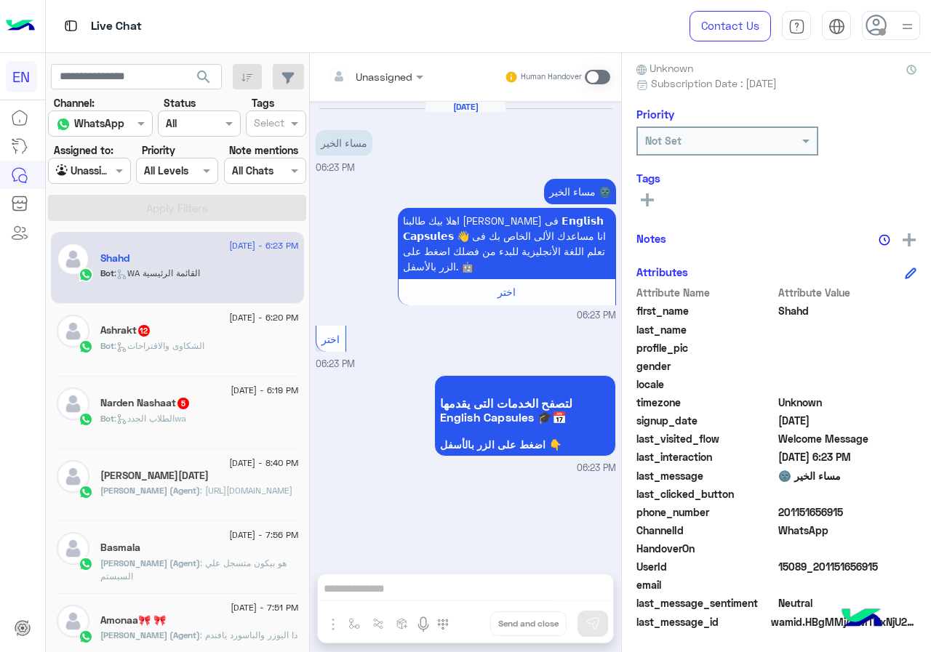
click at [412, 84] on div "Unassigned" at bounding box center [384, 76] width 57 height 15
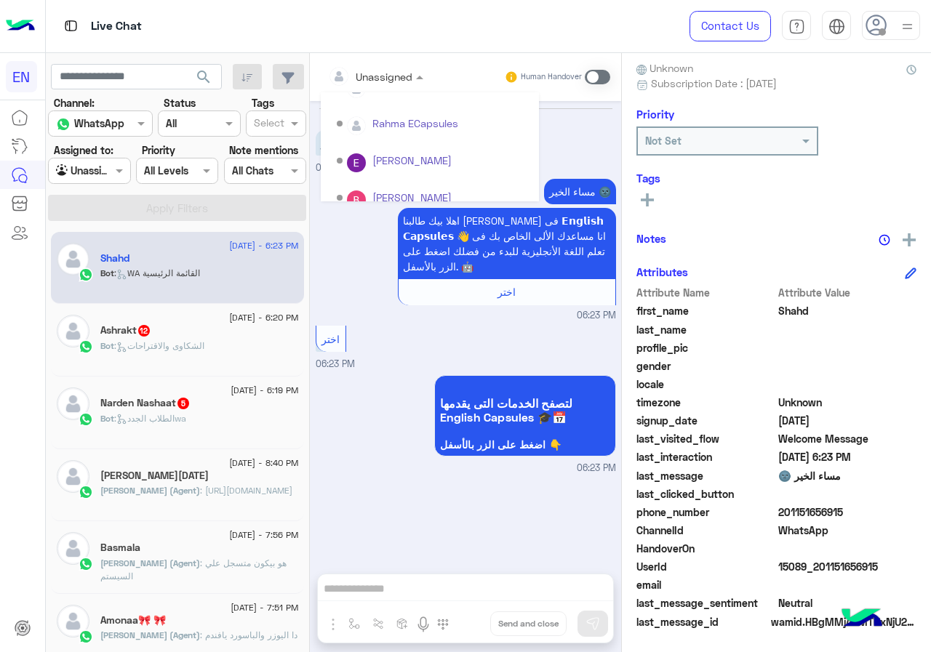
scroll to position [241, 0]
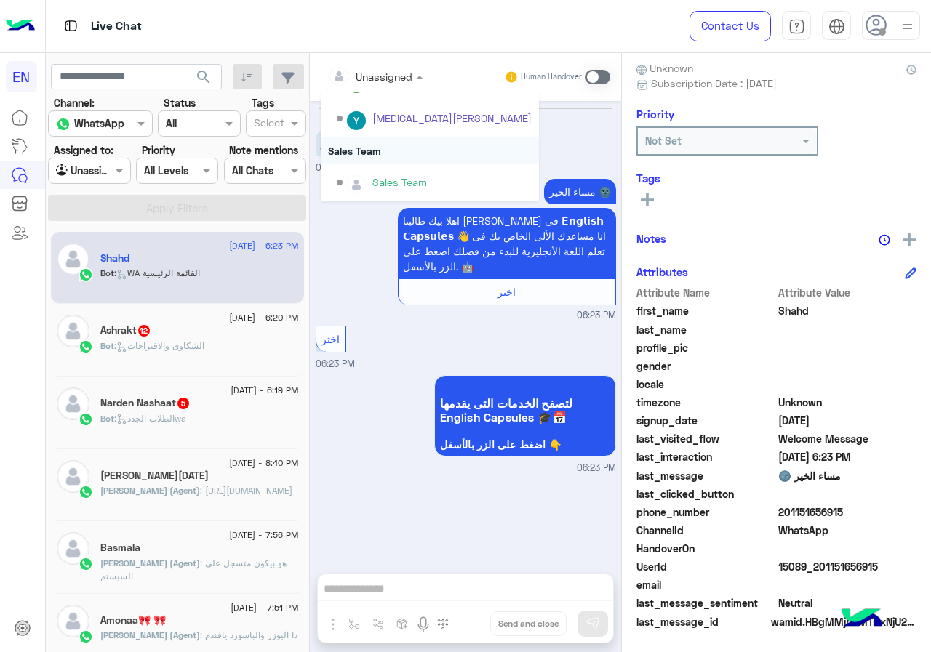
click at [439, 154] on div "Sales Team" at bounding box center [430, 150] width 218 height 27
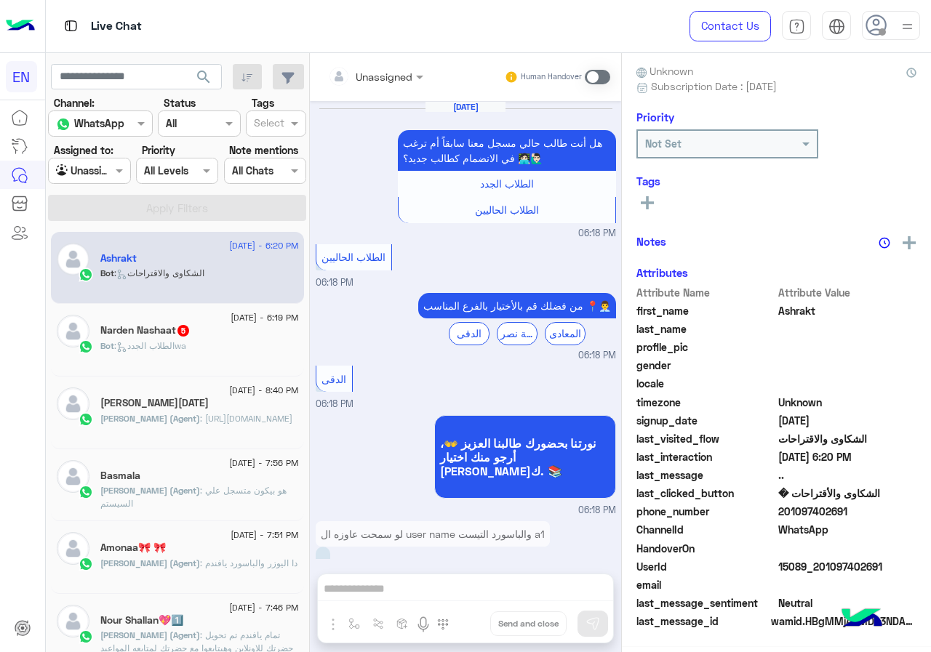
scroll to position [990, 0]
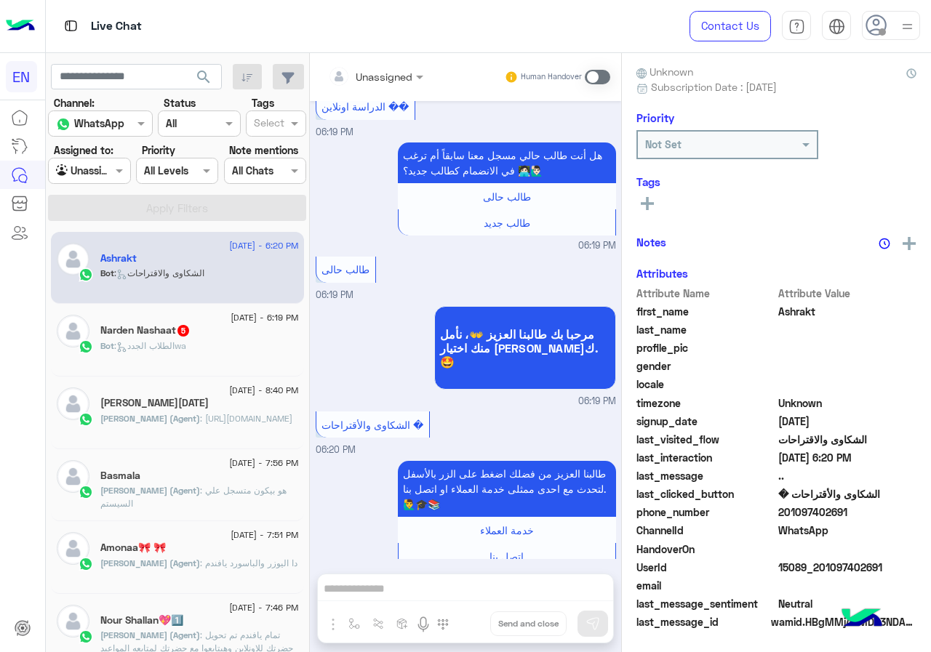
drag, startPoint x: 828, startPoint y: 512, endPoint x: 899, endPoint y: 512, distance: 71.3
click at [899, 512] on span "201097402691" at bounding box center [847, 512] width 139 height 15
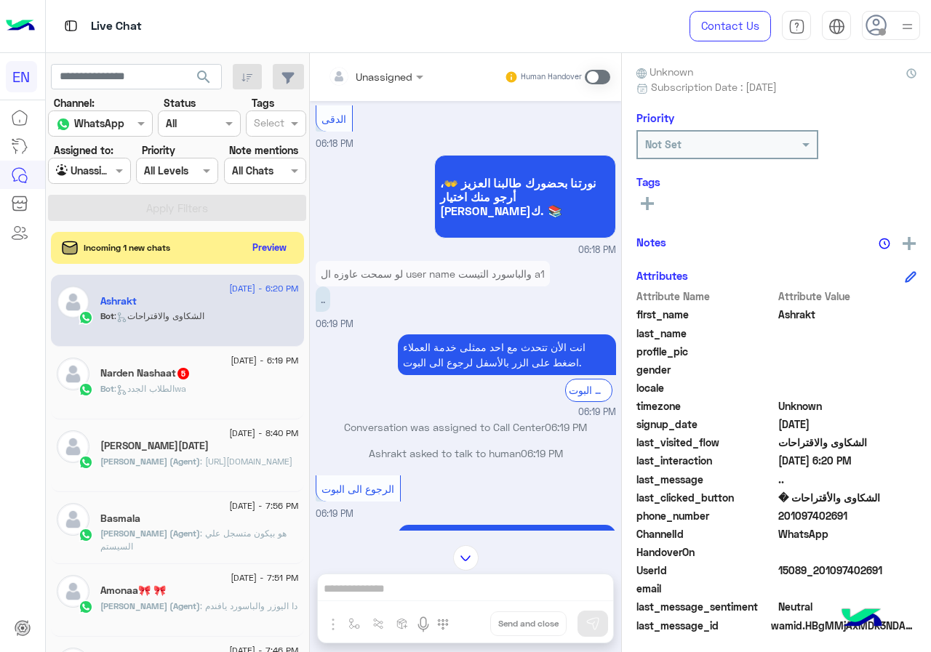
scroll to position [190, 0]
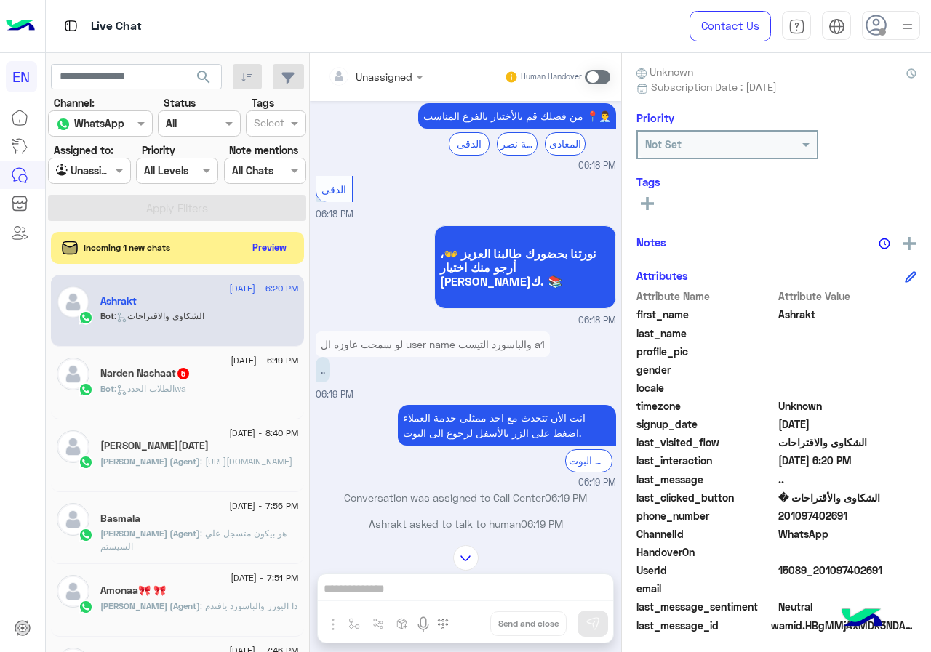
click at [610, 77] on span at bounding box center [597, 77] width 25 height 15
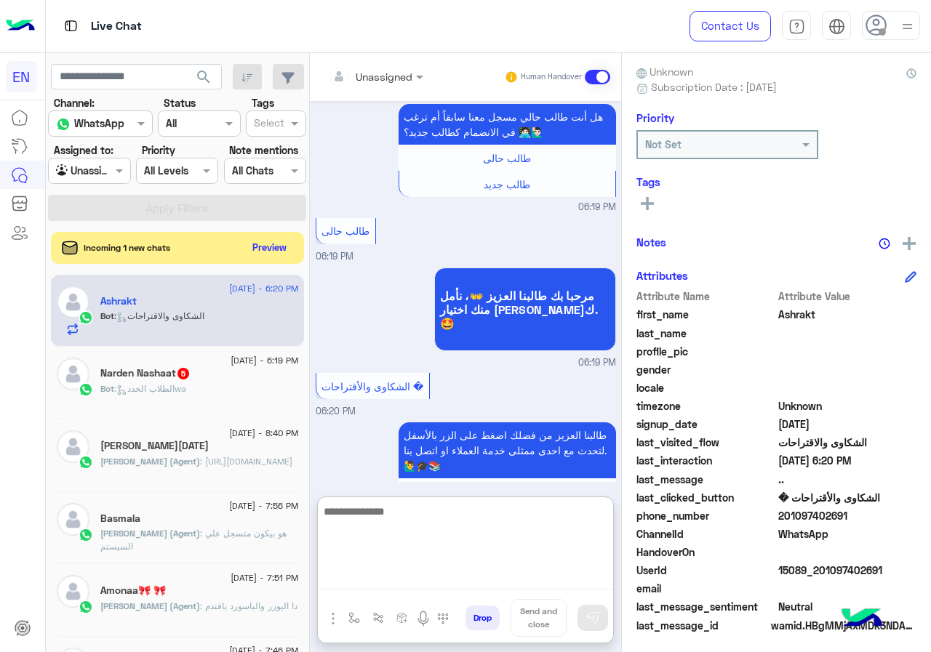
paste textarea "**********"
type textarea "**********"
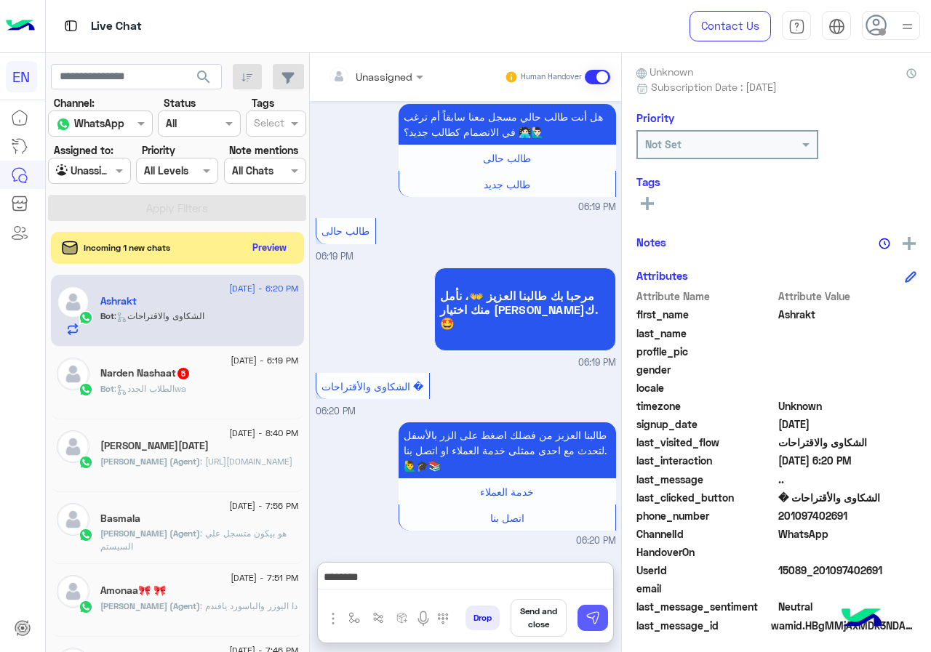
click at [608, 610] on button at bounding box center [593, 618] width 31 height 26
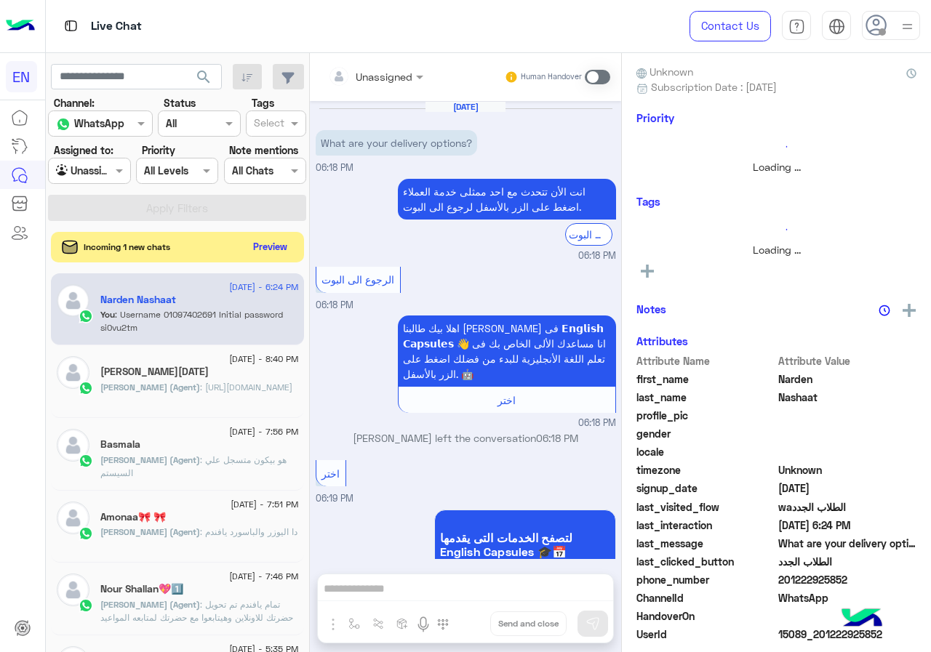
click at [293, 246] on button "Preview" at bounding box center [270, 247] width 45 height 20
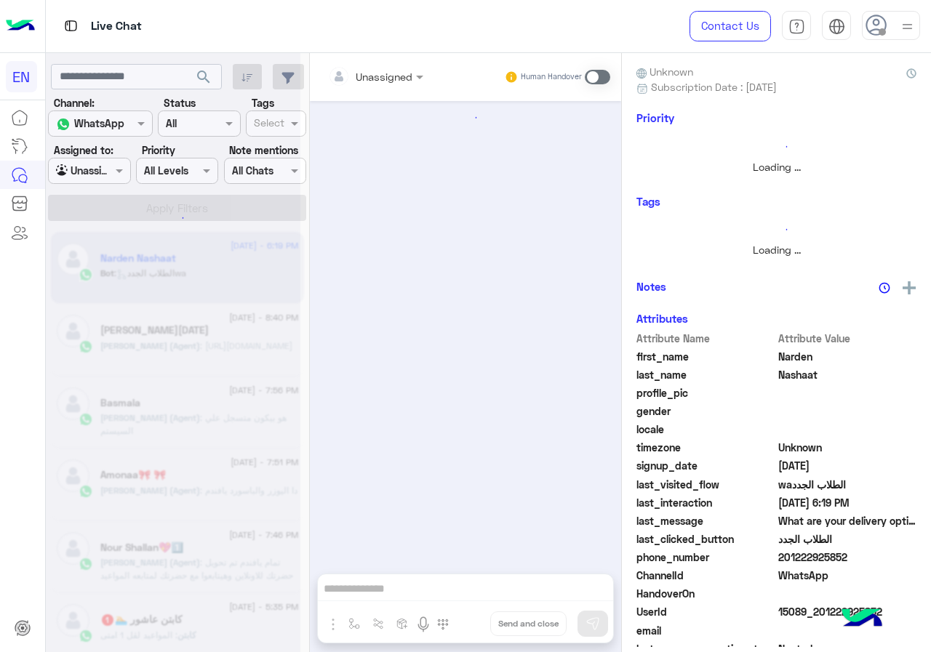
scroll to position [337, 0]
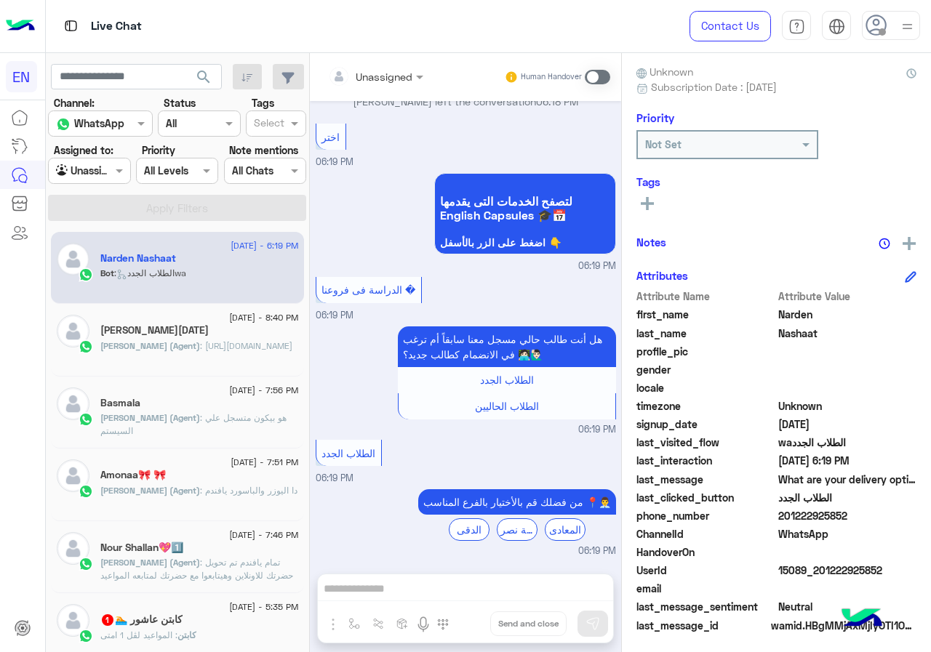
drag, startPoint x: 829, startPoint y: 516, endPoint x: 930, endPoint y: 516, distance: 100.4
click at [917, 516] on span "201222925852" at bounding box center [847, 515] width 139 height 15
click at [387, 79] on input "text" at bounding box center [357, 76] width 59 height 15
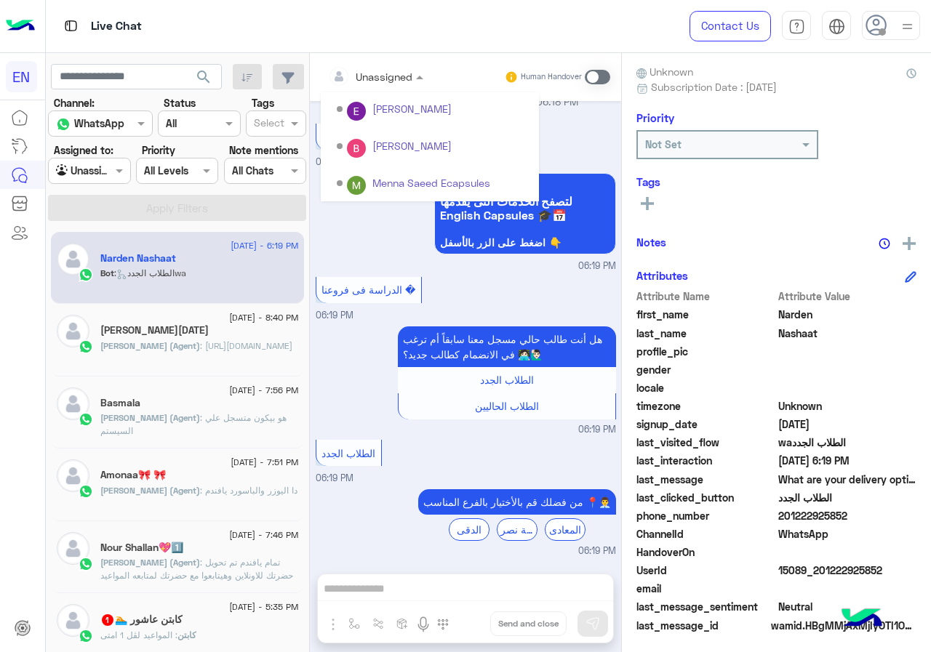
scroll to position [241, 0]
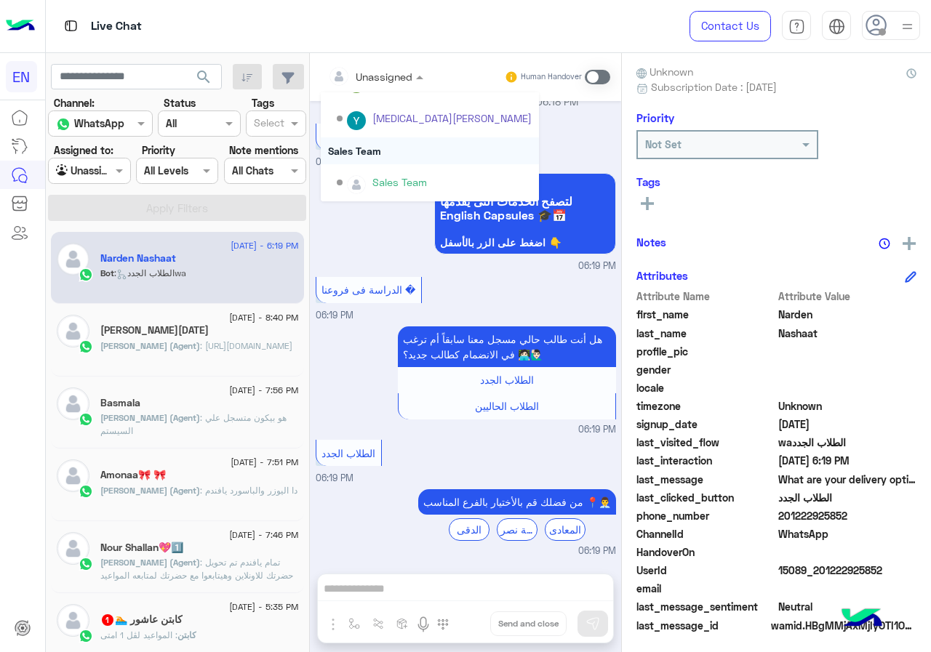
click at [434, 151] on div "Sales Team" at bounding box center [430, 150] width 218 height 27
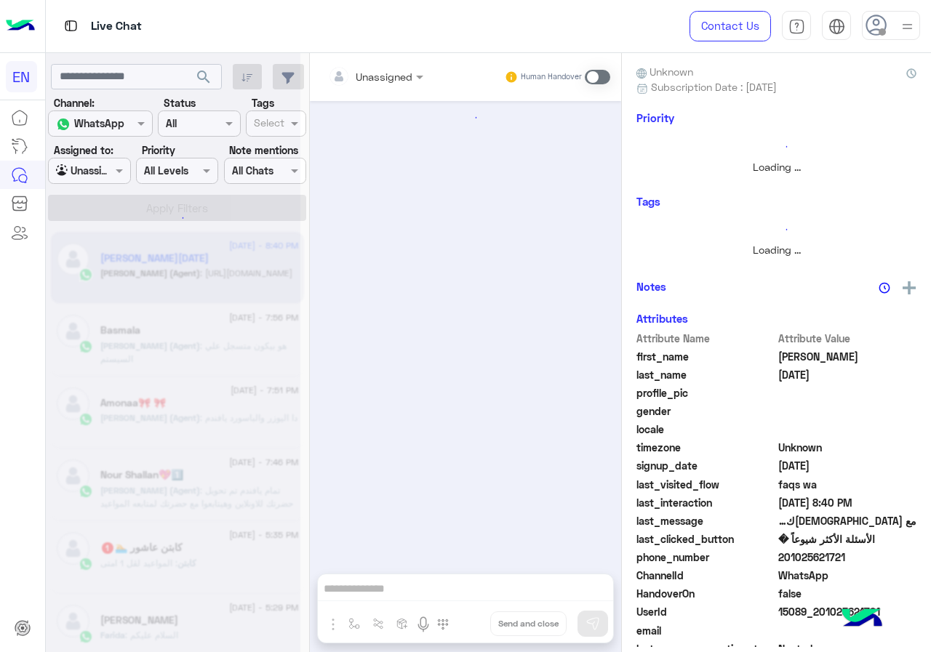
scroll to position [708, 0]
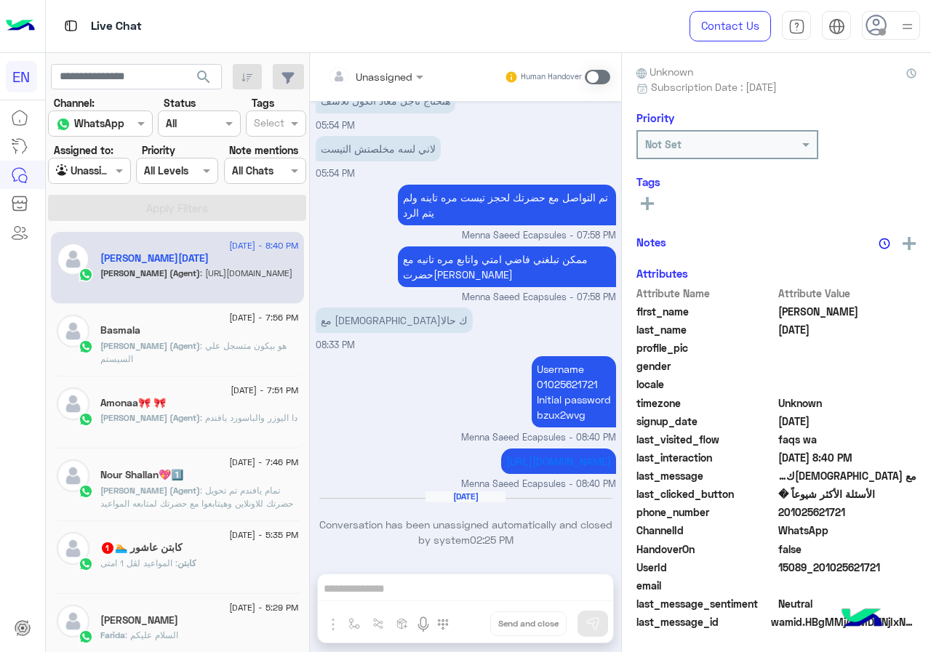
click at [124, 175] on div at bounding box center [89, 170] width 81 height 17
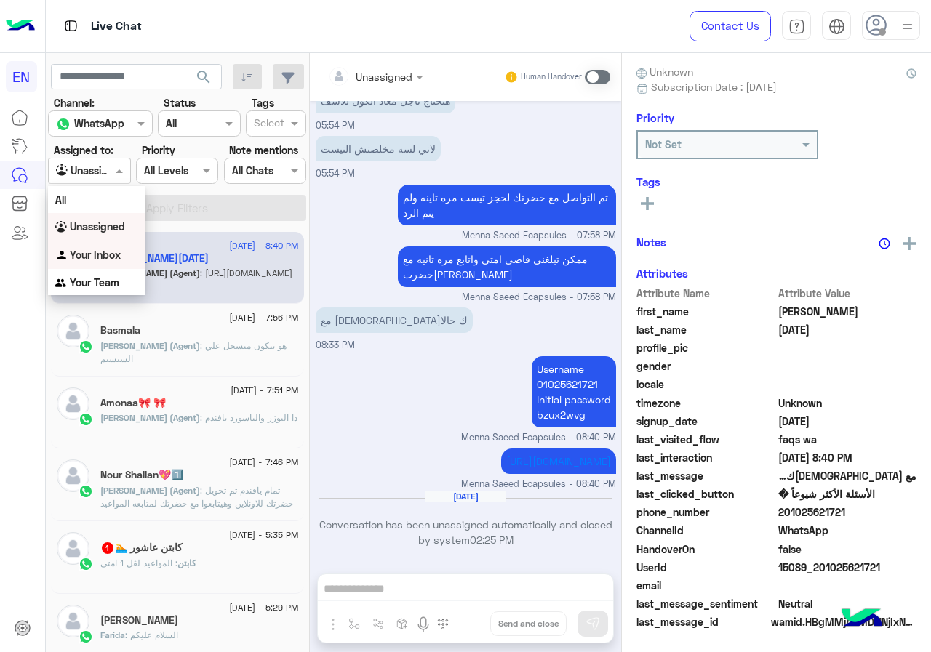
click at [116, 241] on div "Your Inbox" at bounding box center [96, 255] width 97 height 28
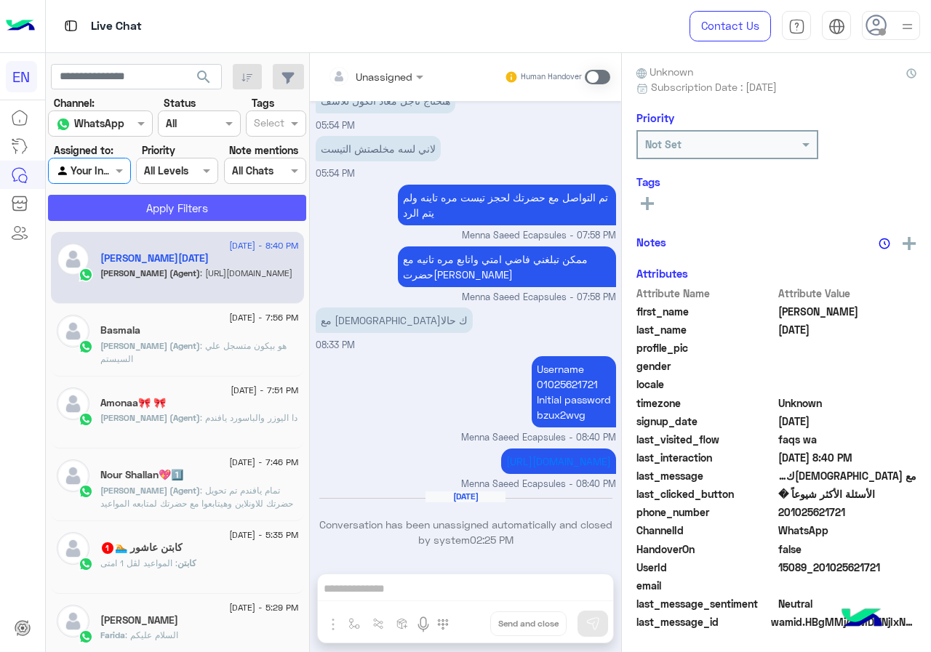
click at [139, 200] on button "Apply Filters" at bounding box center [177, 208] width 258 height 26
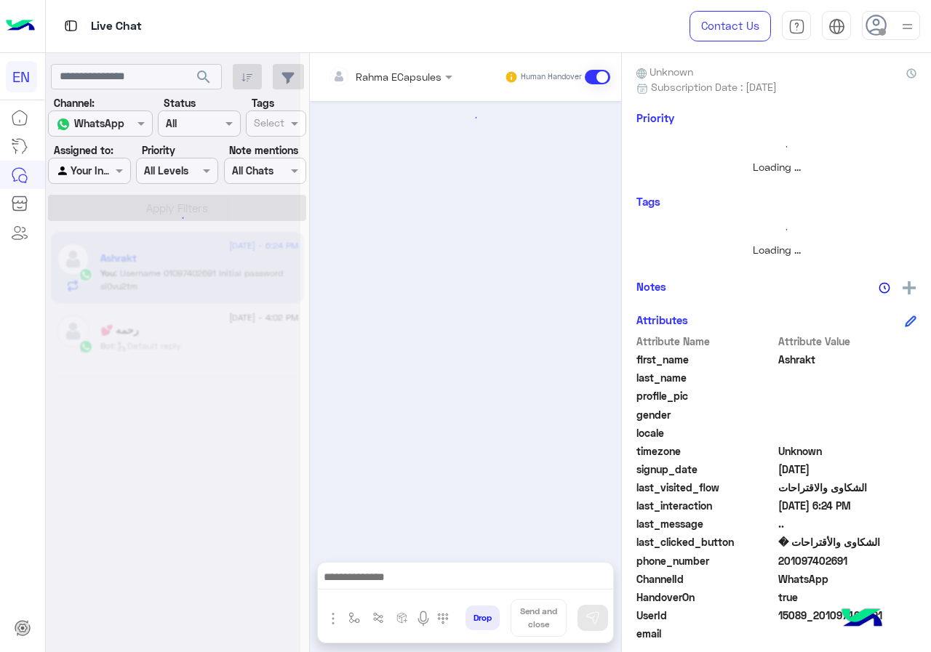
scroll to position [911, 0]
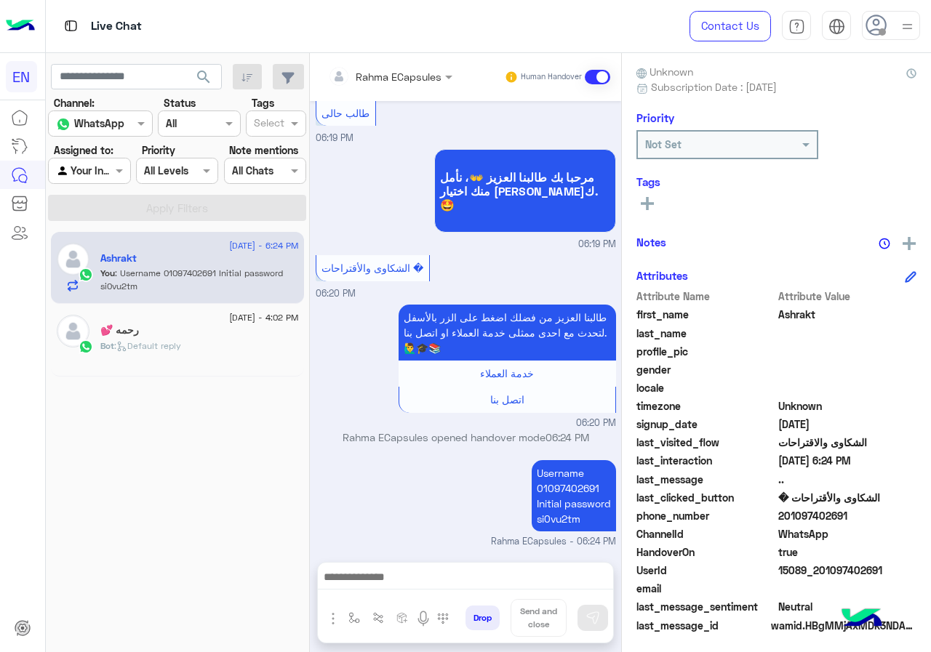
click at [407, 86] on div "Rahma ECapsules" at bounding box center [384, 76] width 113 height 29
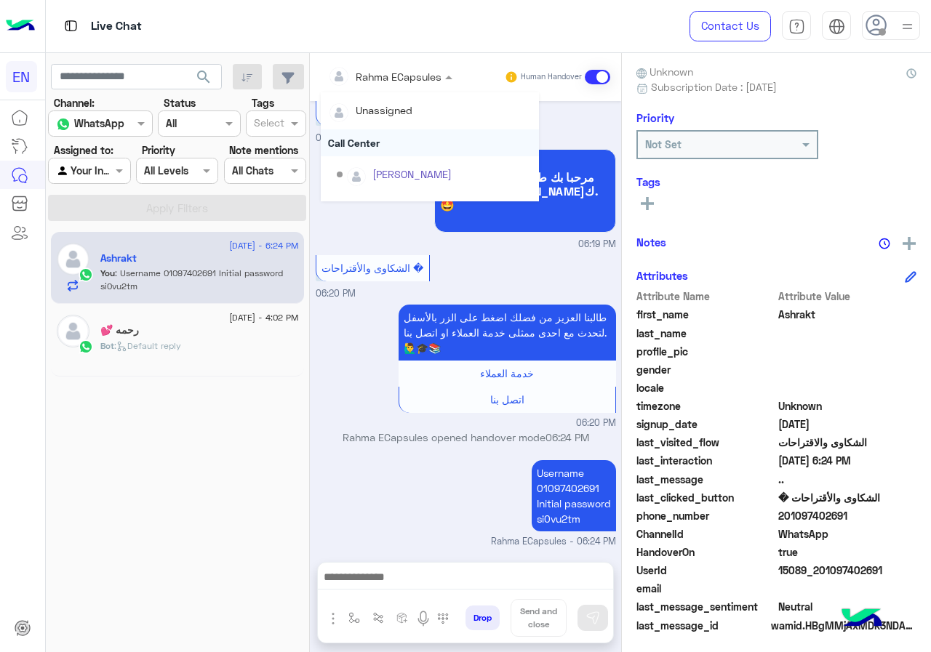
click at [409, 150] on div "Call Center" at bounding box center [430, 142] width 218 height 27
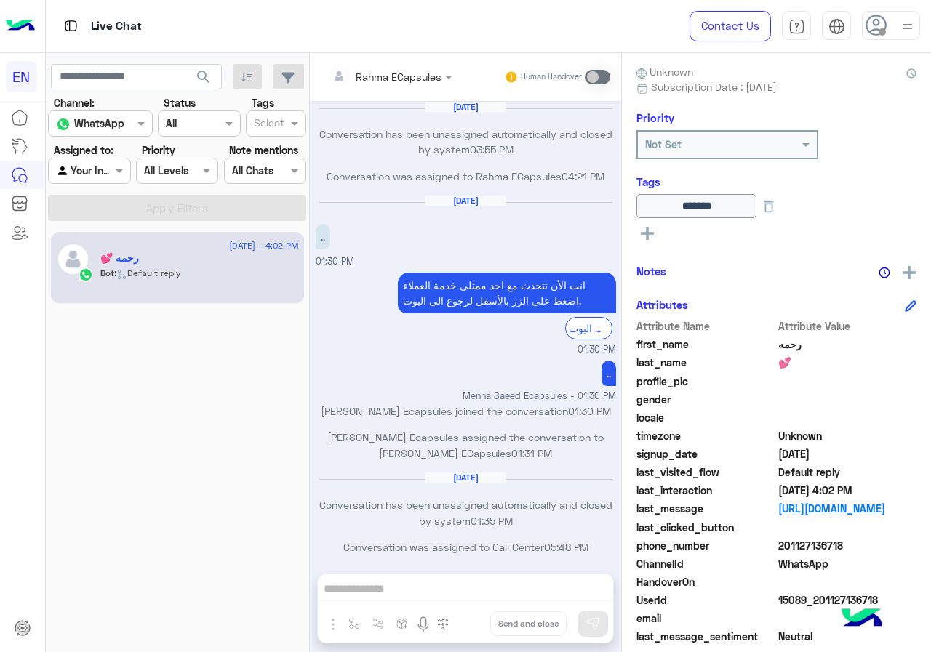
scroll to position [695, 0]
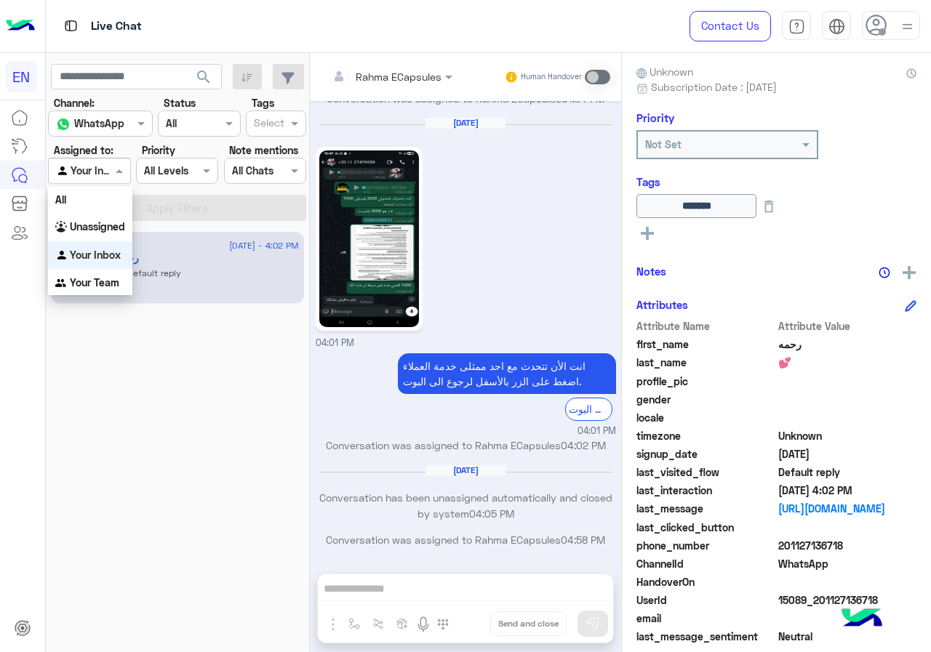
click at [81, 174] on input "text" at bounding box center [72, 171] width 33 height 15
click at [103, 270] on div "Your Team" at bounding box center [90, 283] width 84 height 28
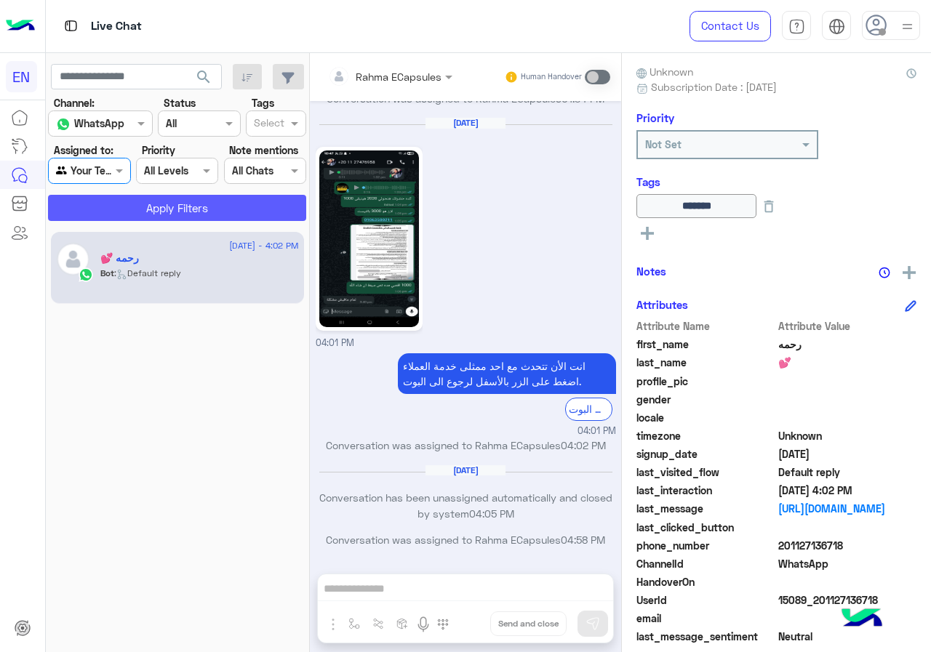
click at [121, 207] on button "Apply Filters" at bounding box center [177, 208] width 258 height 26
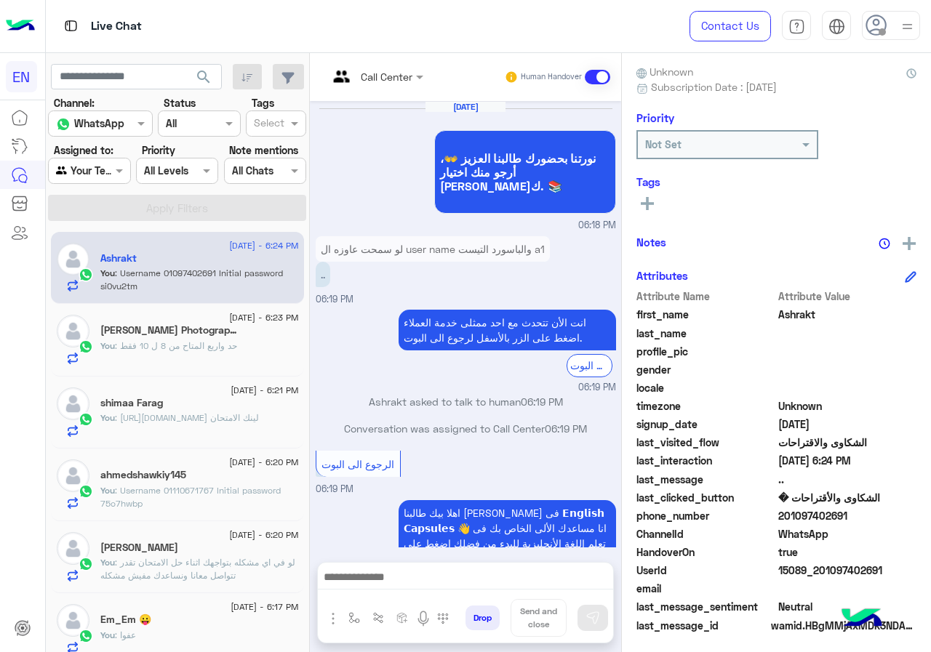
scroll to position [888, 0]
